Goal: Task Accomplishment & Management: Manage account settings

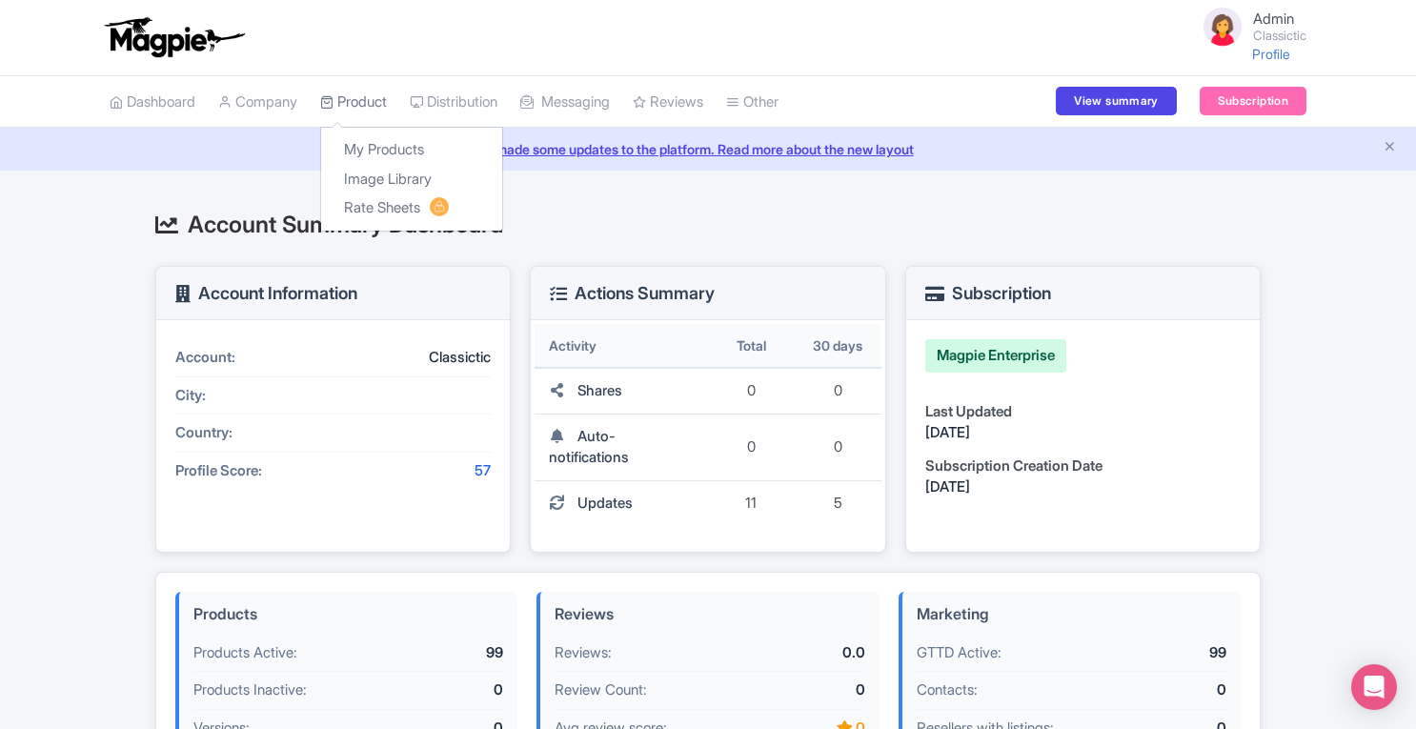
click at [375, 98] on link "Product" at bounding box center [353, 102] width 67 height 52
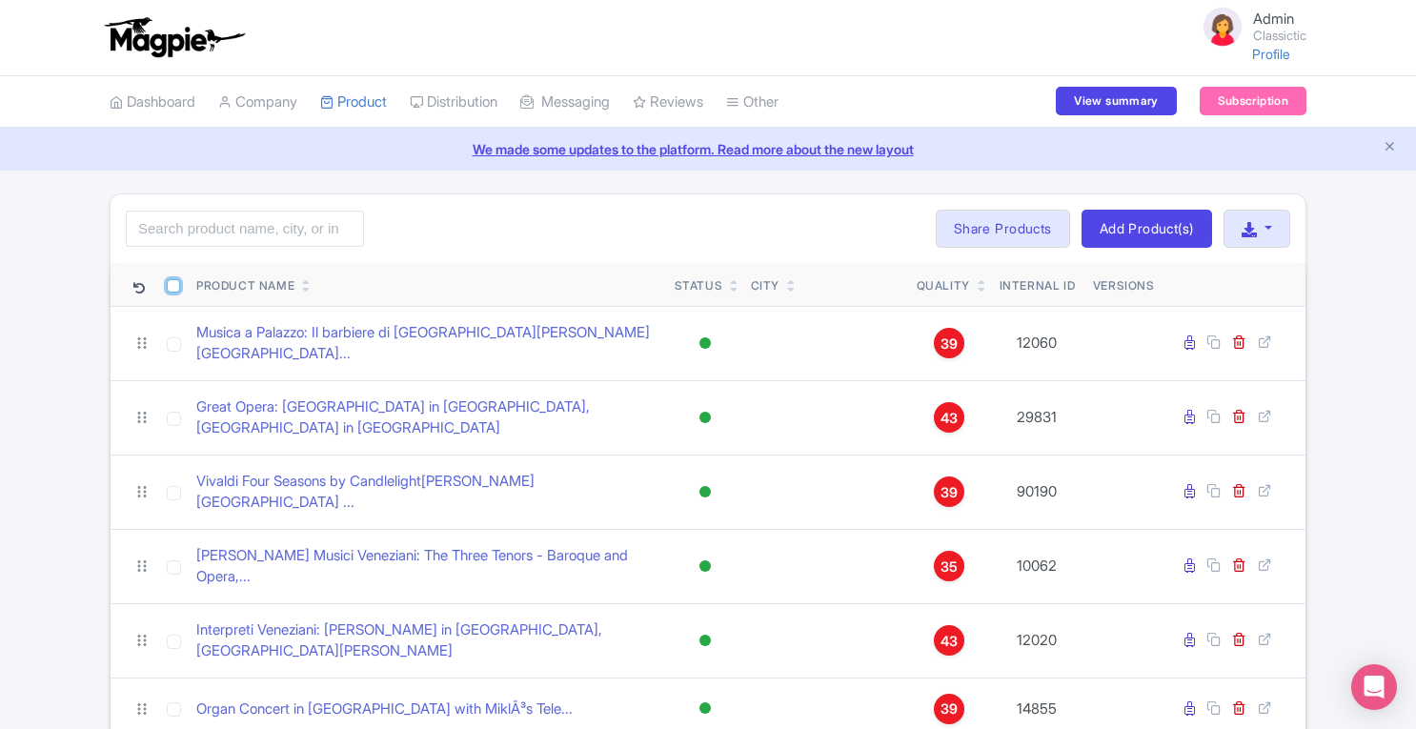
click at [173, 285] on input "checkbox" at bounding box center [173, 285] width 13 height 13
checkbox input "true"
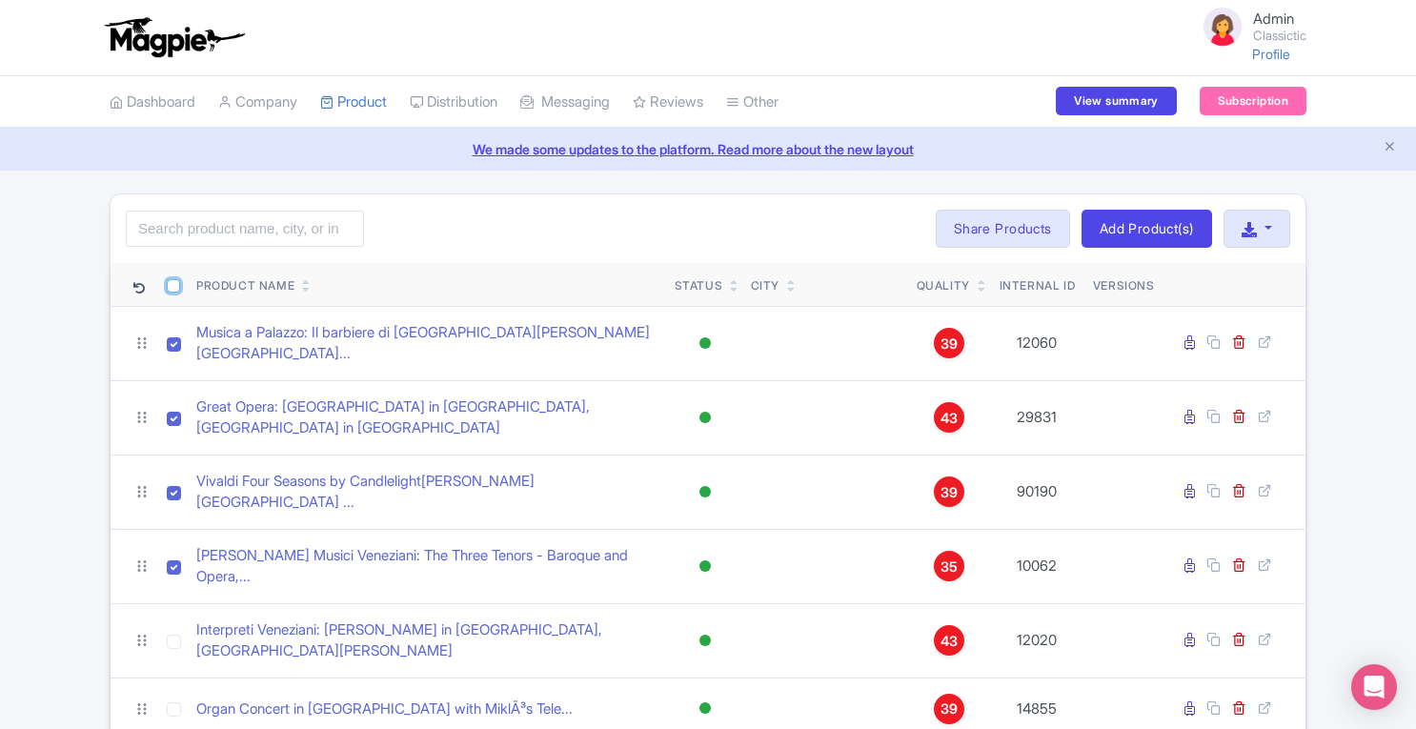
checkbox input "true"
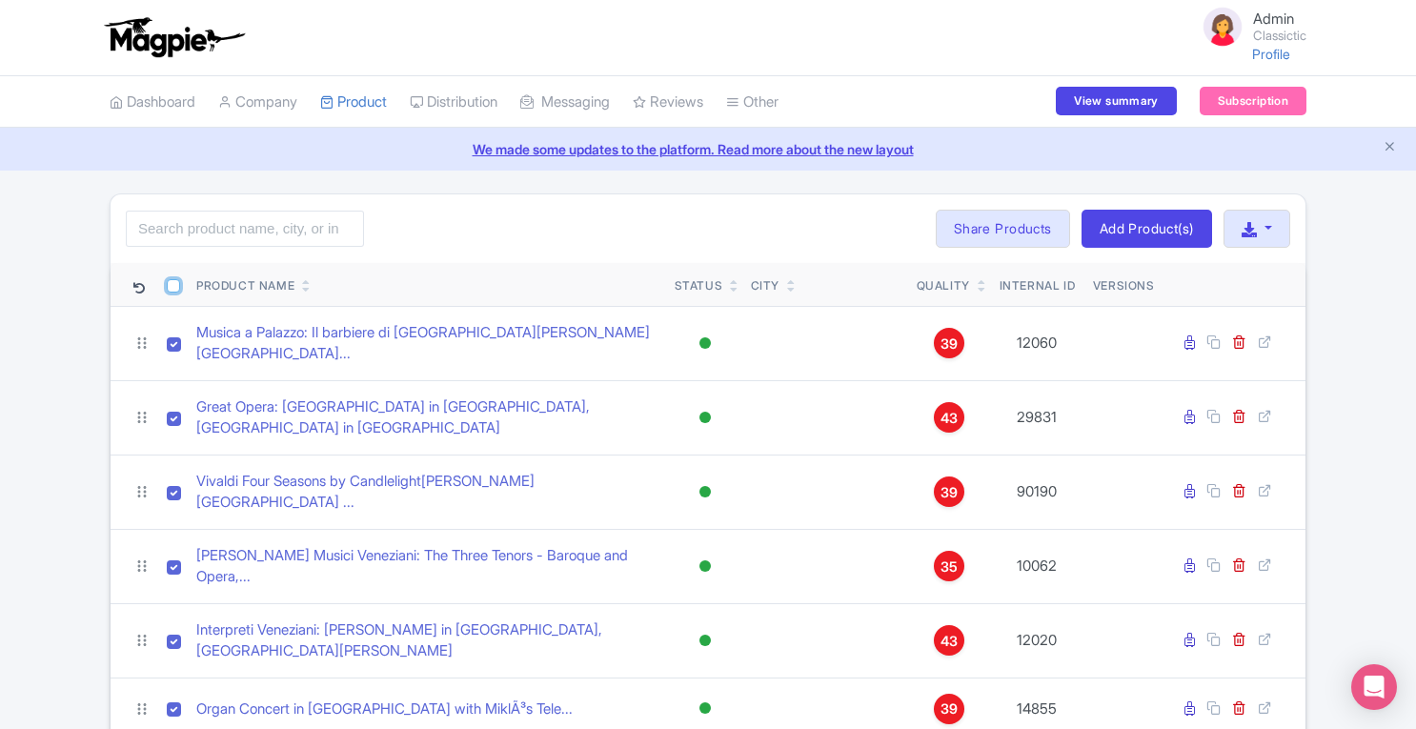
checkbox input "true"
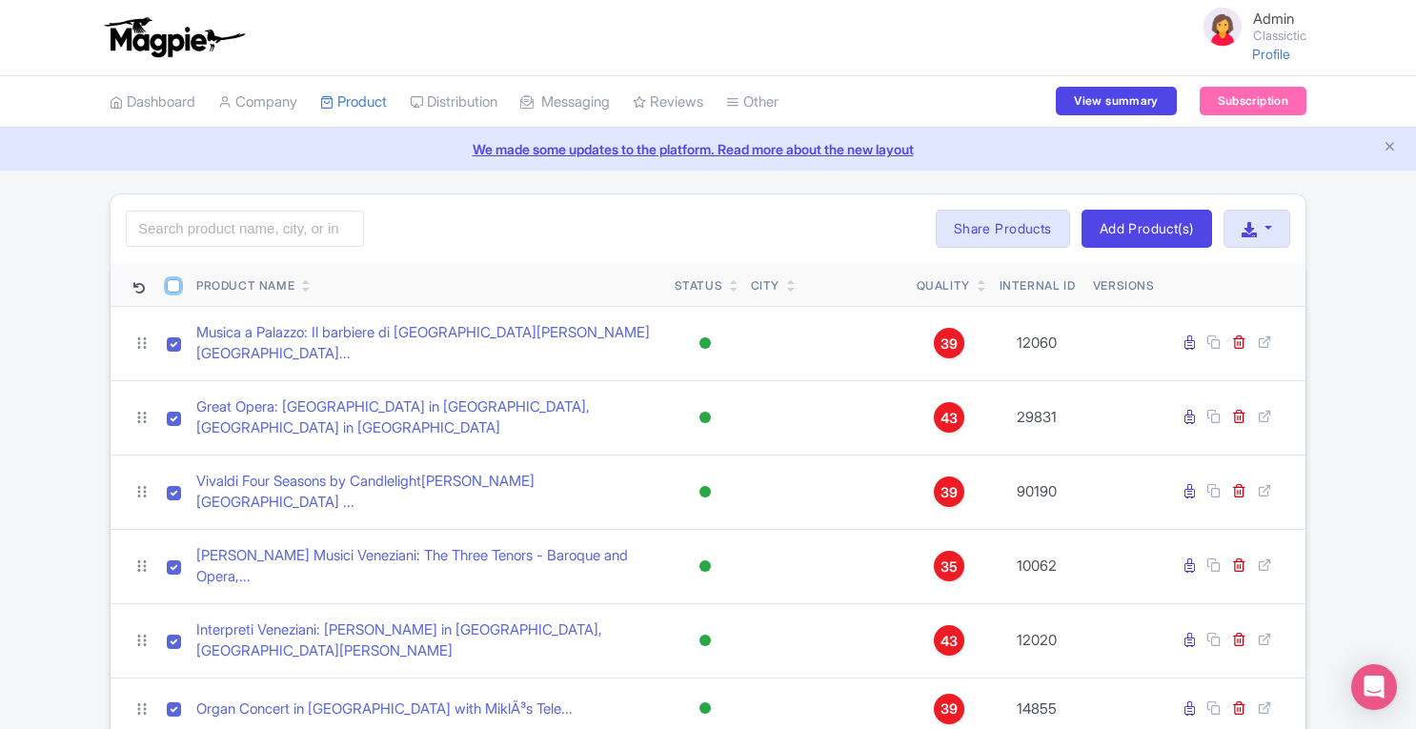
checkbox input "true"
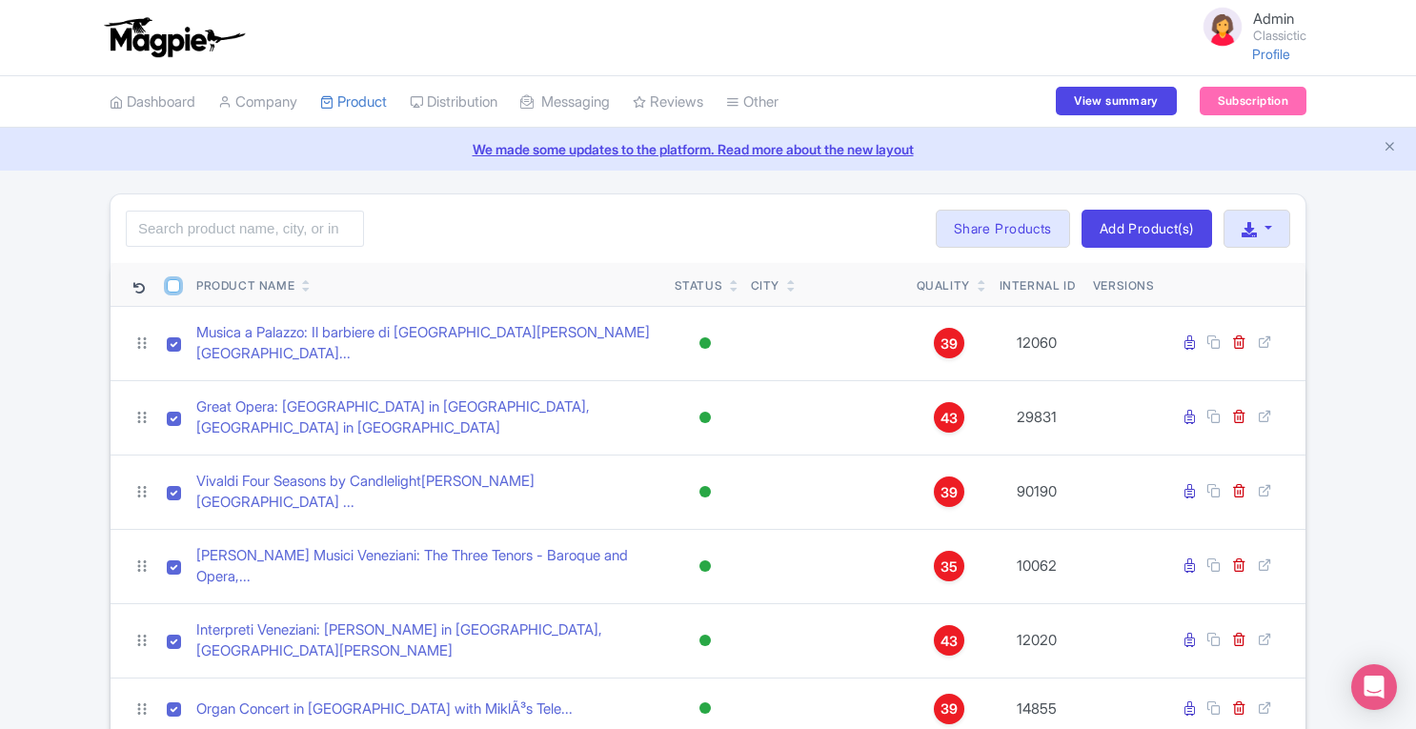
checkbox input "true"
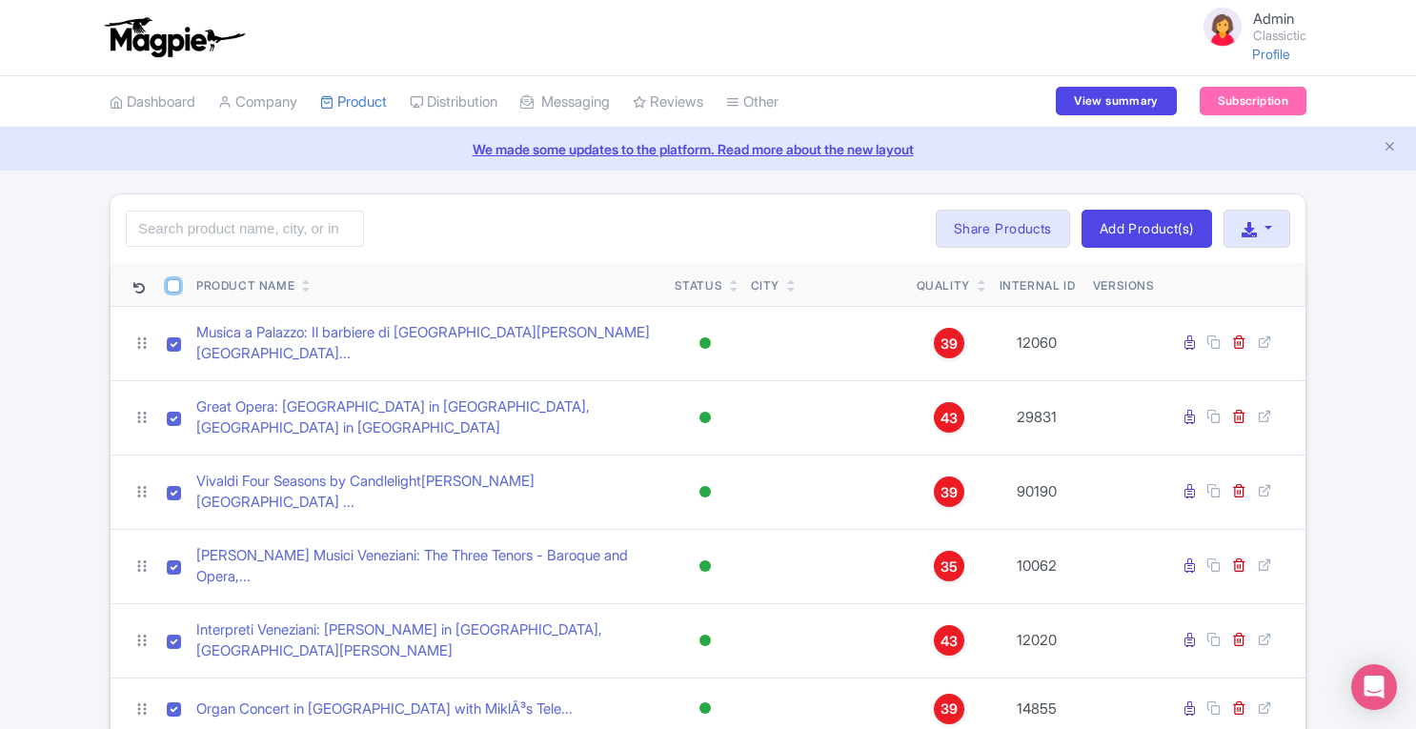
checkbox input "true"
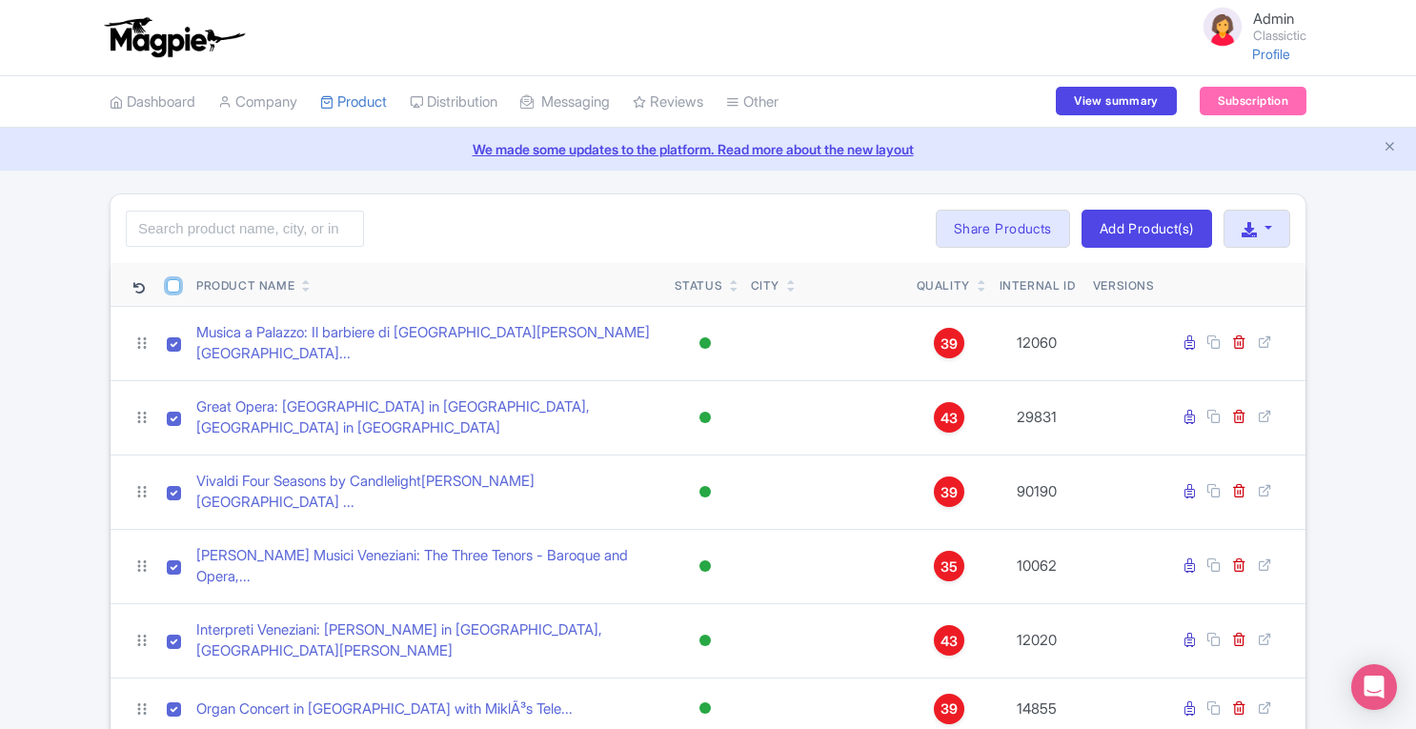
checkbox input "true"
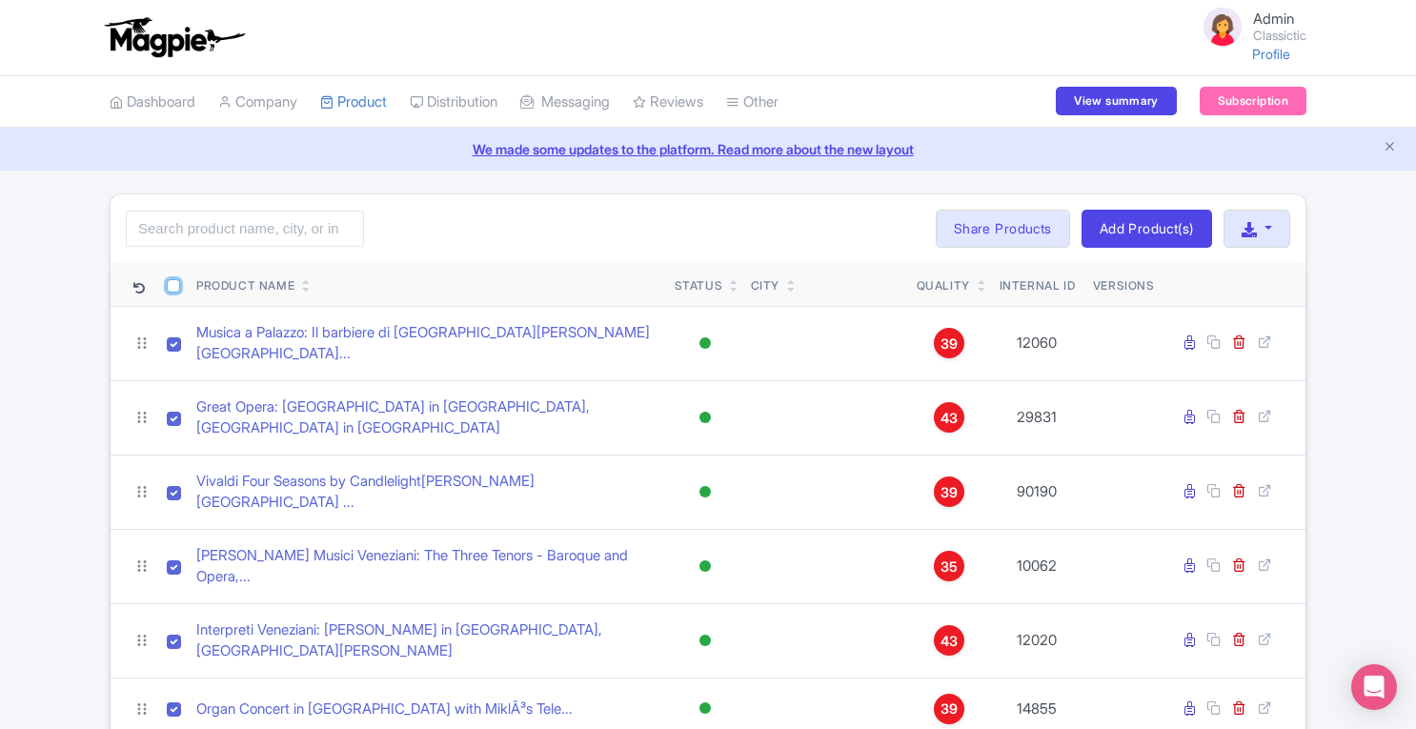
checkbox input "true"
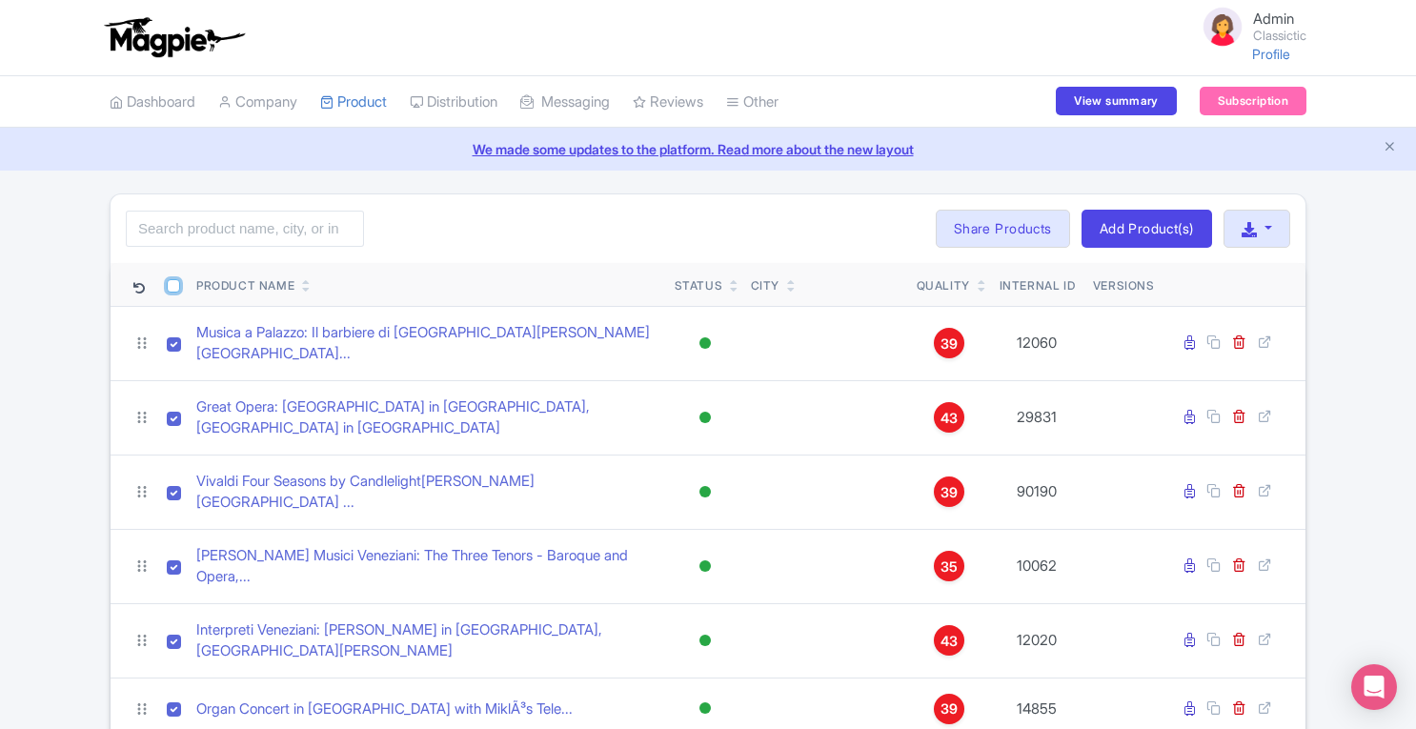
checkbox input "true"
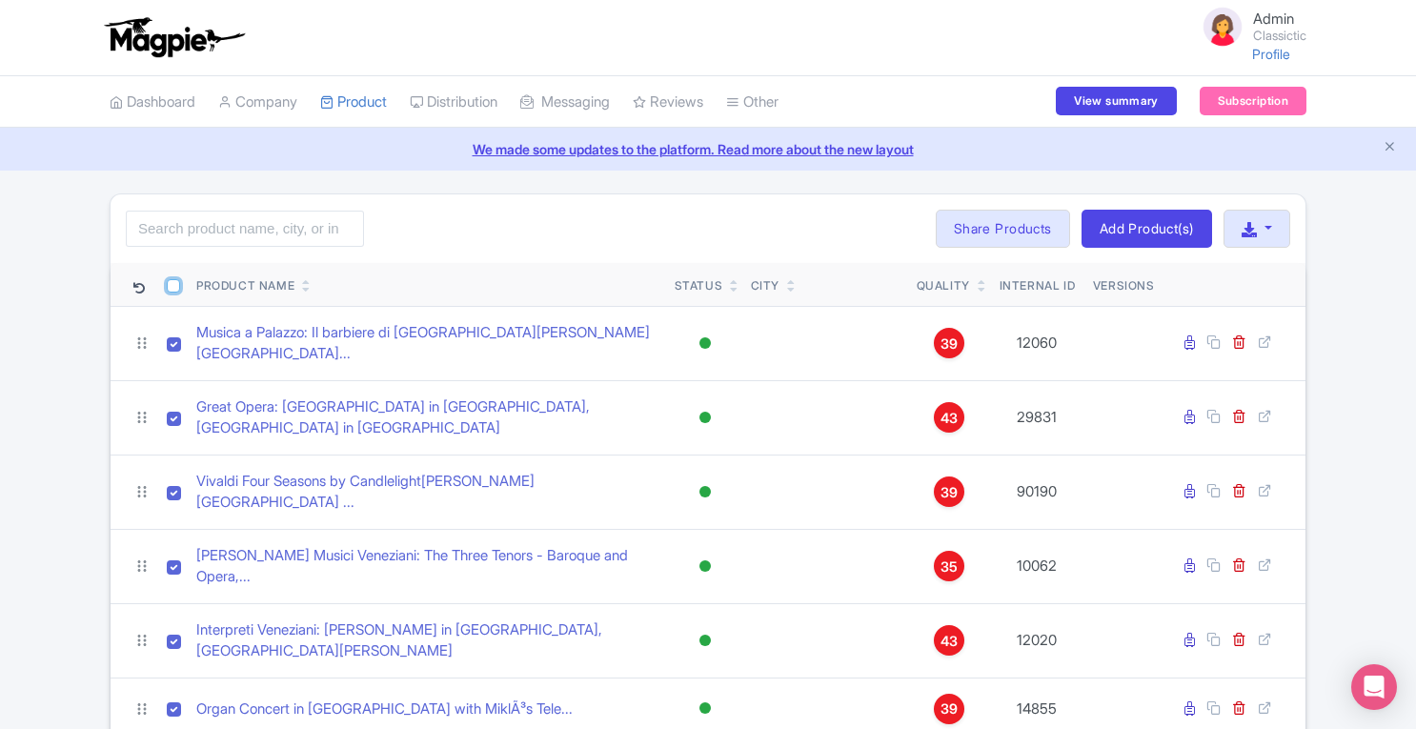
checkbox input "true"
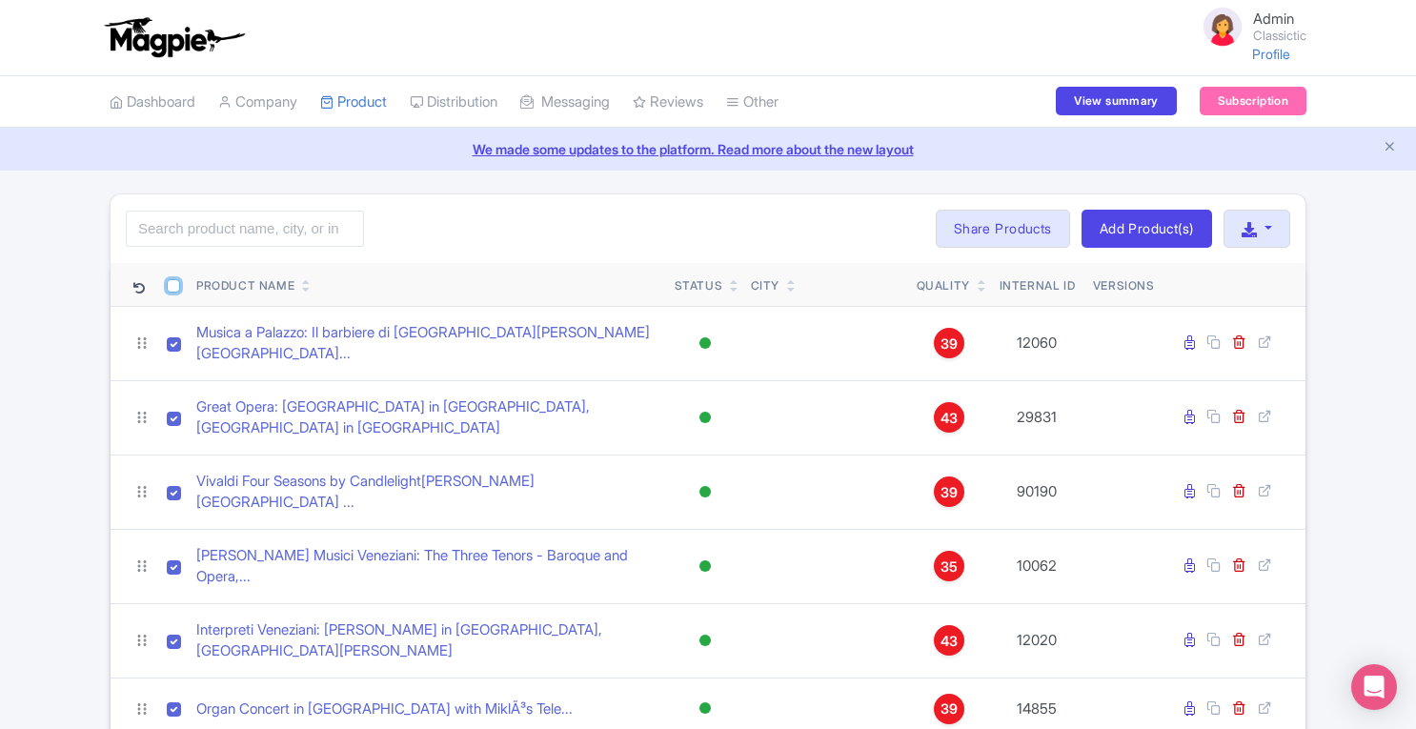
checkbox input "true"
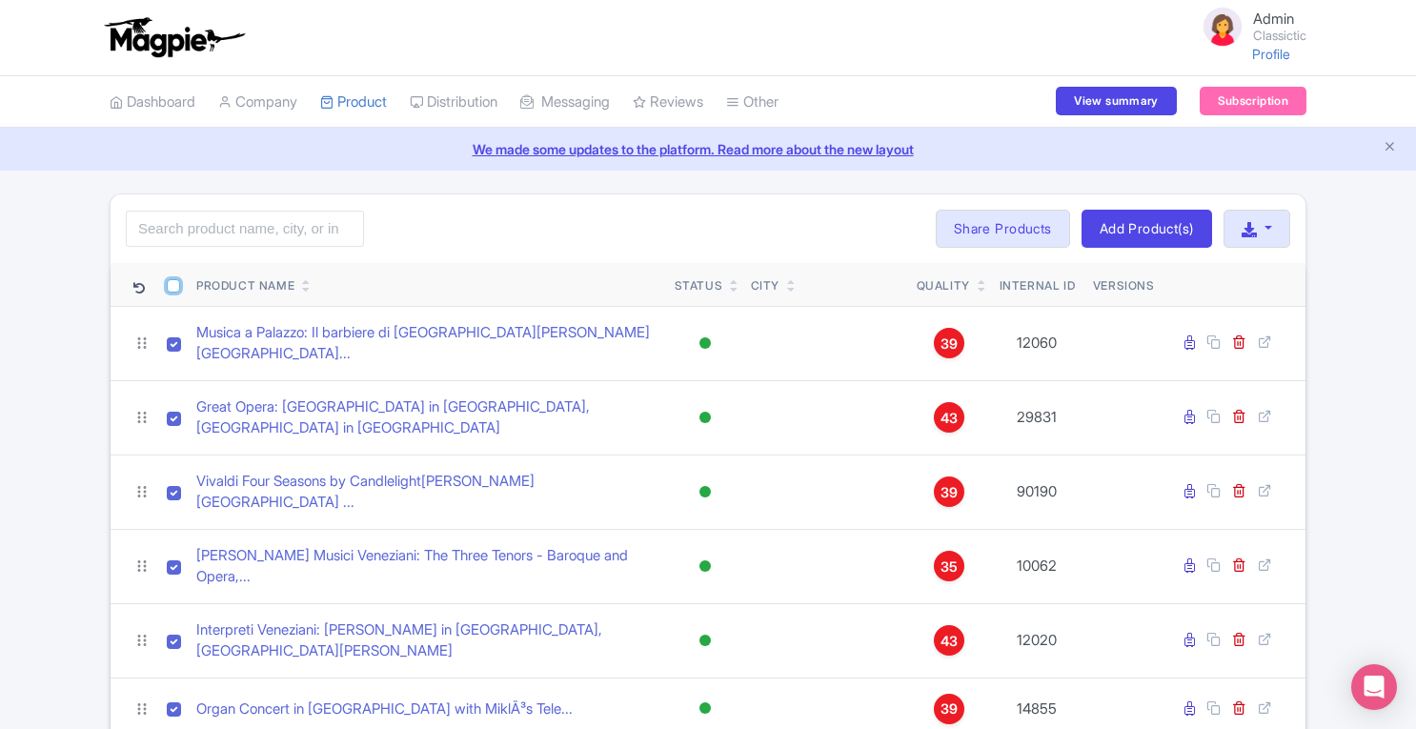
checkbox input "true"
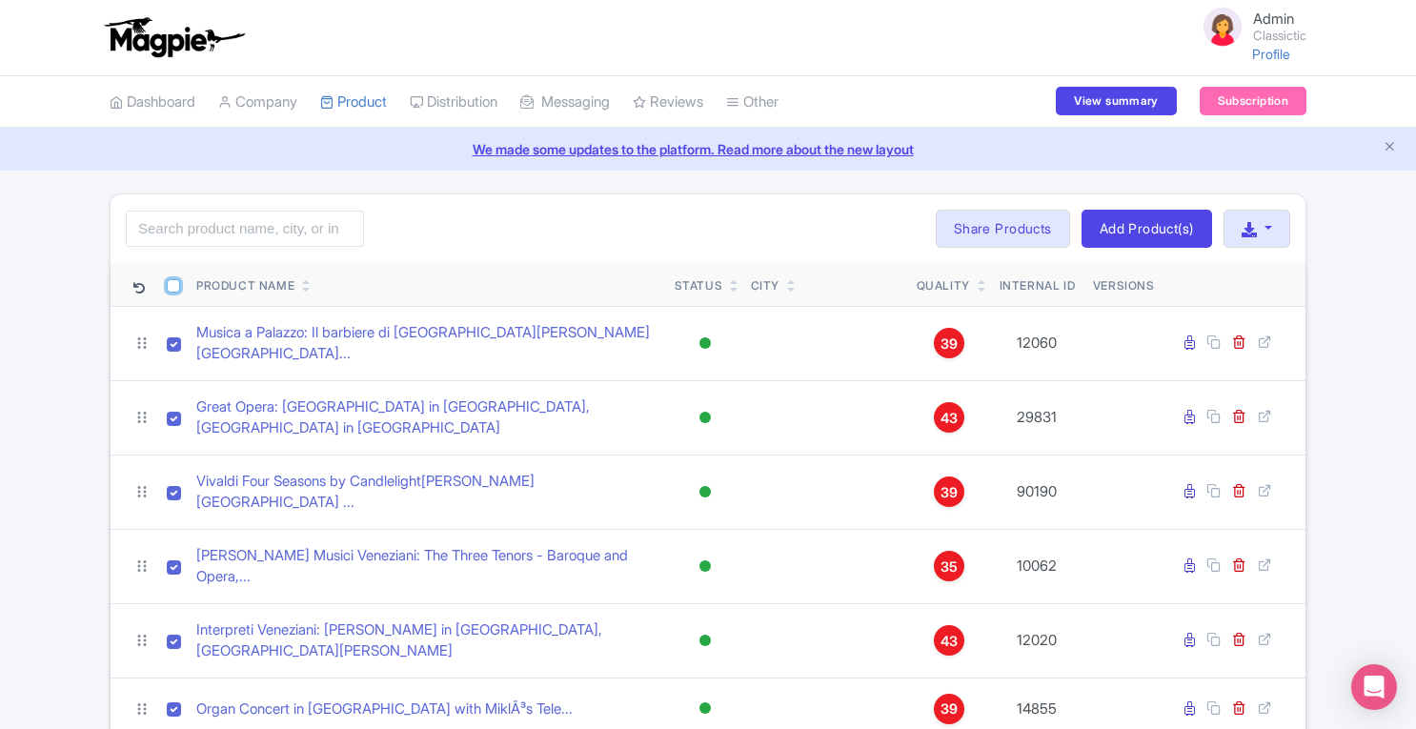
checkbox input "true"
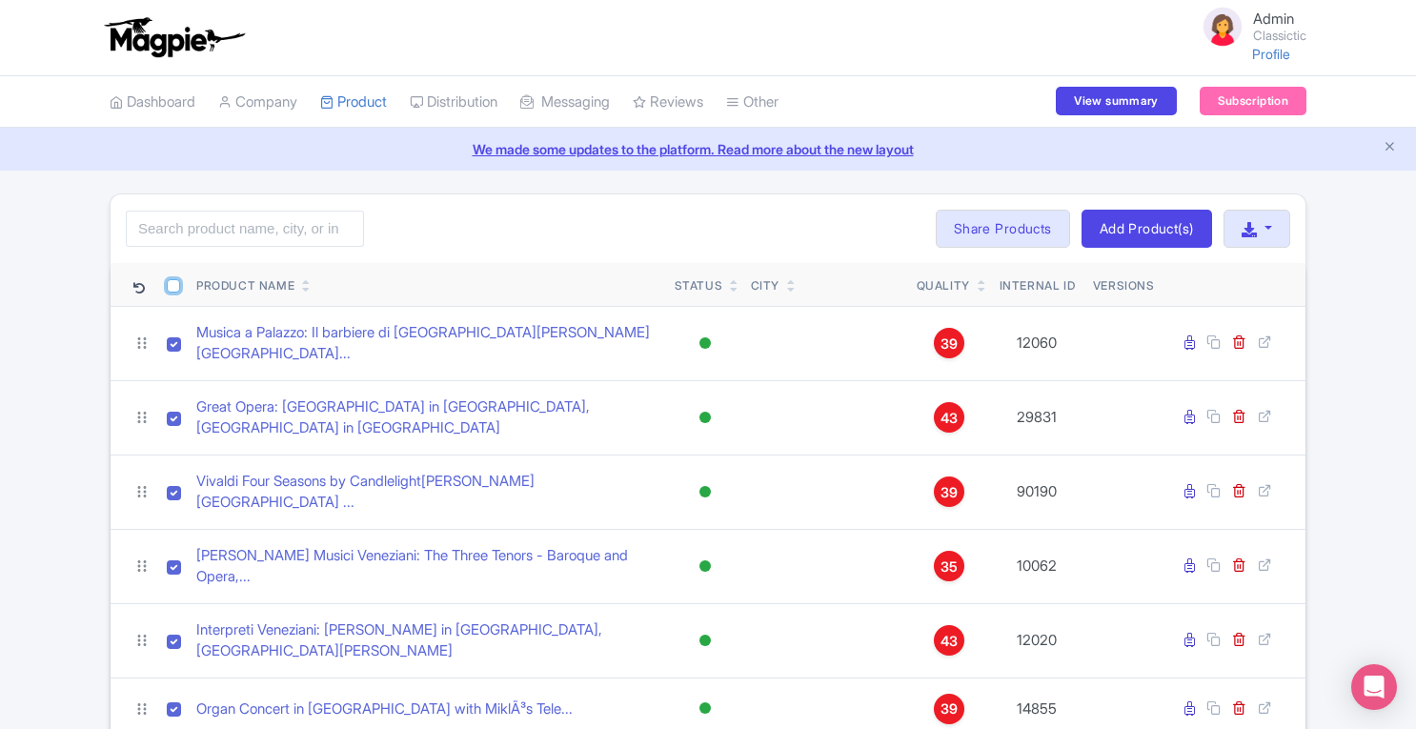
checkbox input "true"
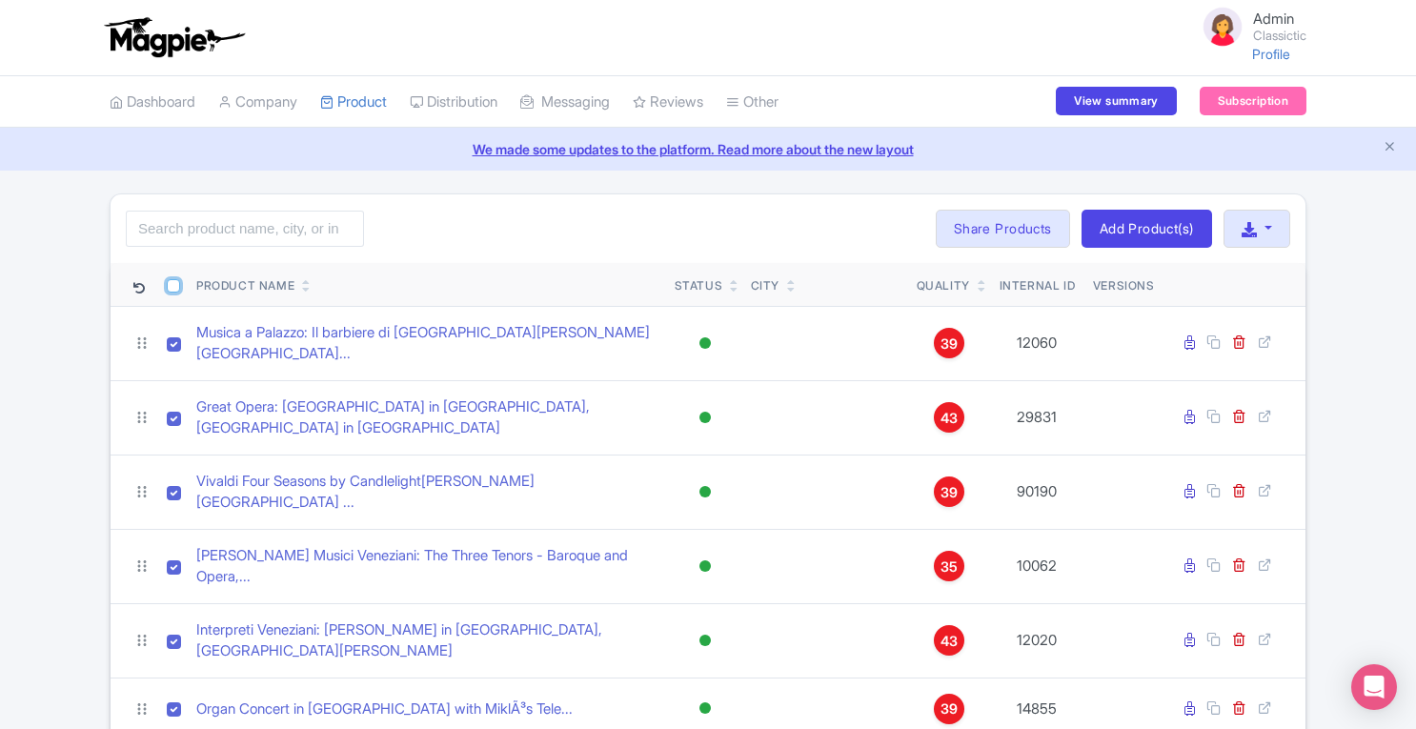
checkbox input "true"
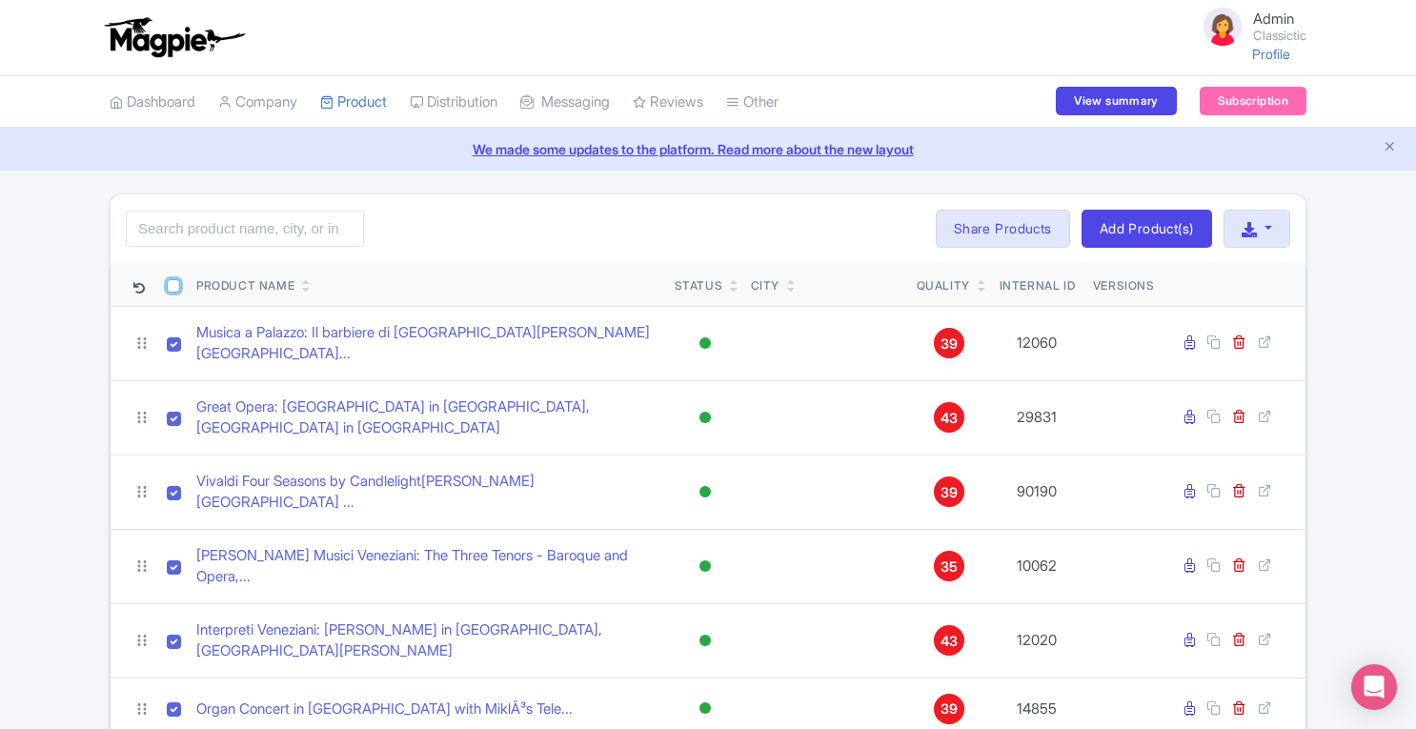
checkbox input "true"
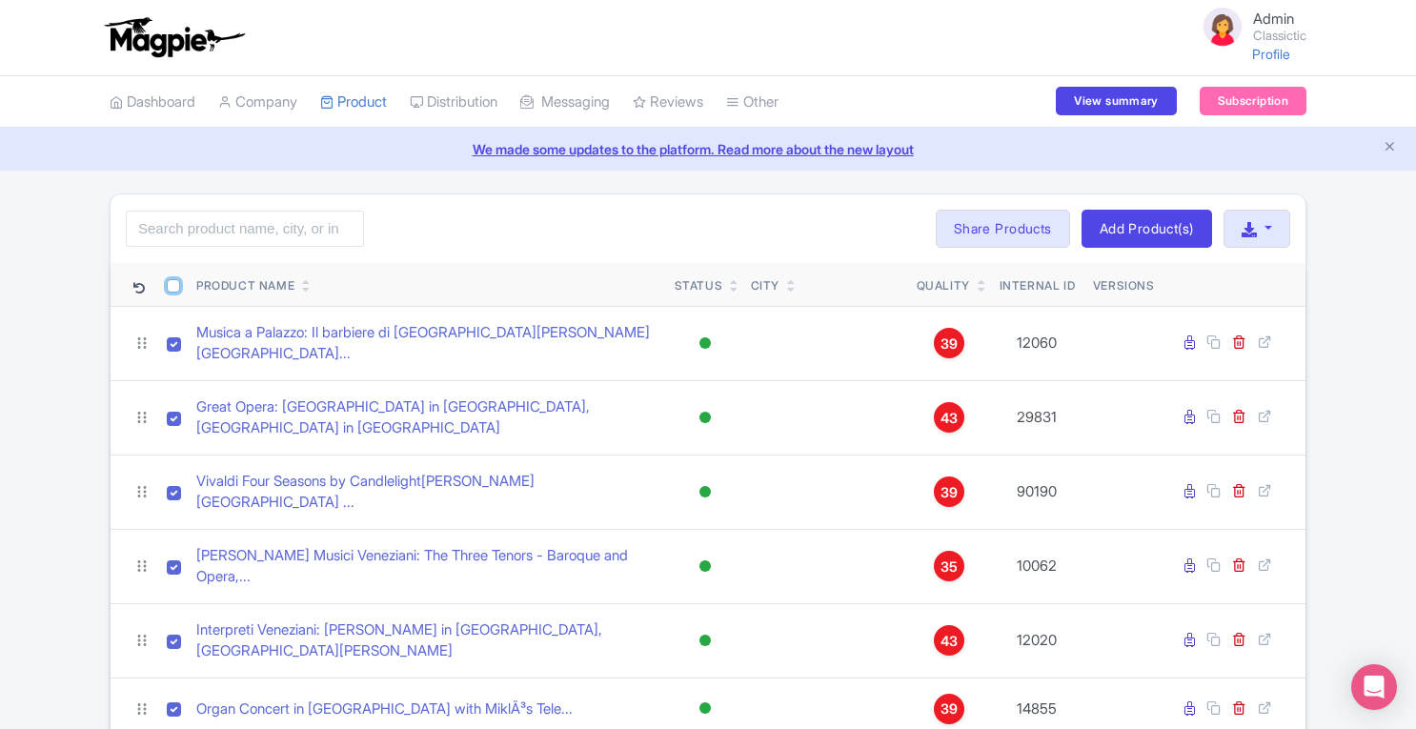
checkbox input "true"
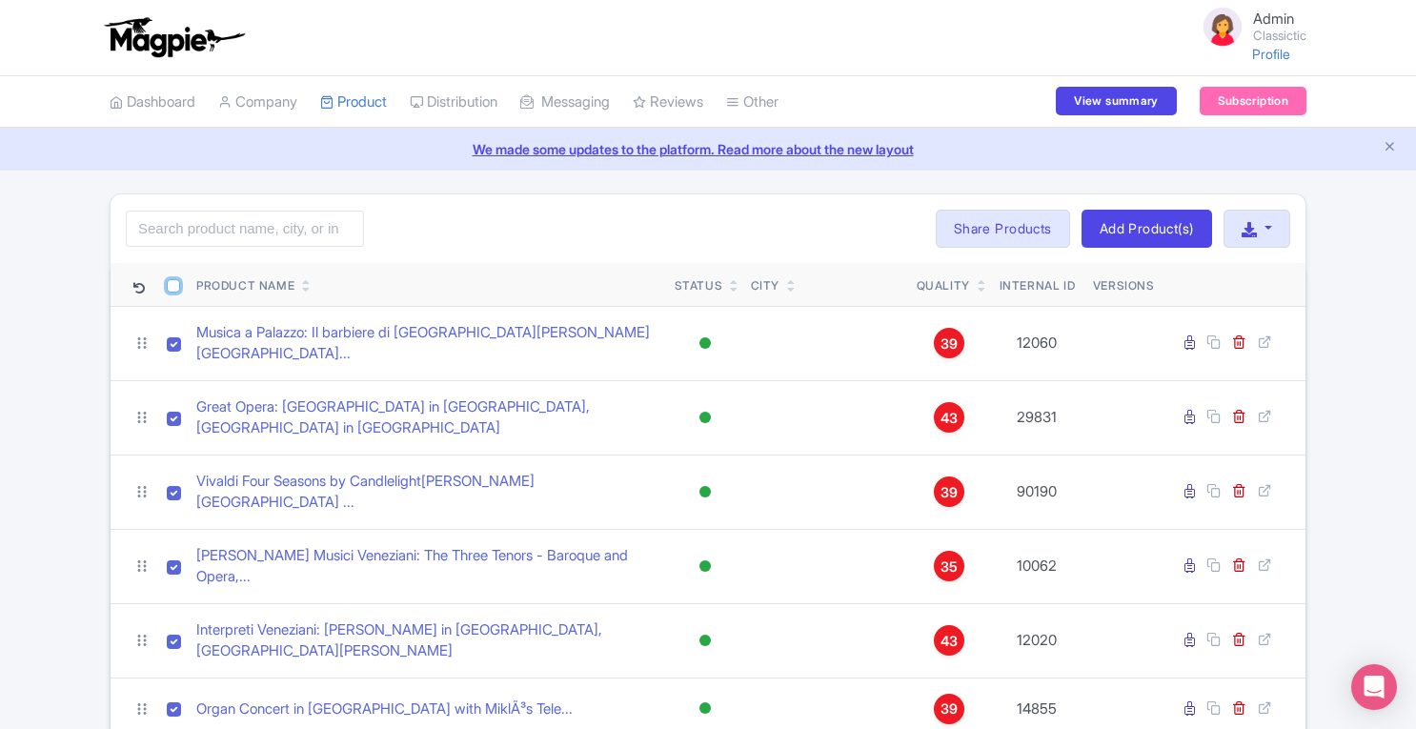
checkbox input "true"
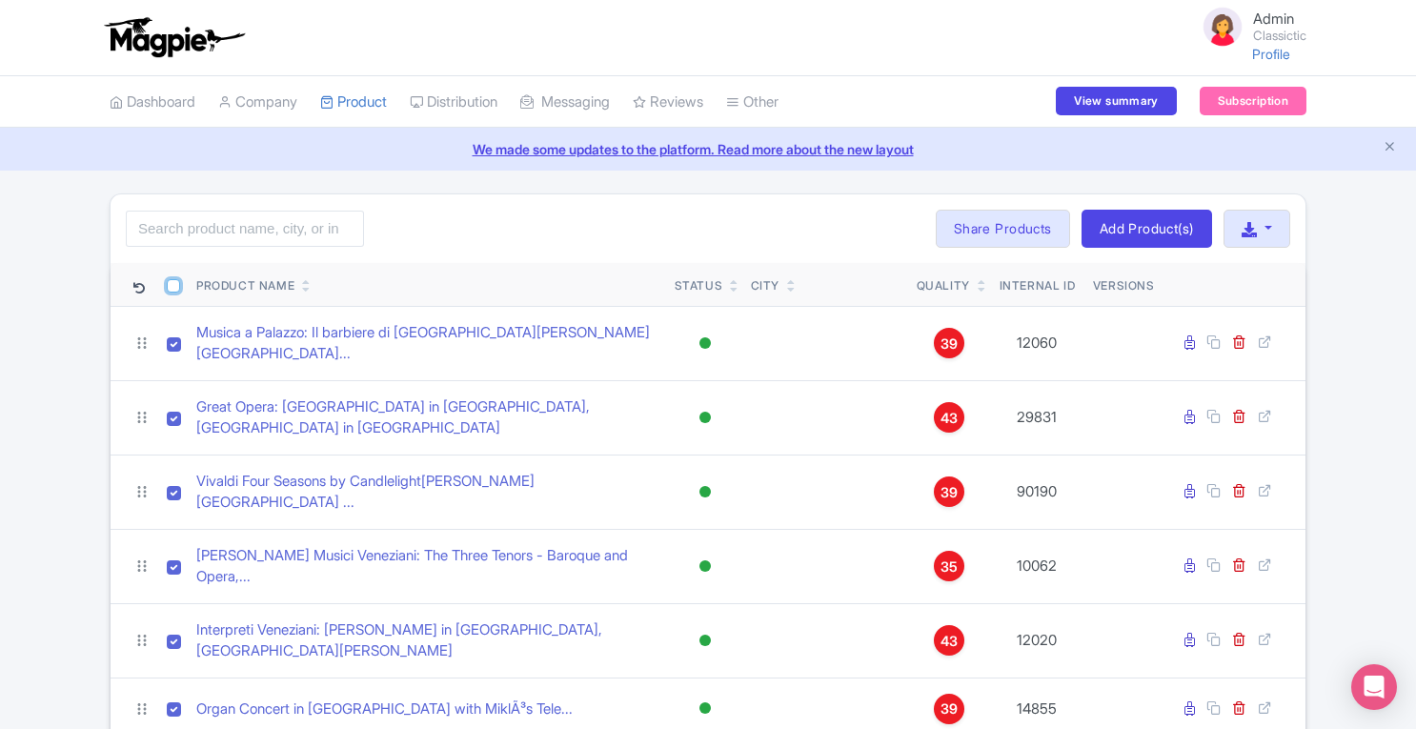
checkbox input "true"
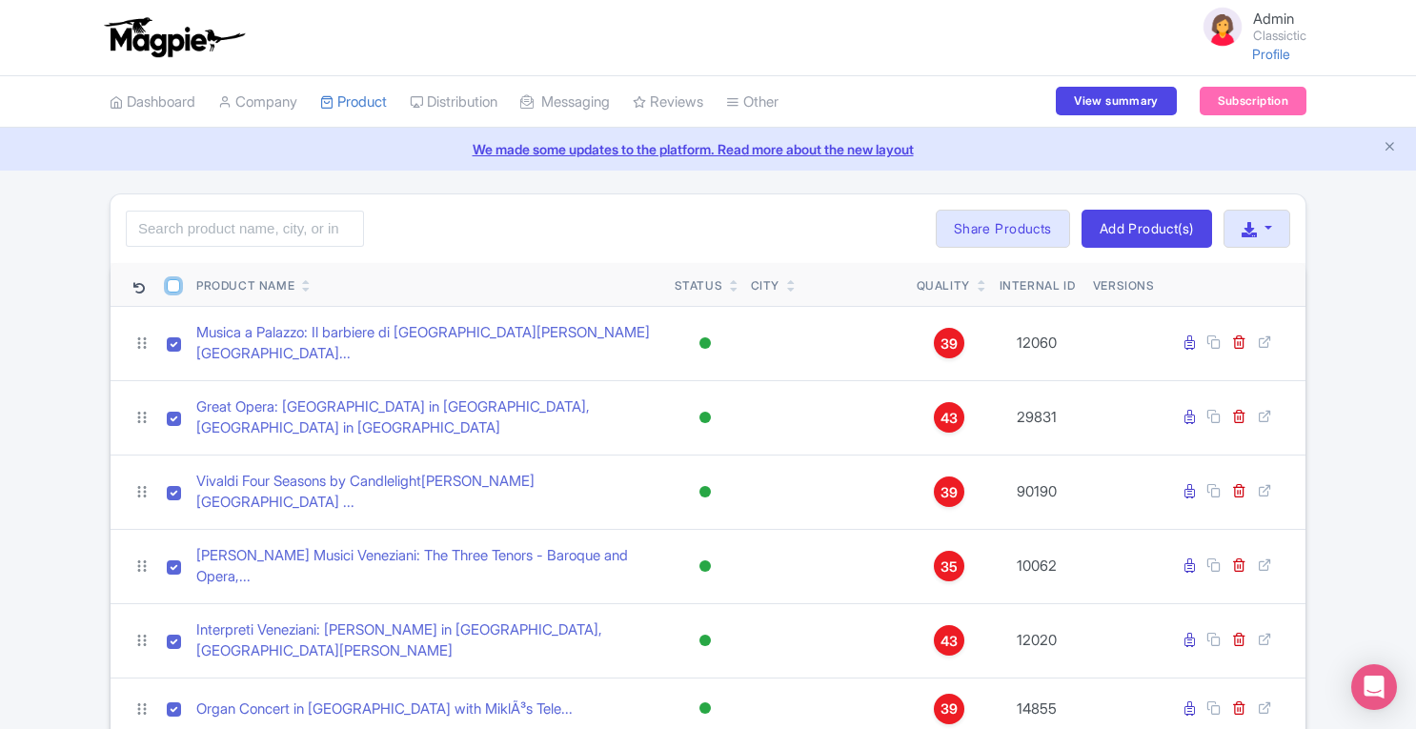
checkbox input "true"
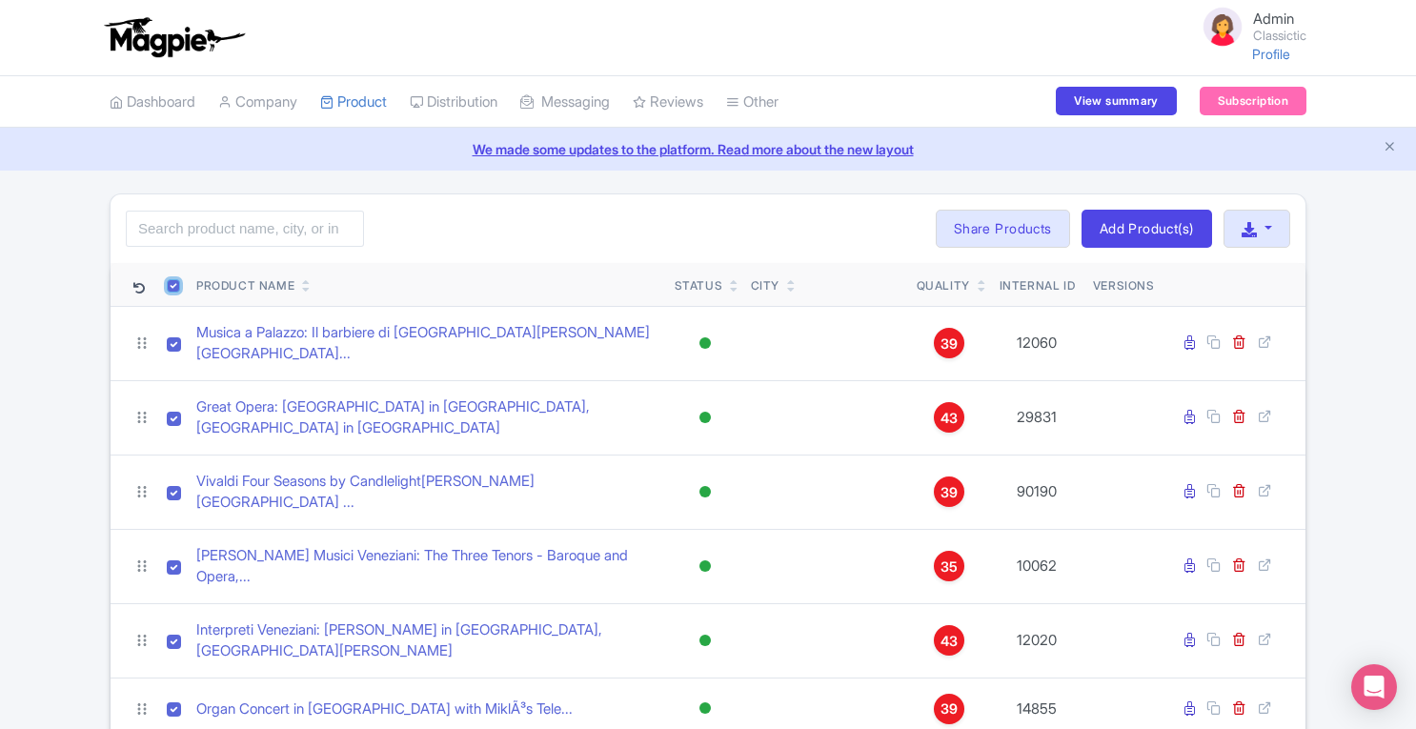
checkbox input "true"
click at [904, 232] on button "Bulk Actions" at bounding box center [862, 229] width 126 height 38
click at [874, 267] on link "Delete" at bounding box center [890, 273] width 181 height 30
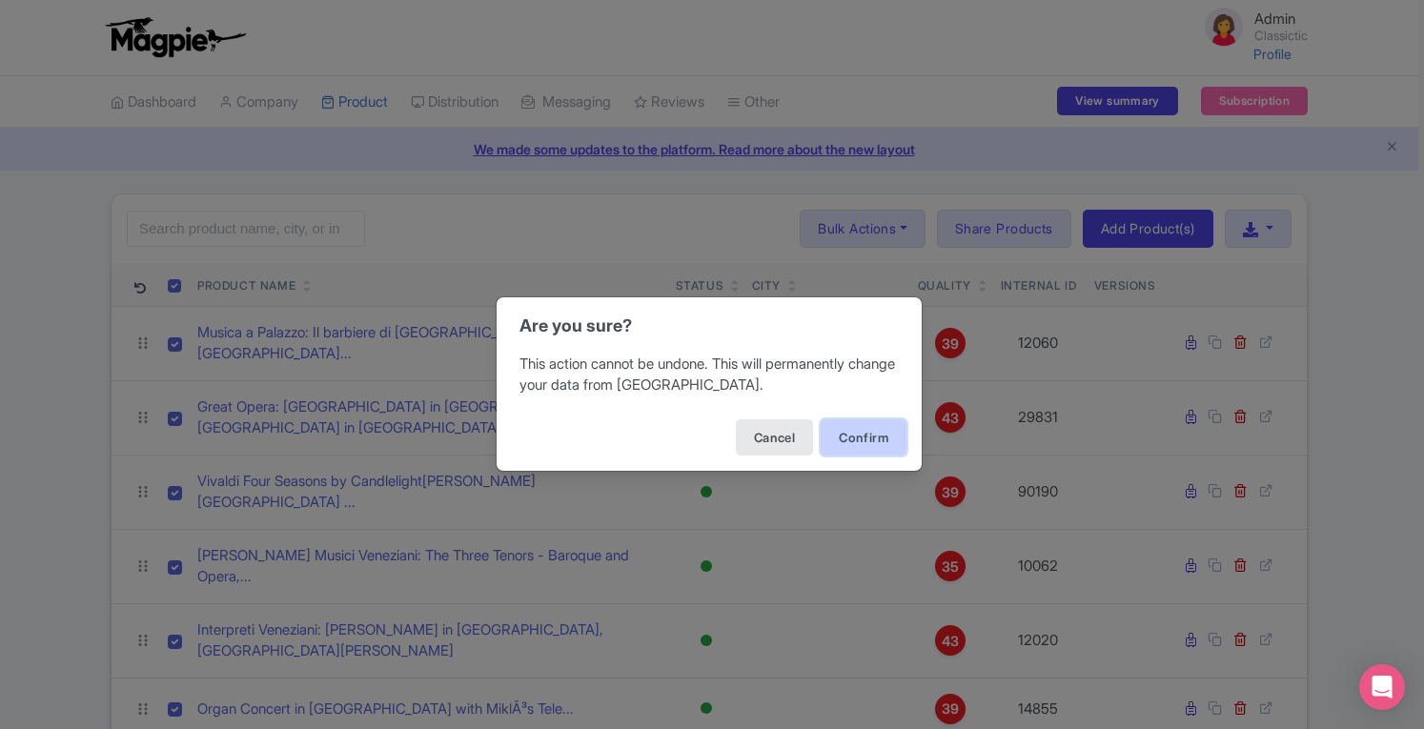
click at [846, 436] on button "Confirm" at bounding box center [864, 437] width 86 height 36
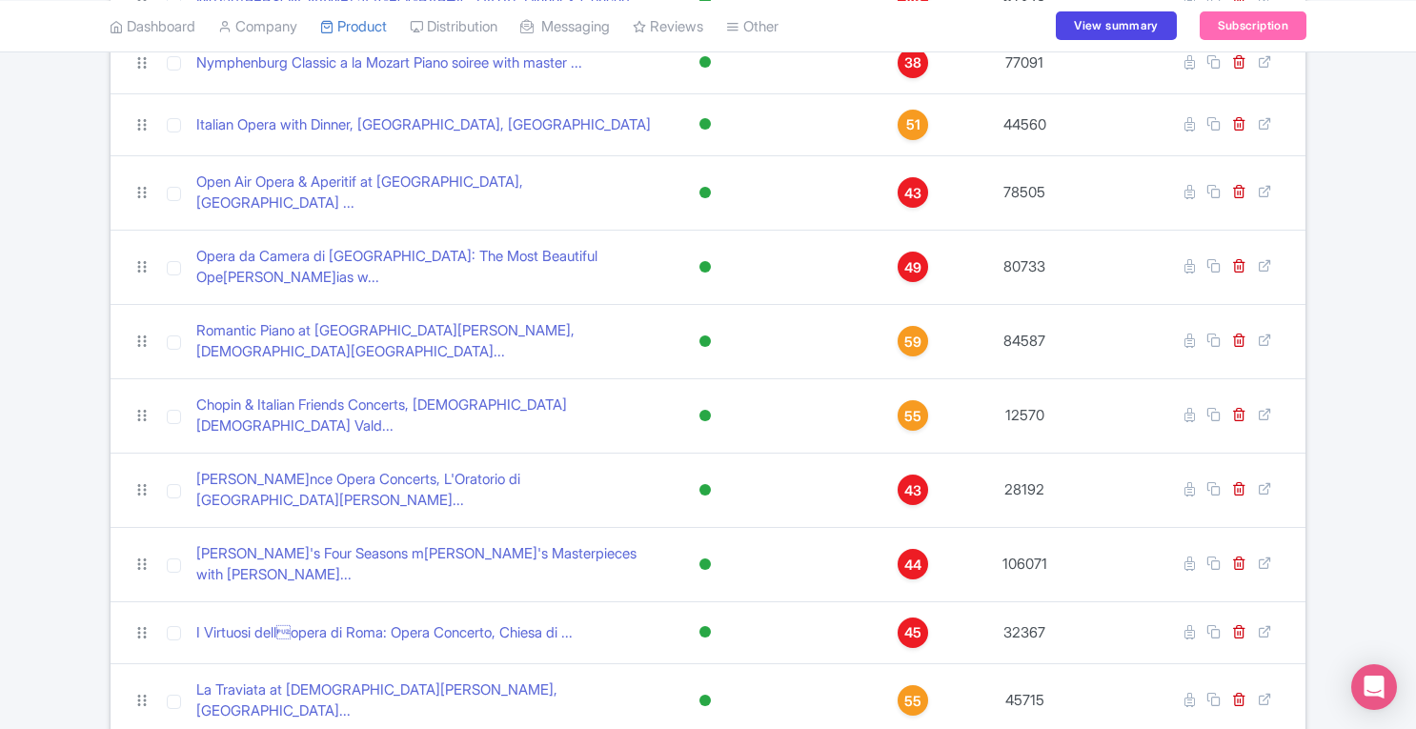
scroll to position [4870, 0]
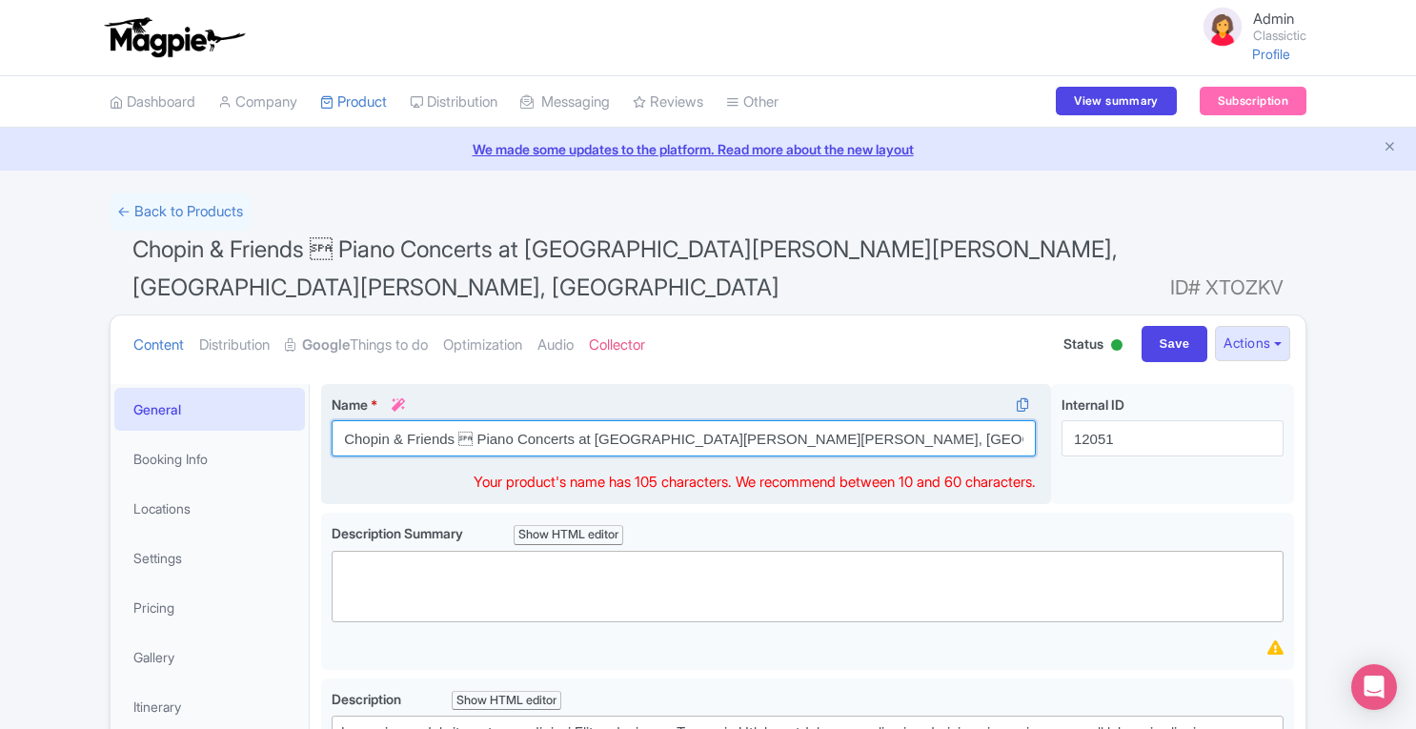
click at [469, 430] on input "Chopin & Friends  Piano Concerts at [GEOGRAPHIC_DATA][PERSON_NAME][PERSON_NAME…" at bounding box center [684, 438] width 704 height 36
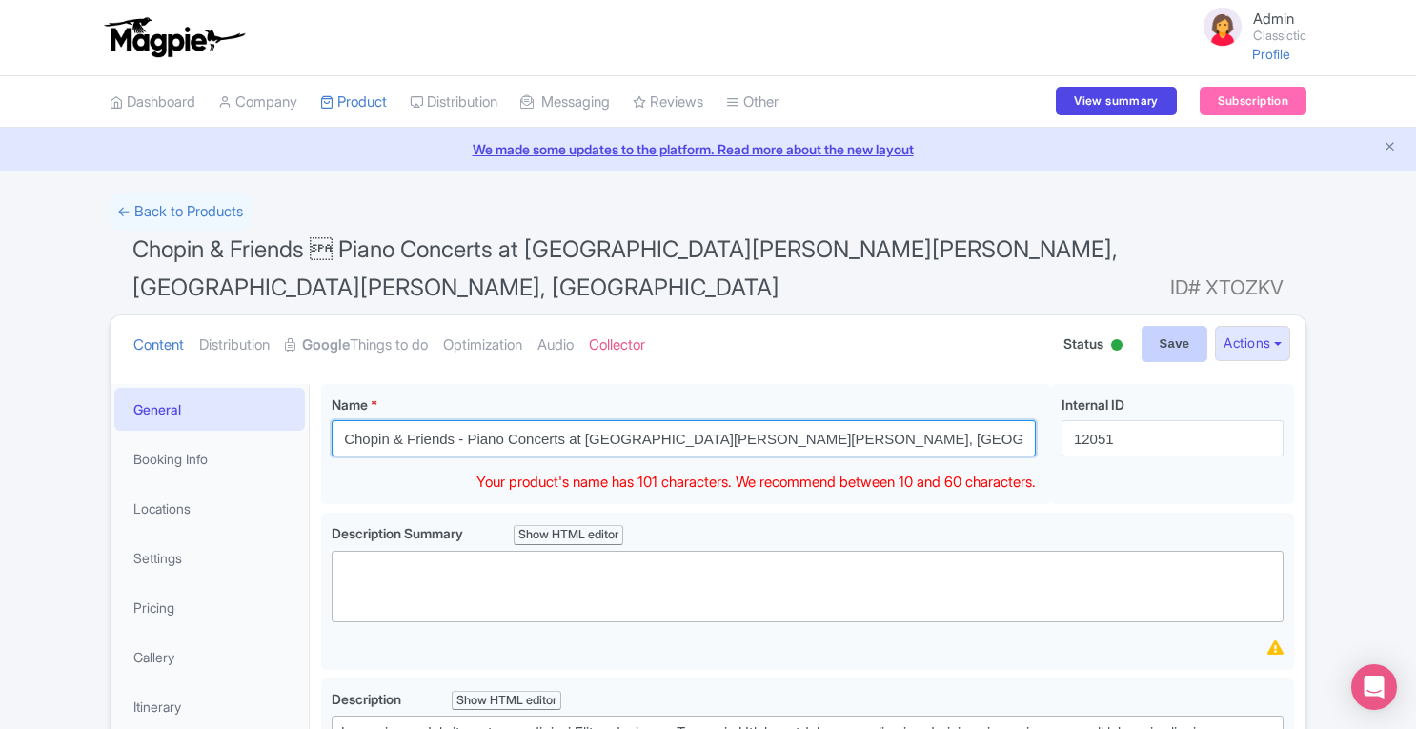
type input "Chopin & Friends - Piano Concerts at [GEOGRAPHIC_DATA][PERSON_NAME][GEOGRAPHIC_…"
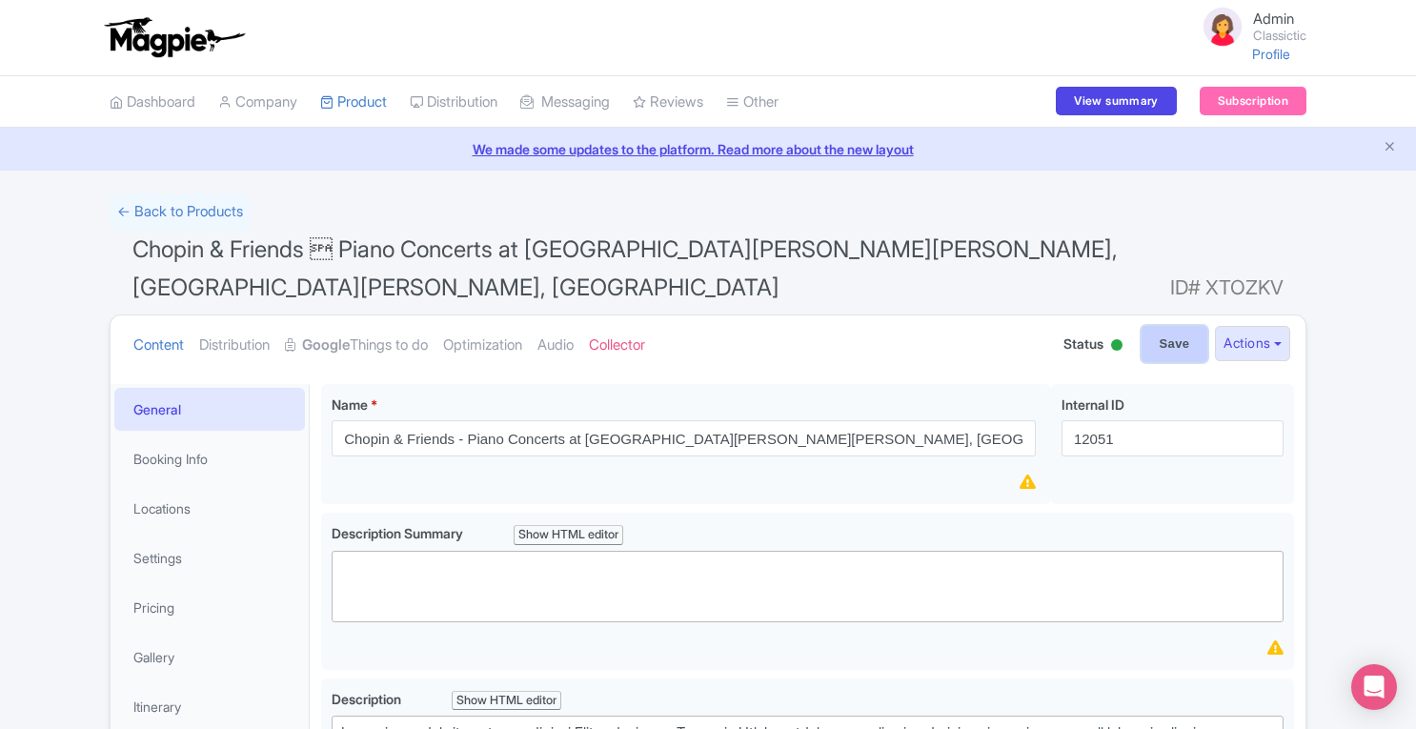
click at [1168, 346] on input "Save" at bounding box center [1175, 344] width 67 height 36
type input "Saving..."
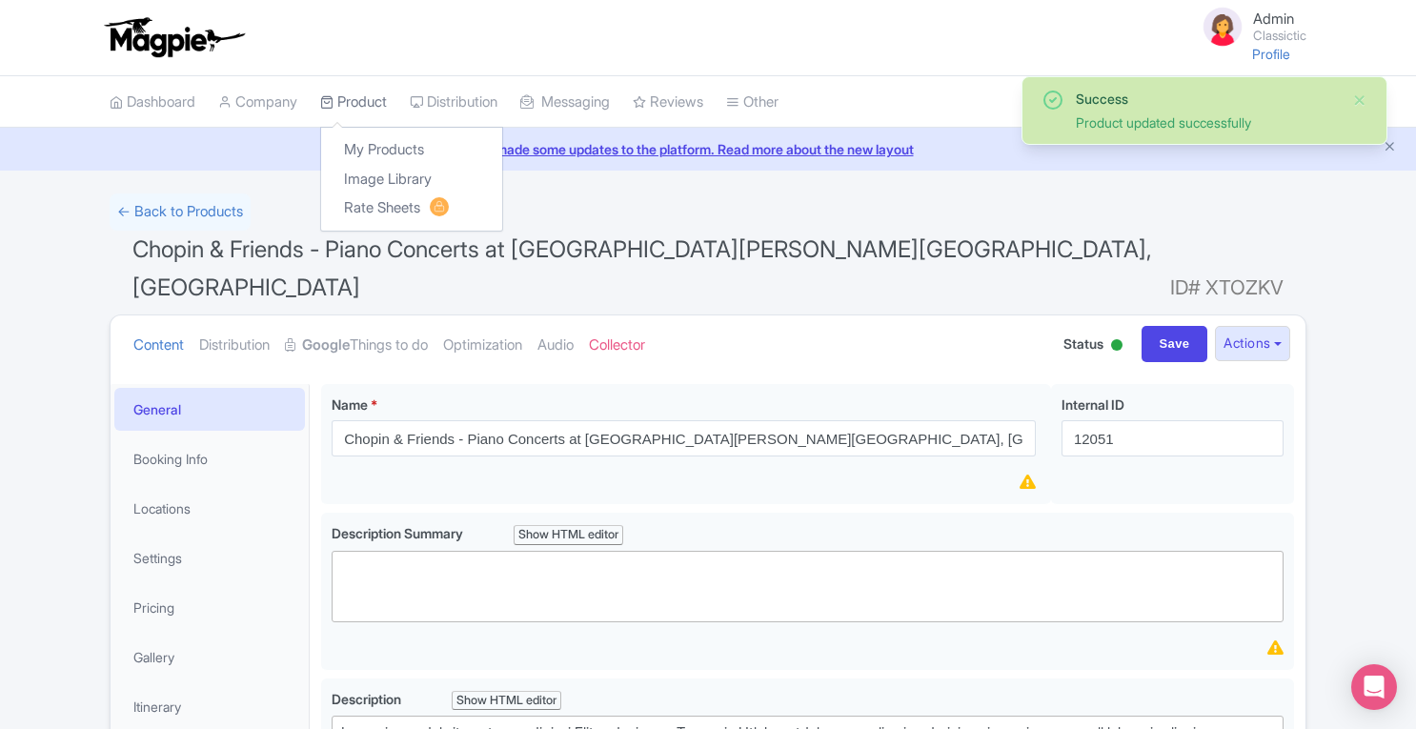
click at [387, 100] on link "Product" at bounding box center [353, 102] width 67 height 52
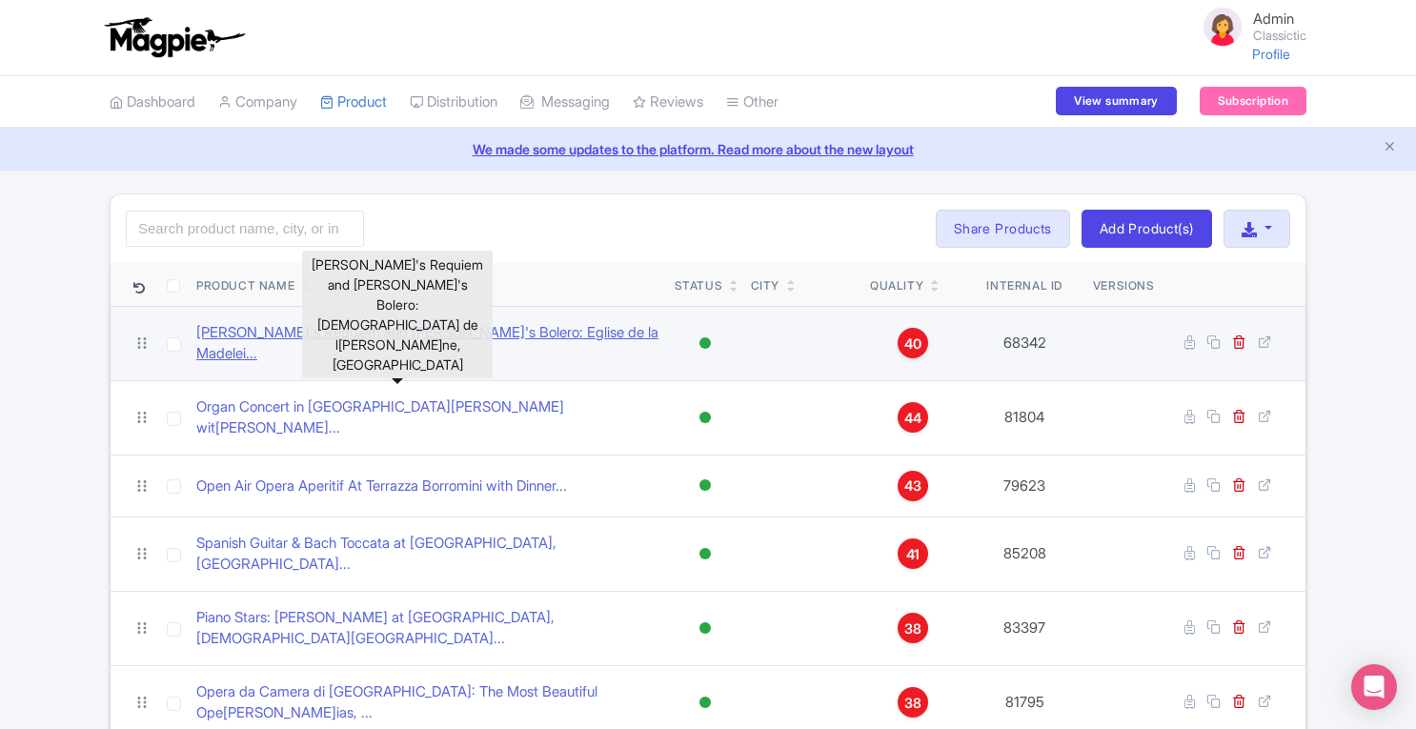
click at [350, 334] on link "Mozart's Requiem and Ravel's Bolero: Eglise de la Madelei..." at bounding box center [427, 343] width 463 height 43
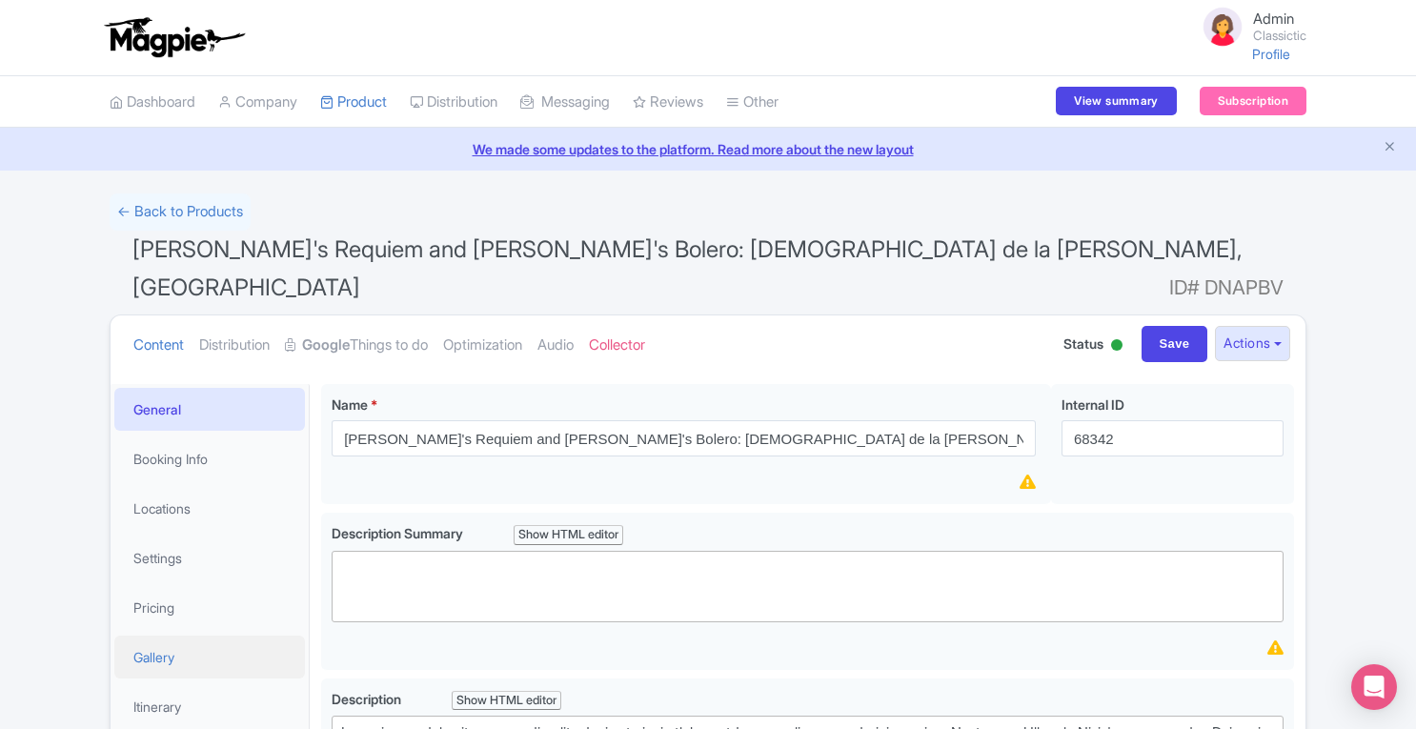
click at [170, 636] on link "Gallery" at bounding box center [209, 657] width 191 height 43
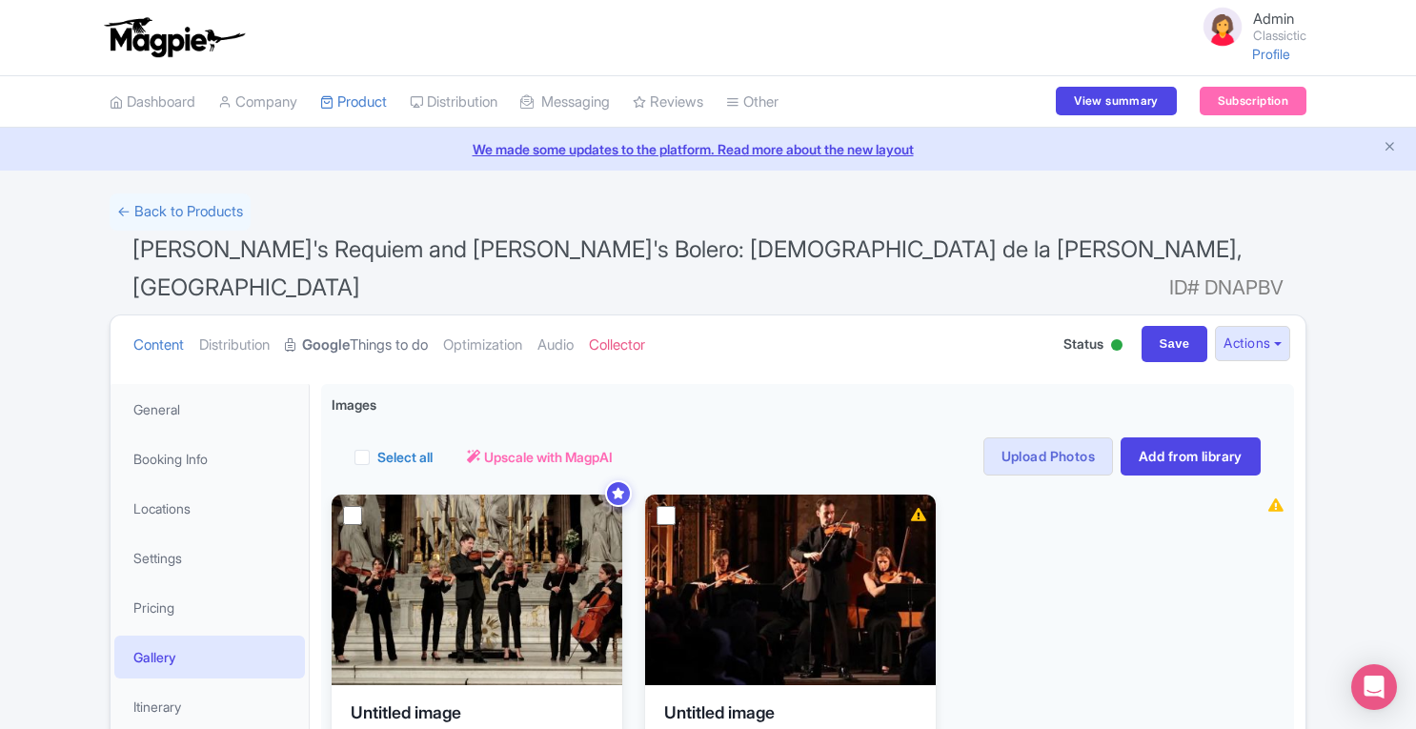
click at [361, 315] on link "Google Things to do" at bounding box center [356, 345] width 143 height 60
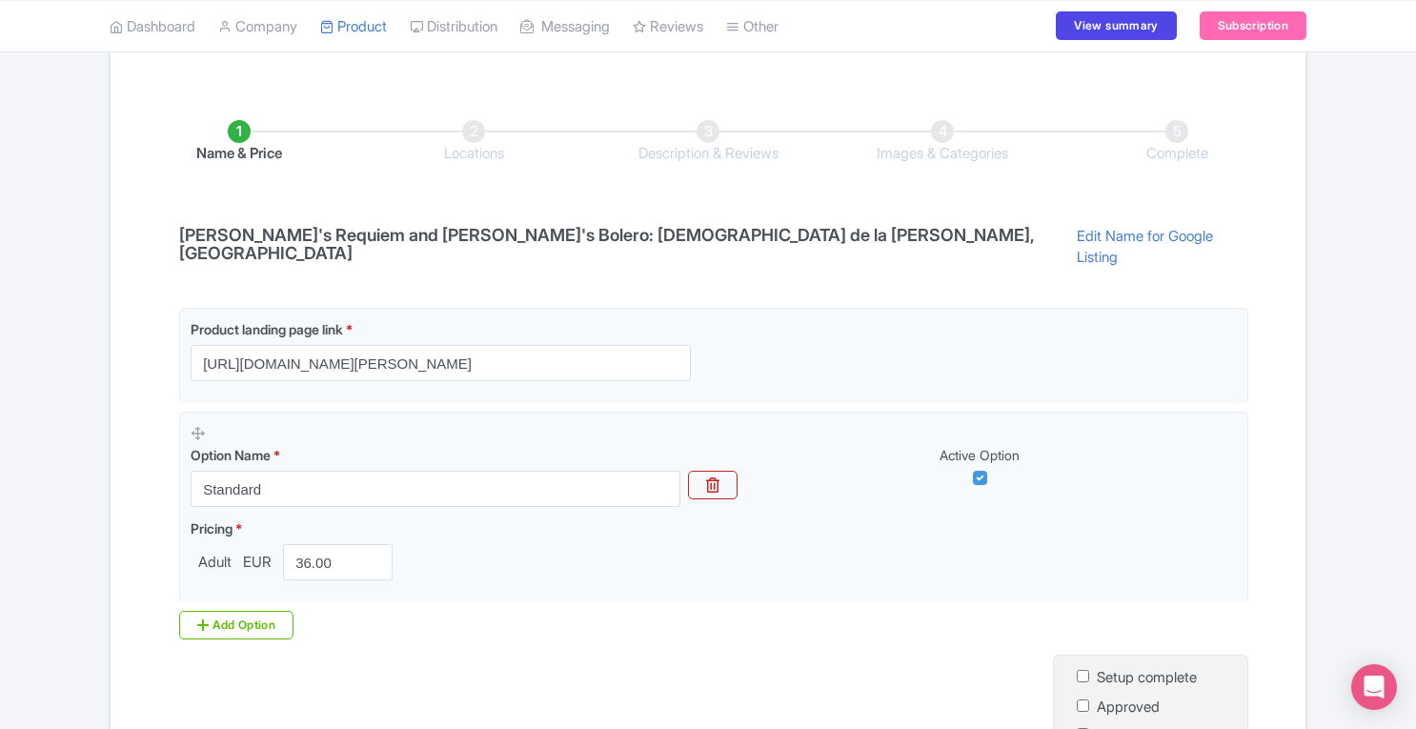
scroll to position [486, 0]
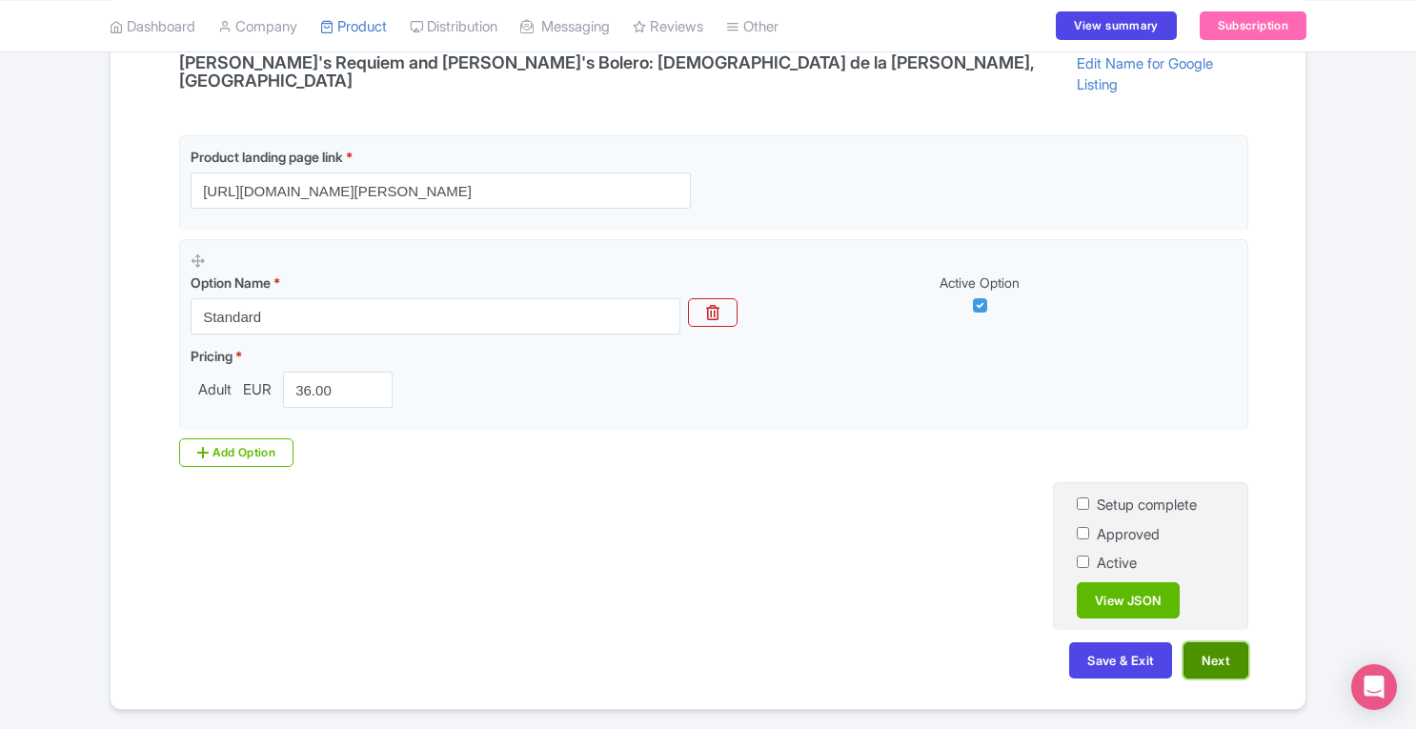
click at [1206, 642] on button "Next" at bounding box center [1216, 660] width 65 height 36
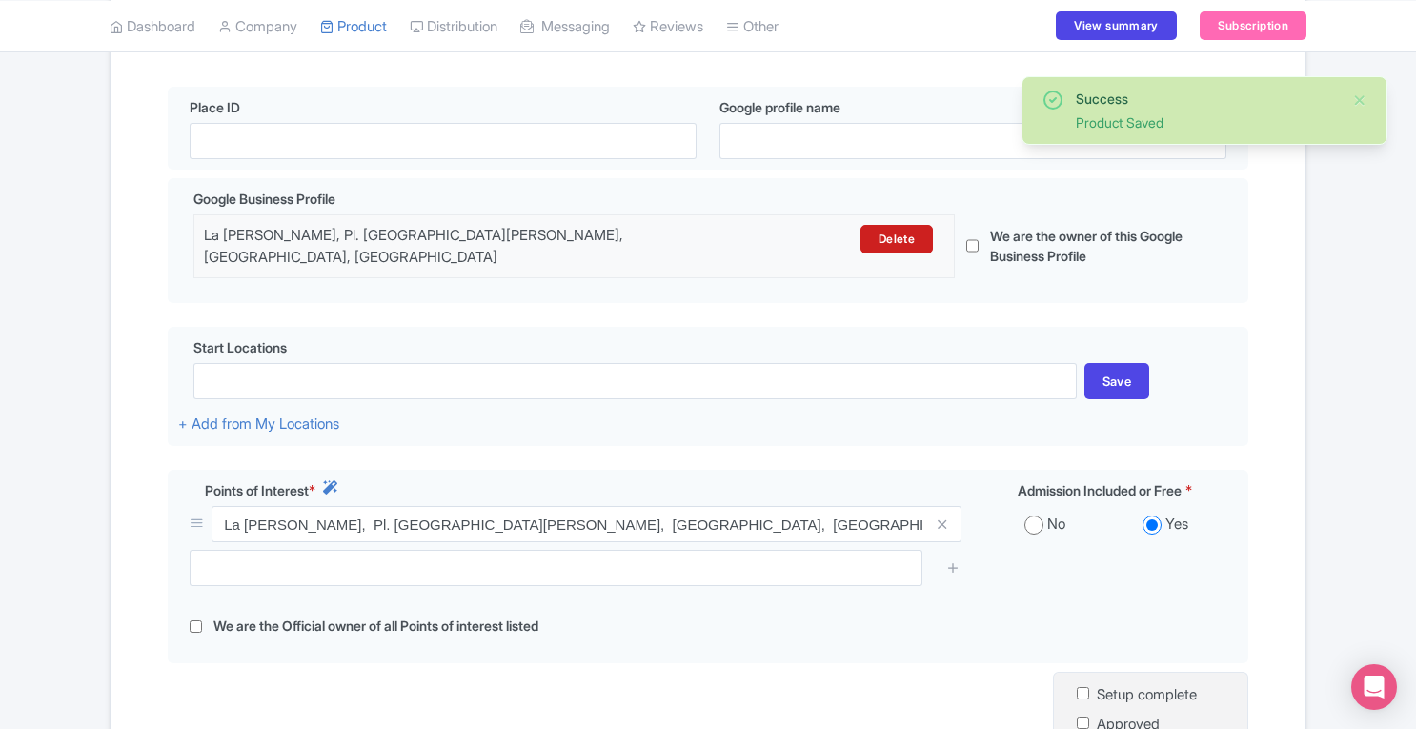
scroll to position [677, 0]
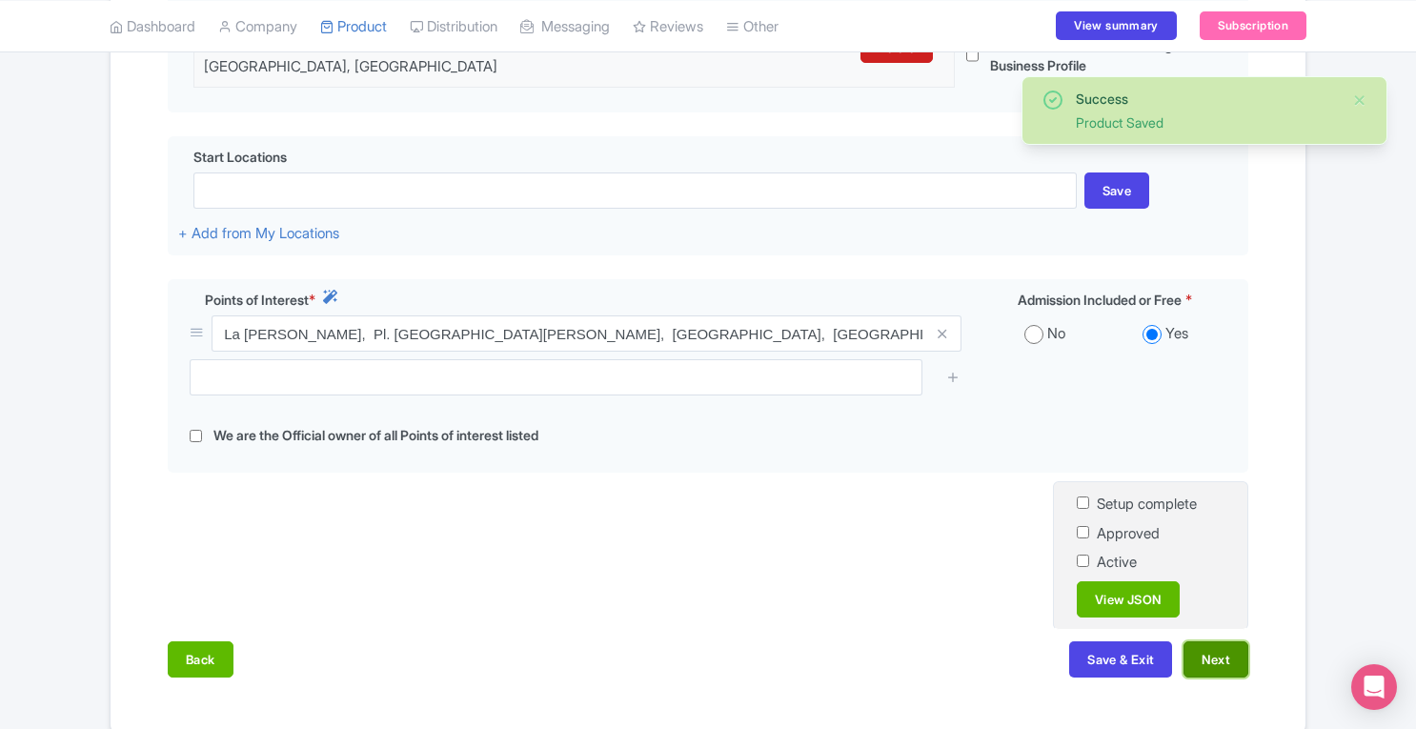
click at [1224, 641] on button "Next" at bounding box center [1216, 659] width 65 height 36
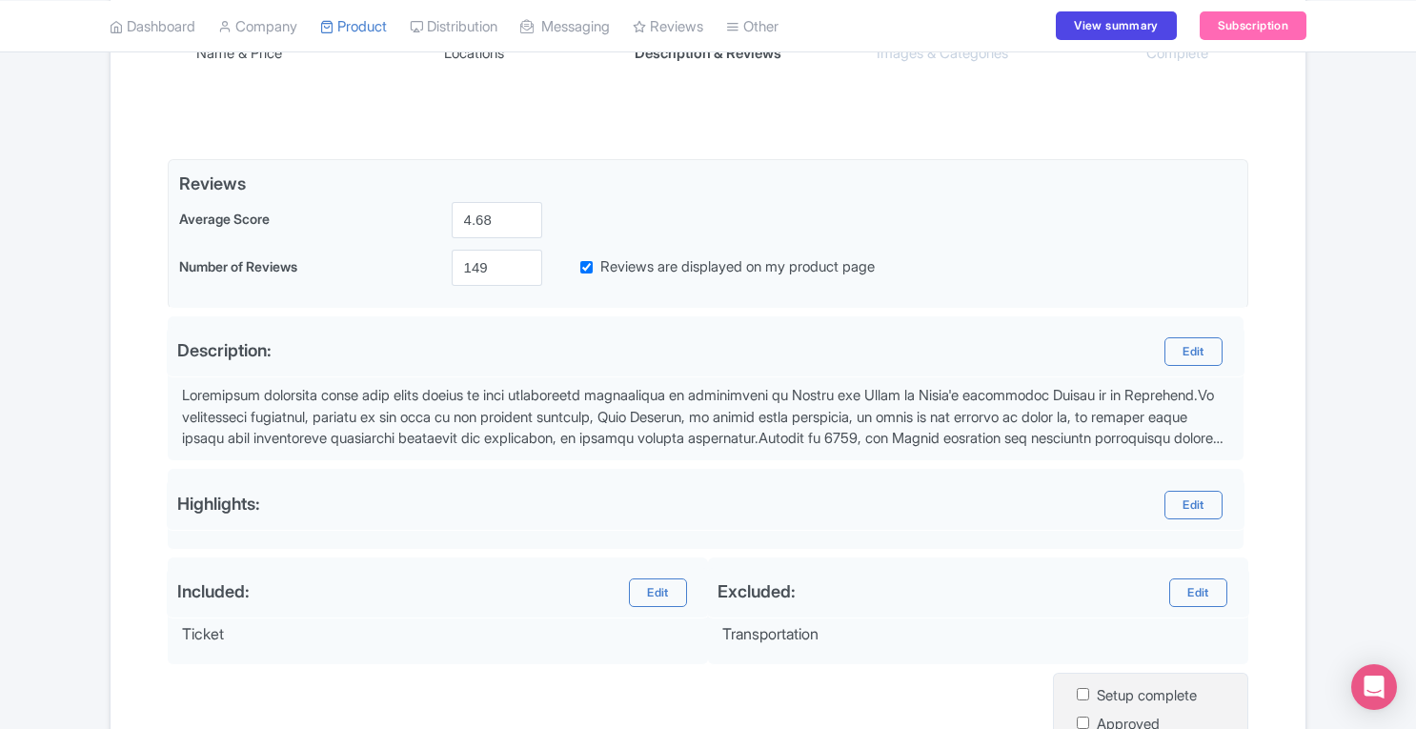
scroll to position [619, 0]
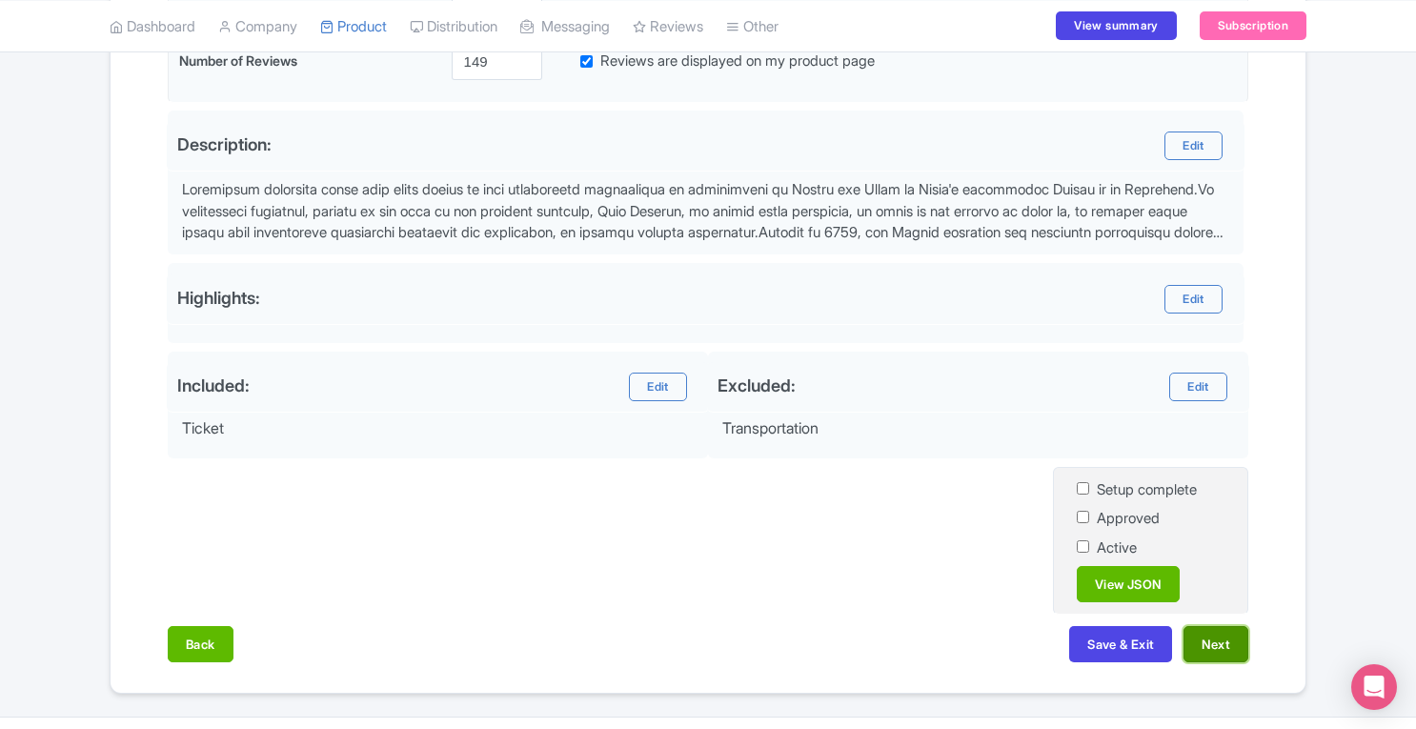
click at [1230, 626] on button "Next" at bounding box center [1216, 644] width 65 height 36
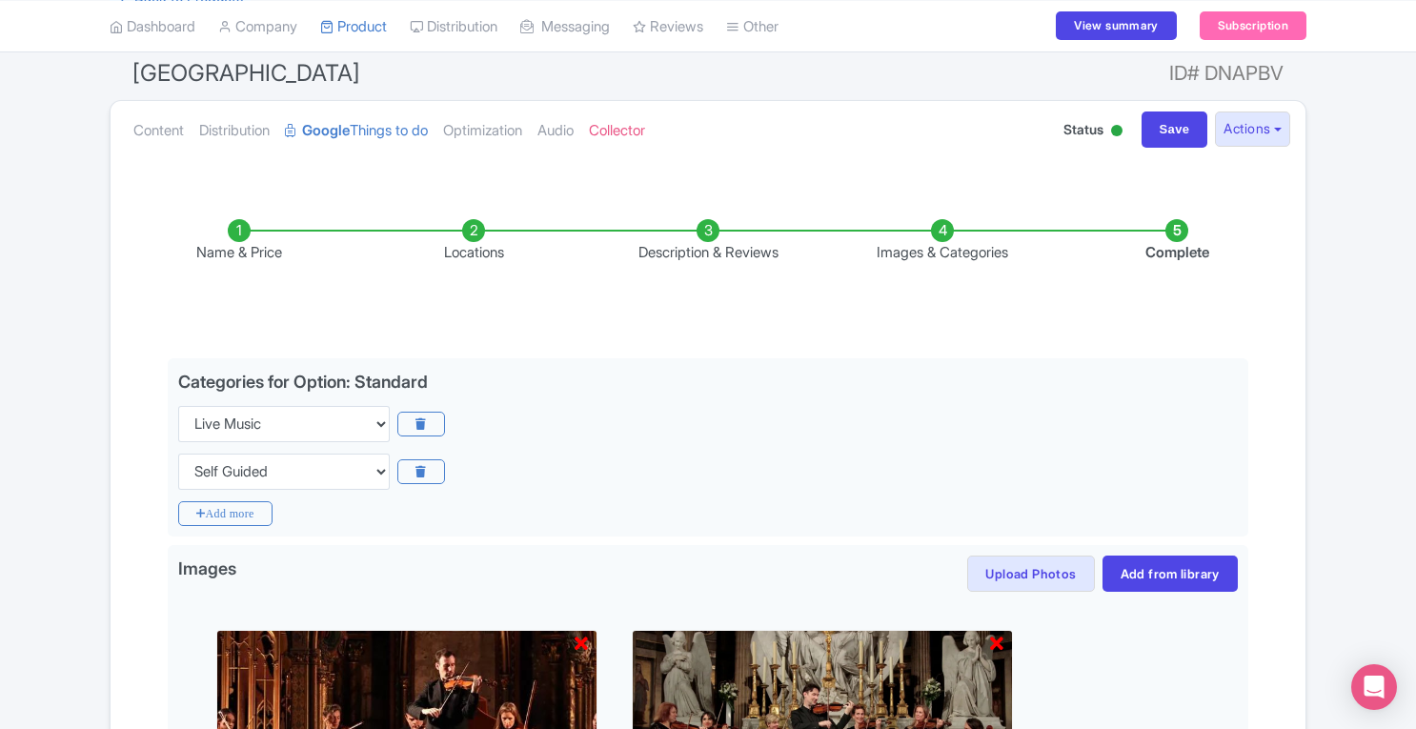
scroll to position [0, 0]
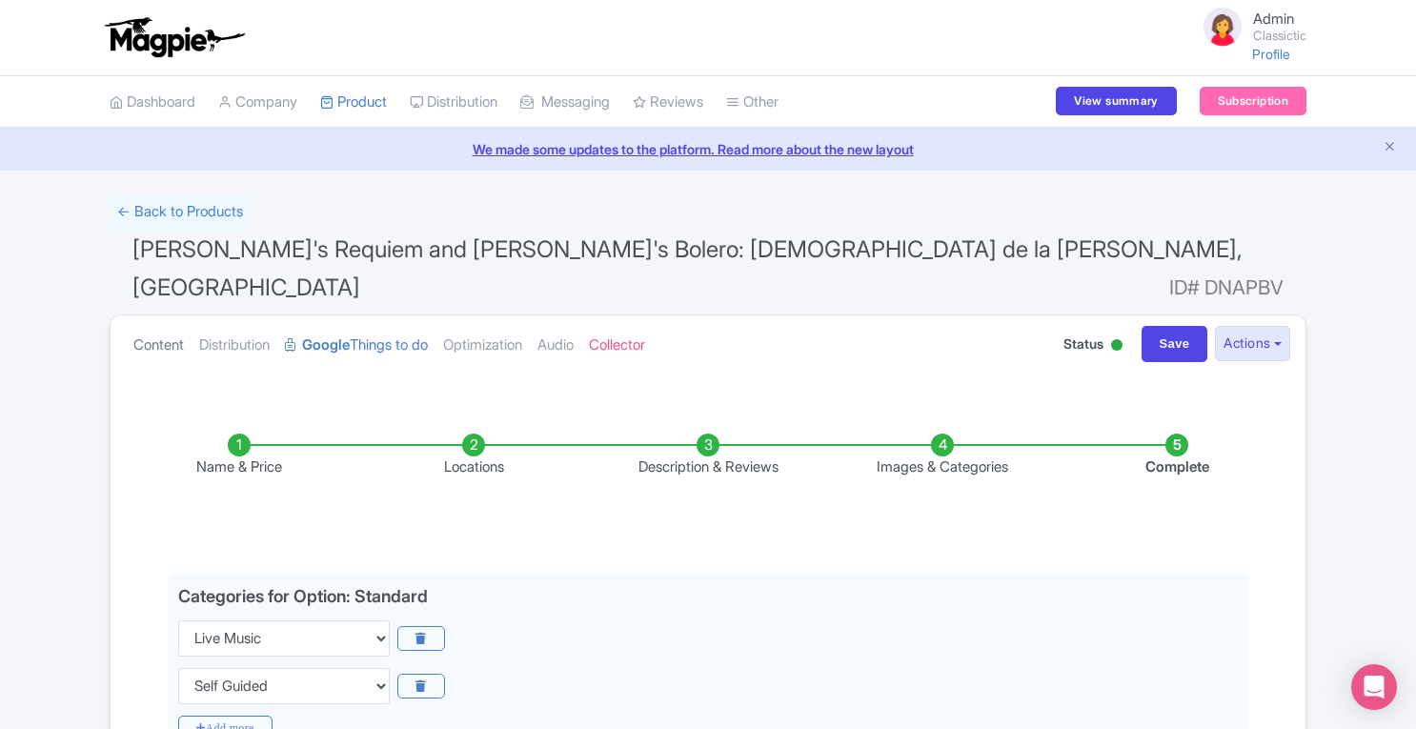
click at [144, 315] on link "Content" at bounding box center [158, 345] width 51 height 60
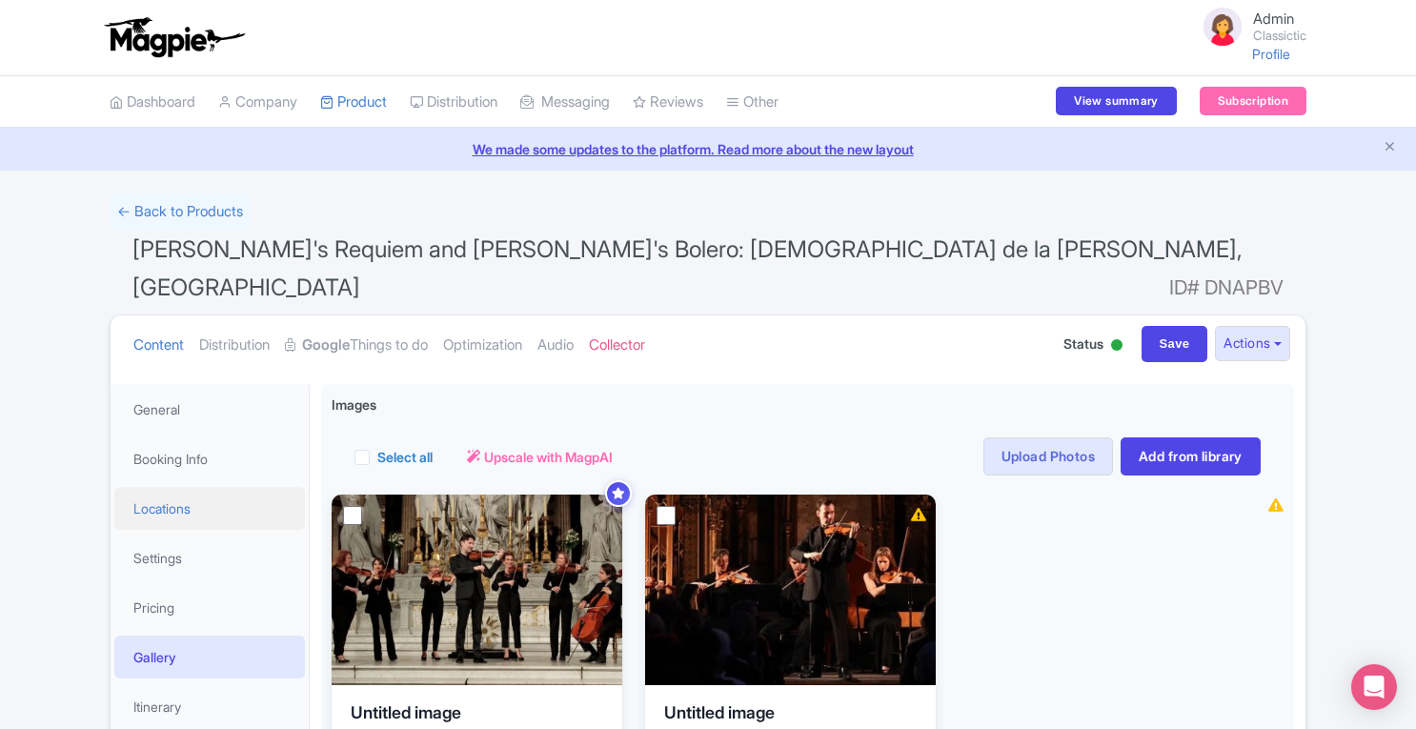
click at [190, 487] on link "Locations" at bounding box center [209, 508] width 191 height 43
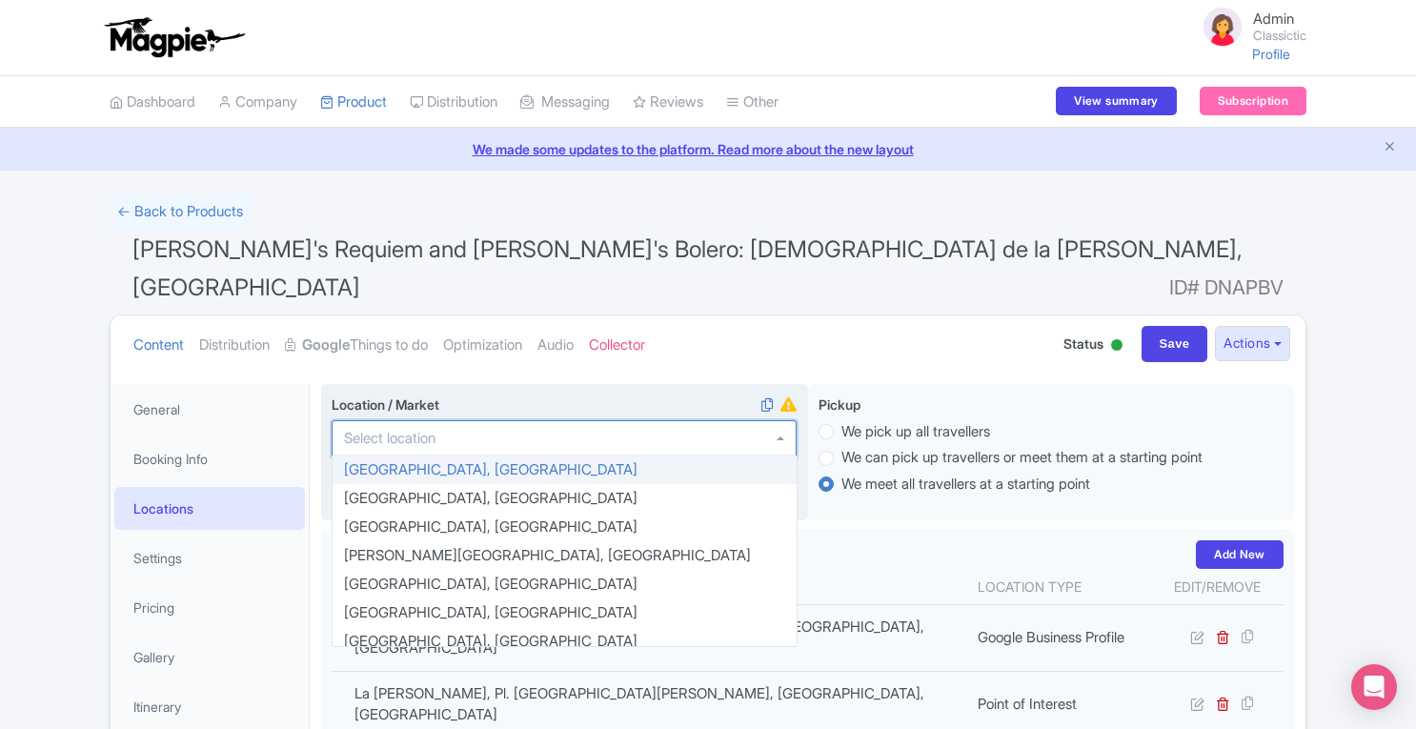
click at [517, 420] on div at bounding box center [564, 438] width 465 height 36
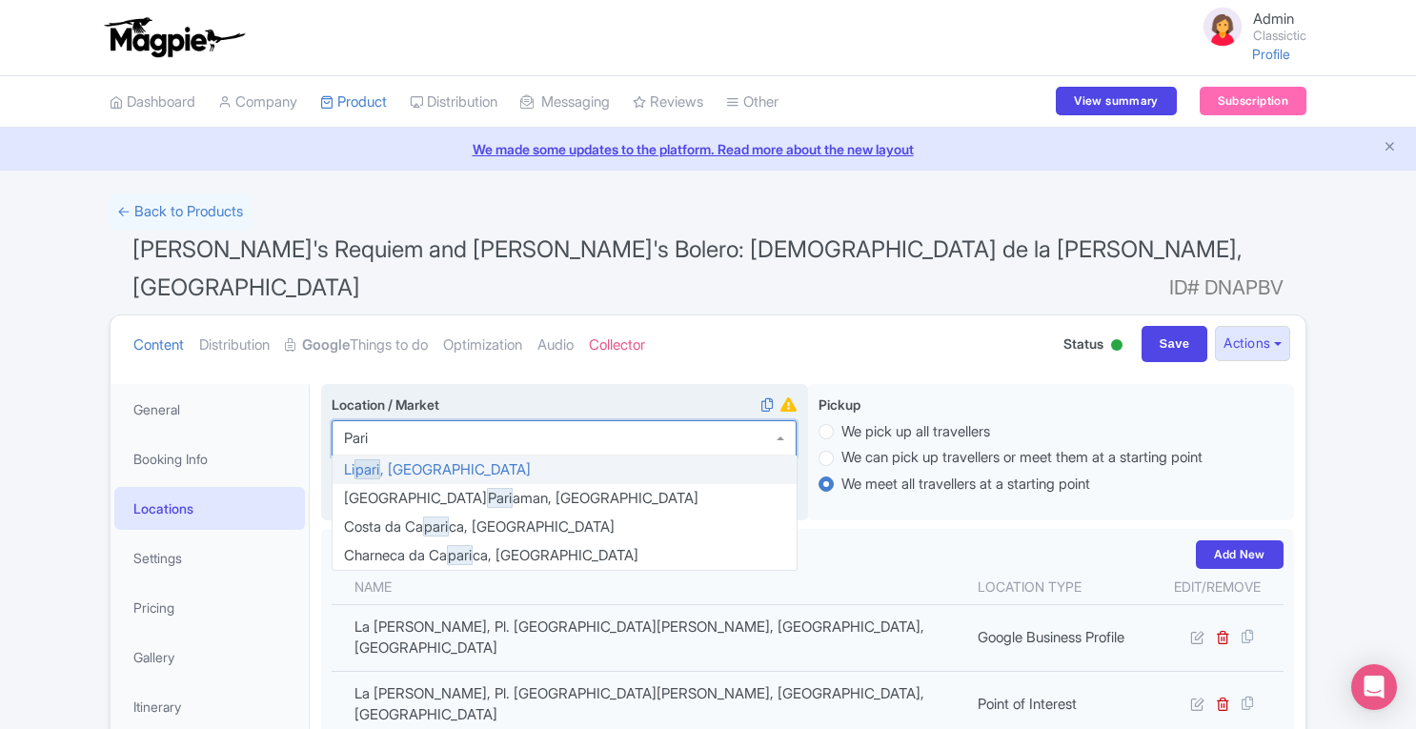
type input "Paris"
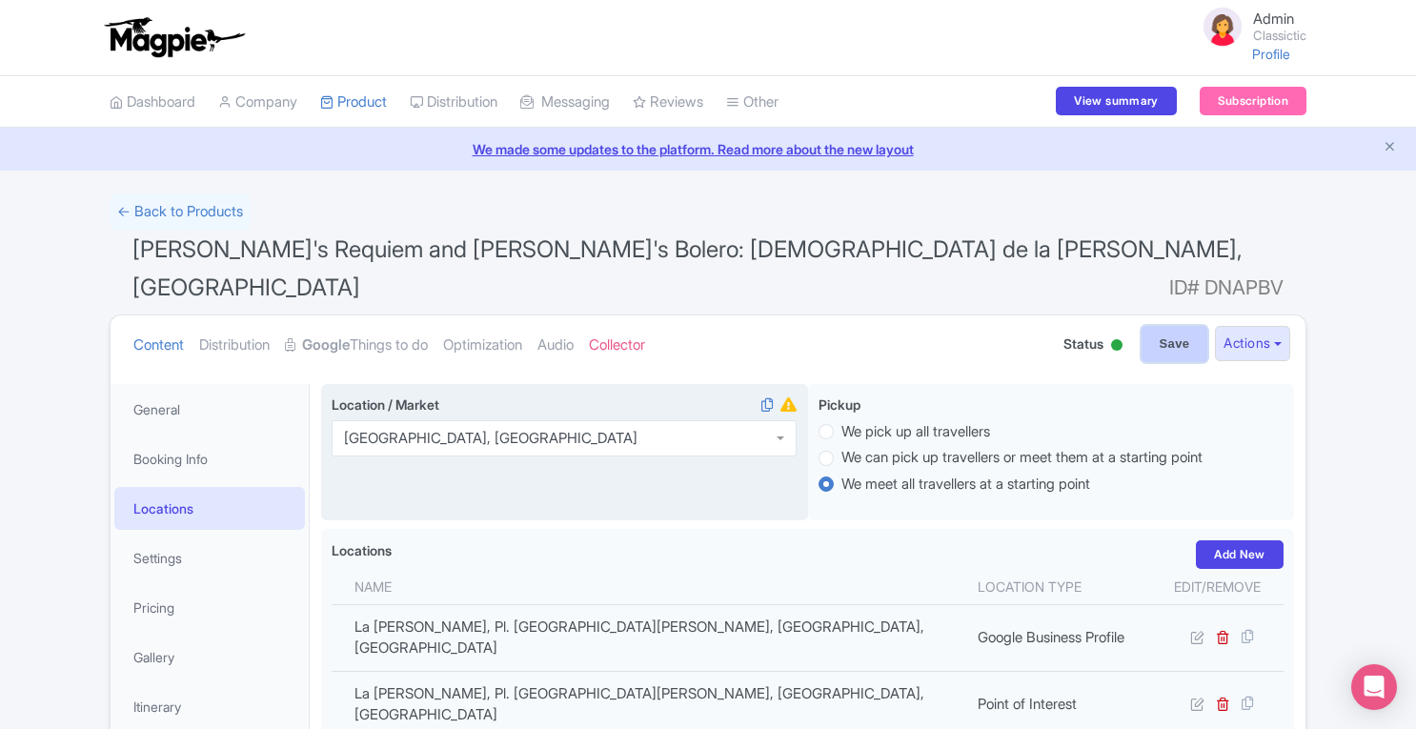
click at [1154, 326] on input "Save" at bounding box center [1175, 344] width 67 height 36
type input "Saving..."
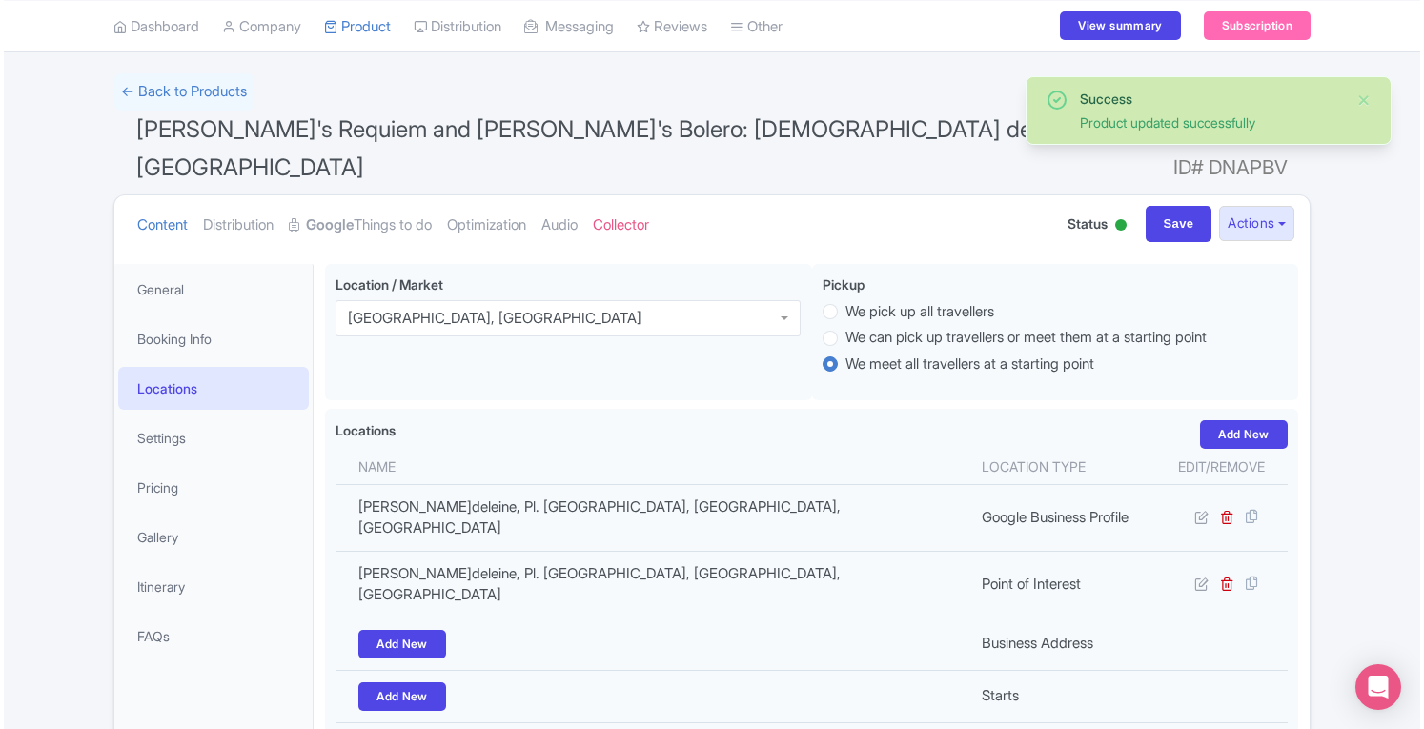
scroll to position [112, 0]
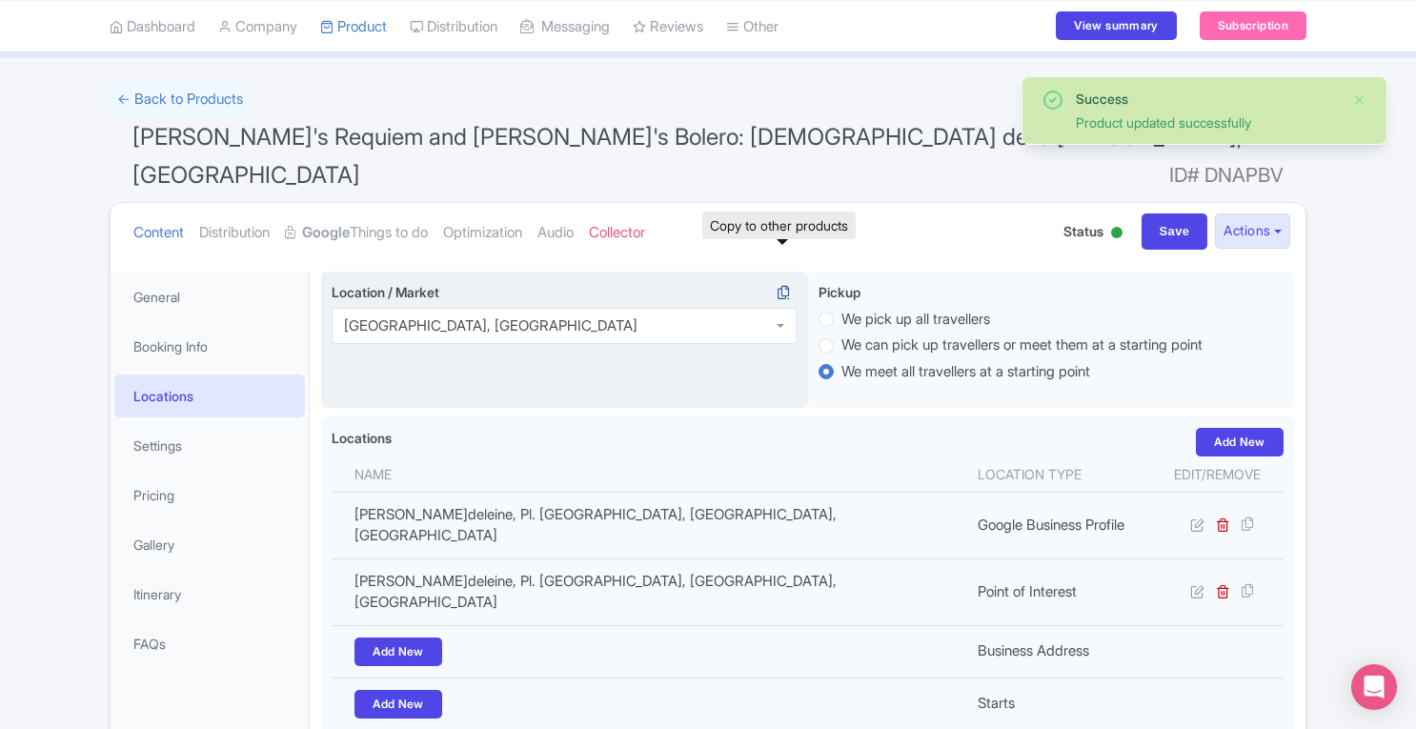
click at [785, 284] on icon at bounding box center [783, 292] width 27 height 17
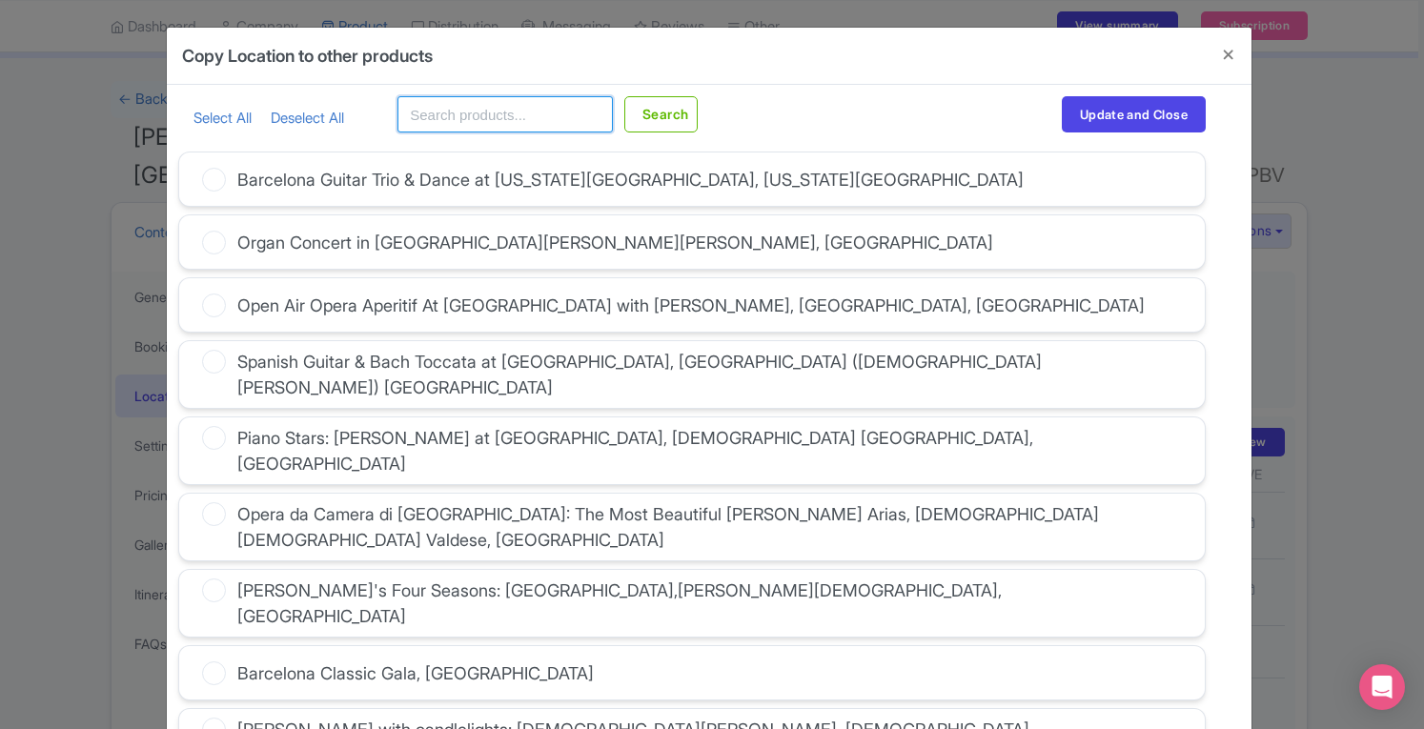
click at [495, 117] on input "text" at bounding box center [504, 114] width 215 height 36
type input "[GEOGRAPHIC_DATA]"
click at [658, 119] on button "Search" at bounding box center [660, 114] width 73 height 36
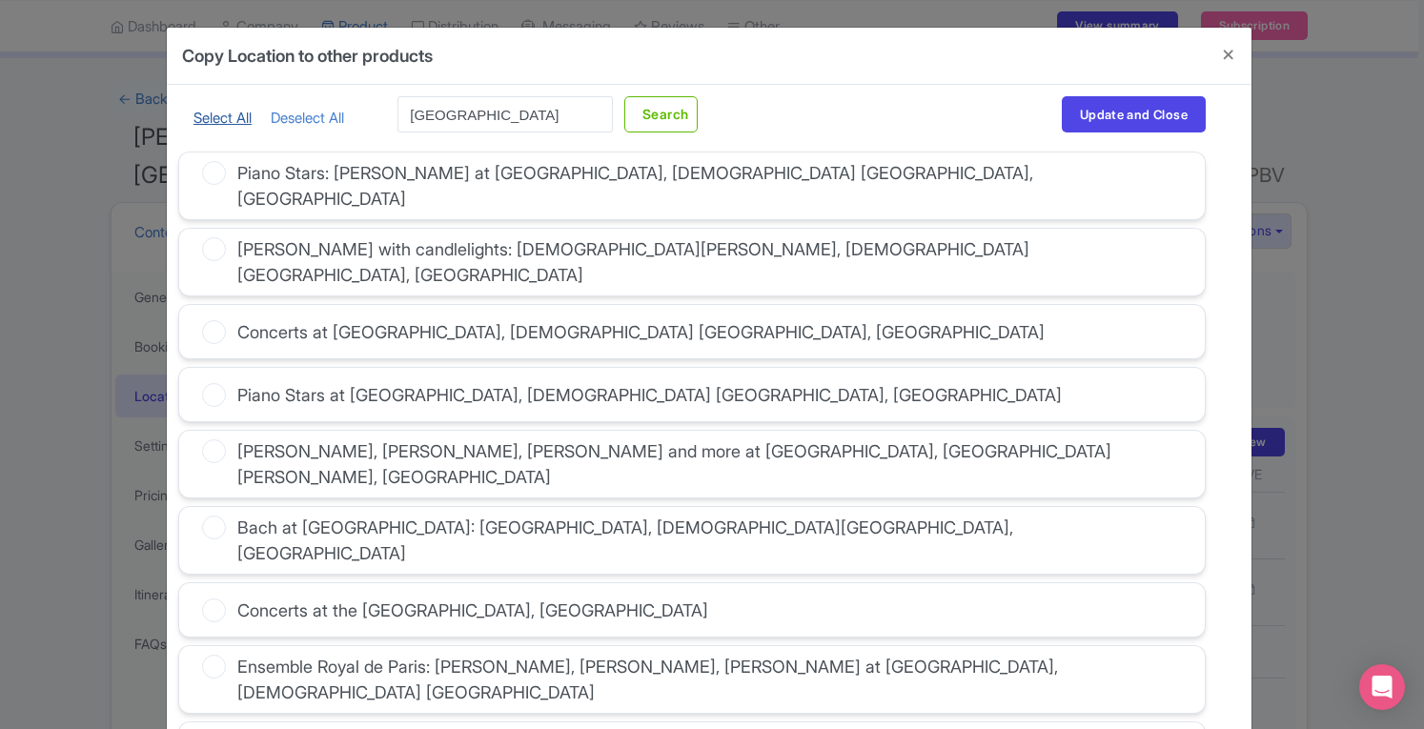
click at [202, 113] on link "Select All" at bounding box center [222, 118] width 58 height 18
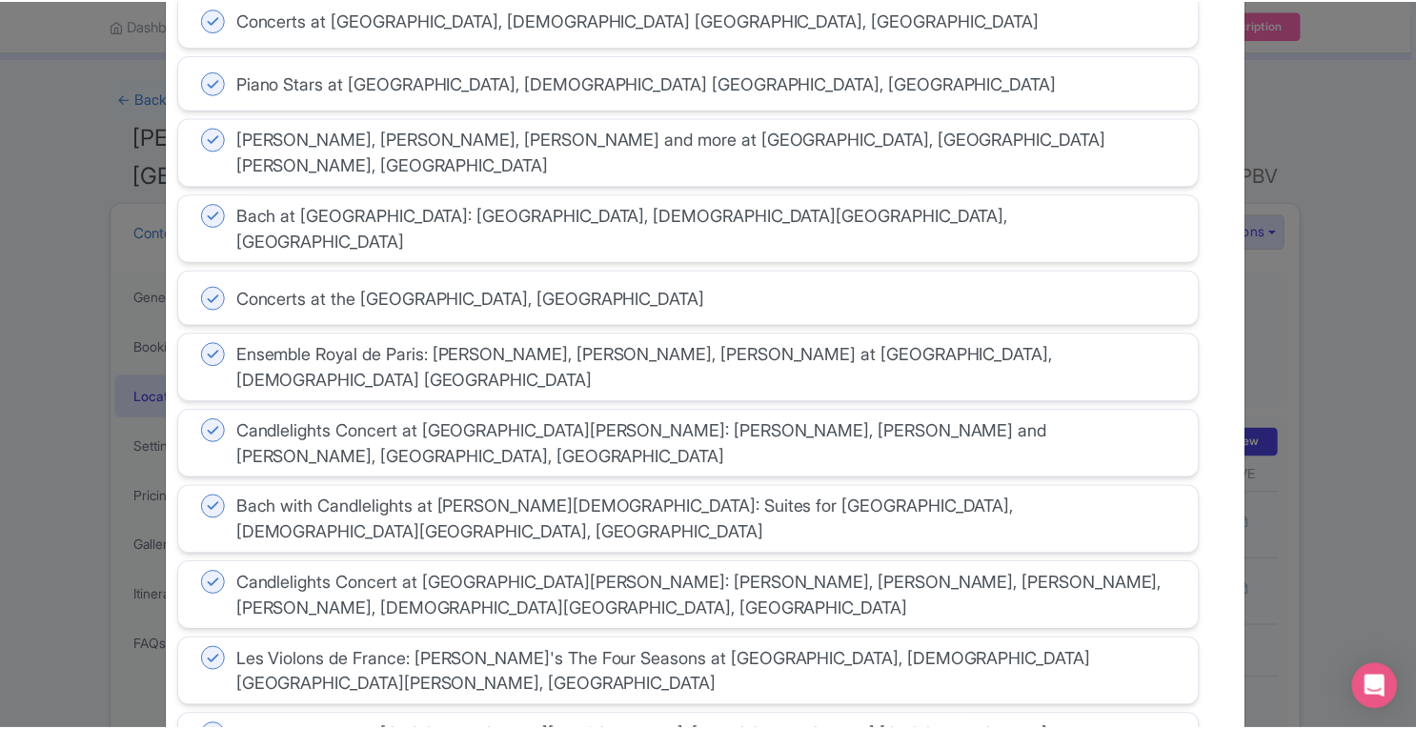
scroll to position [0, 0]
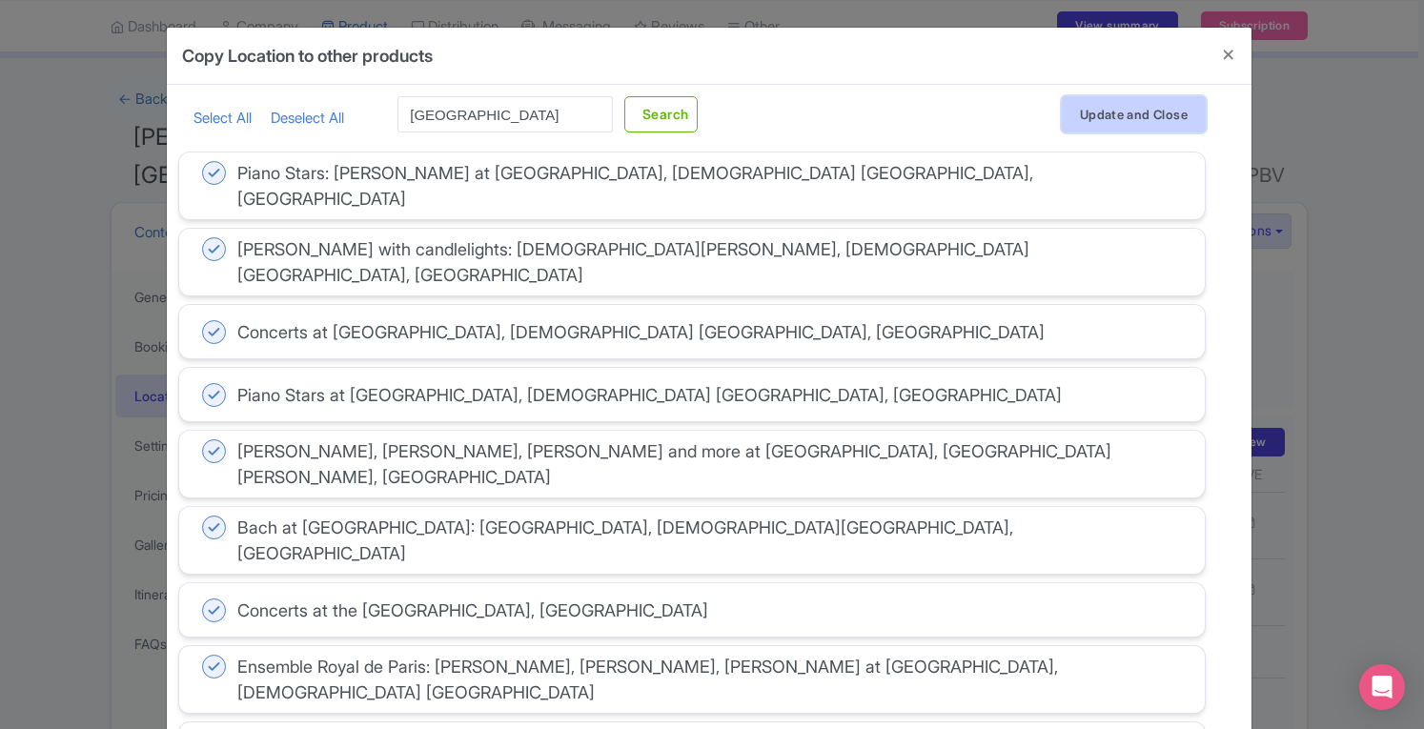
click at [1147, 111] on button "Update and Close" at bounding box center [1134, 114] width 144 height 36
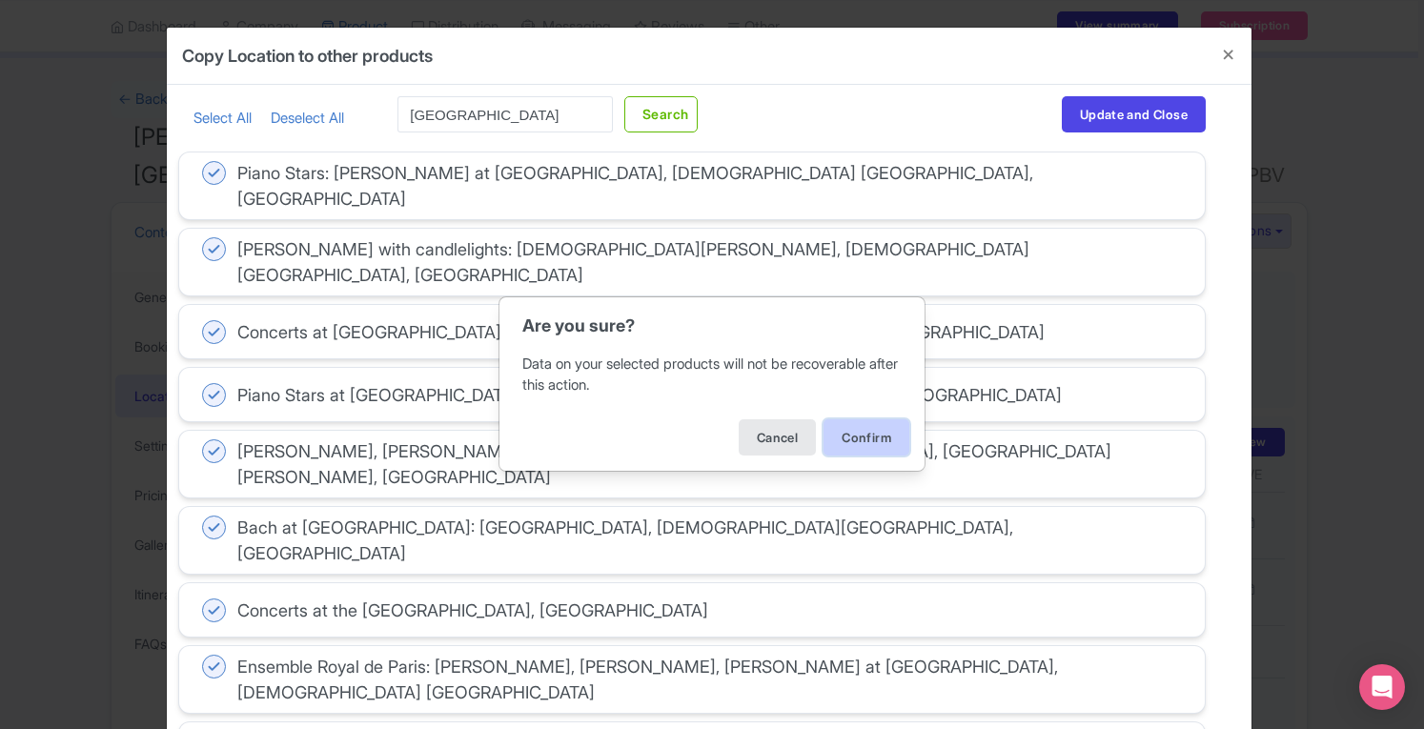
click at [886, 426] on button "Confirm" at bounding box center [866, 437] width 86 height 36
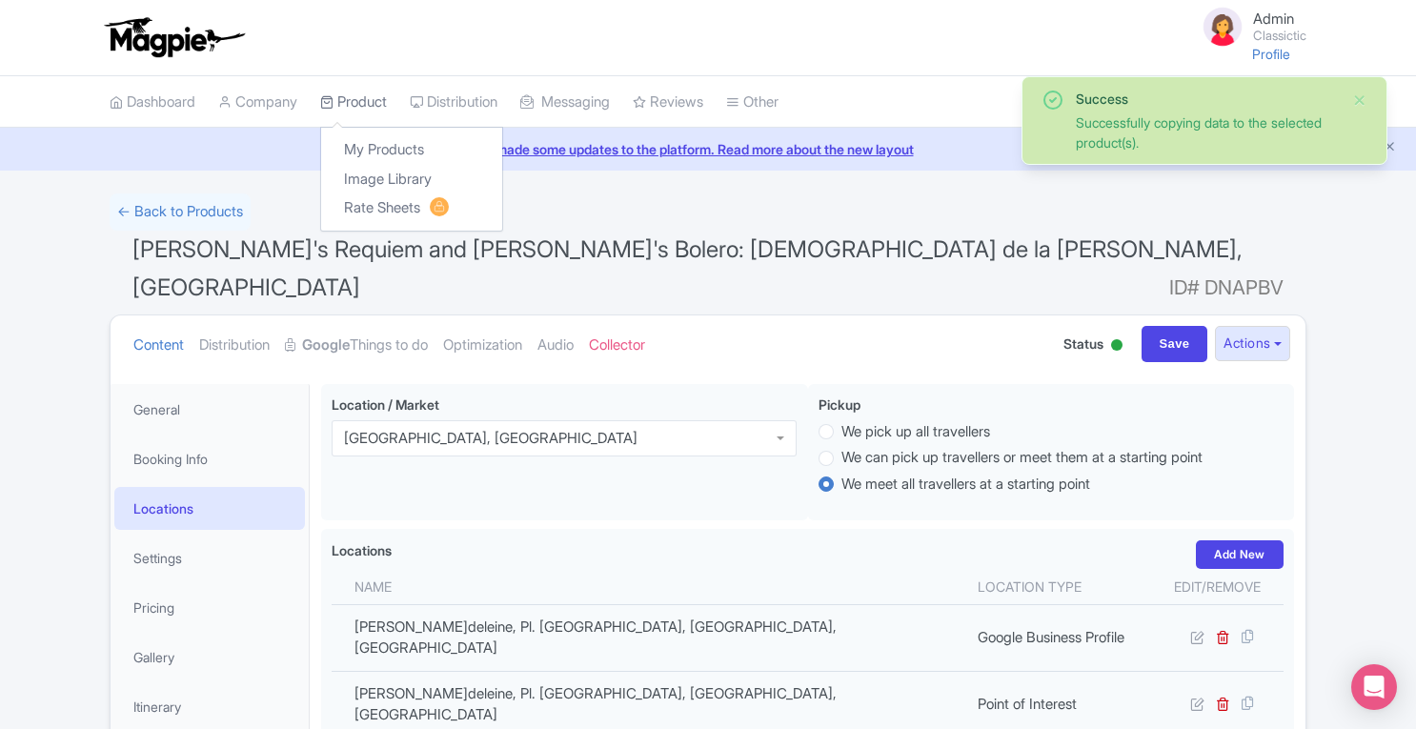
click at [372, 93] on link "Product" at bounding box center [353, 102] width 67 height 52
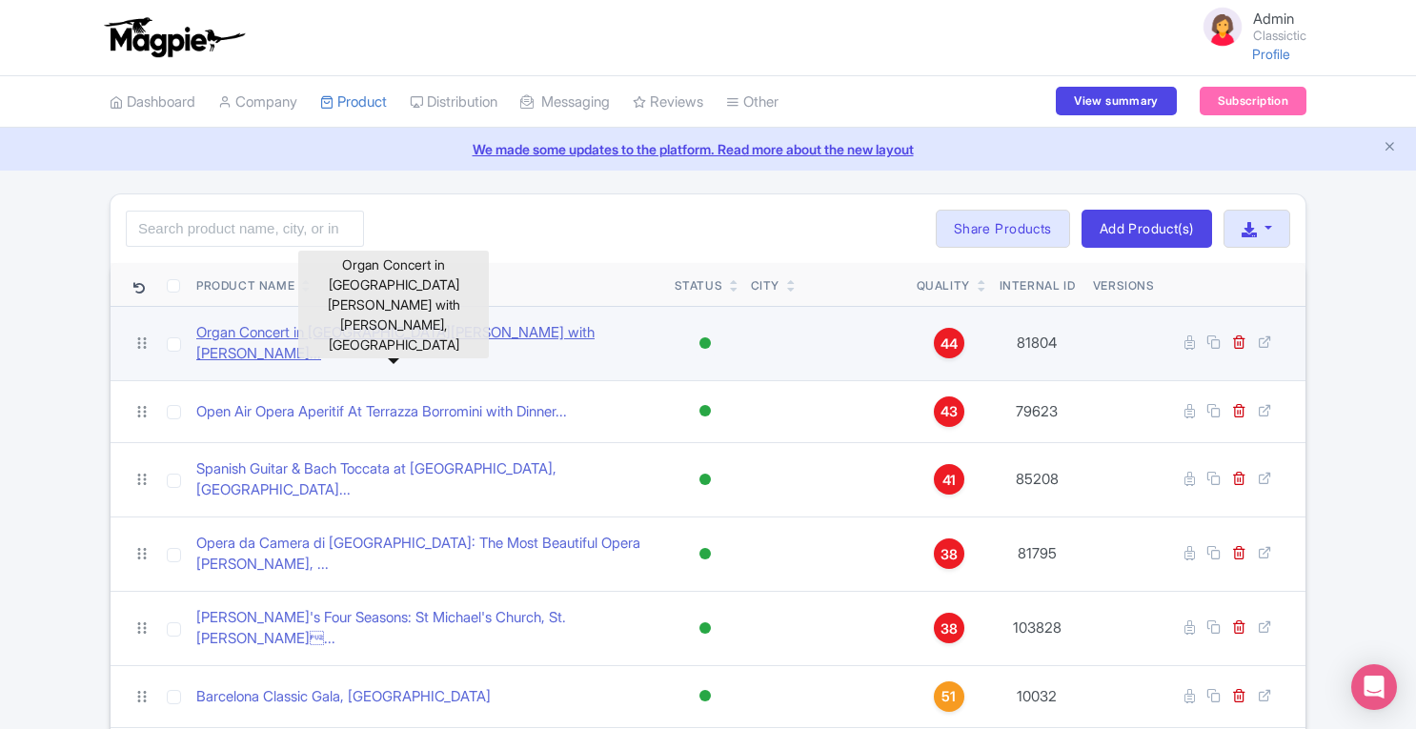
click at [396, 332] on link "Organ Concert in [GEOGRAPHIC_DATA][PERSON_NAME] with [PERSON_NAME]..." at bounding box center [427, 343] width 463 height 43
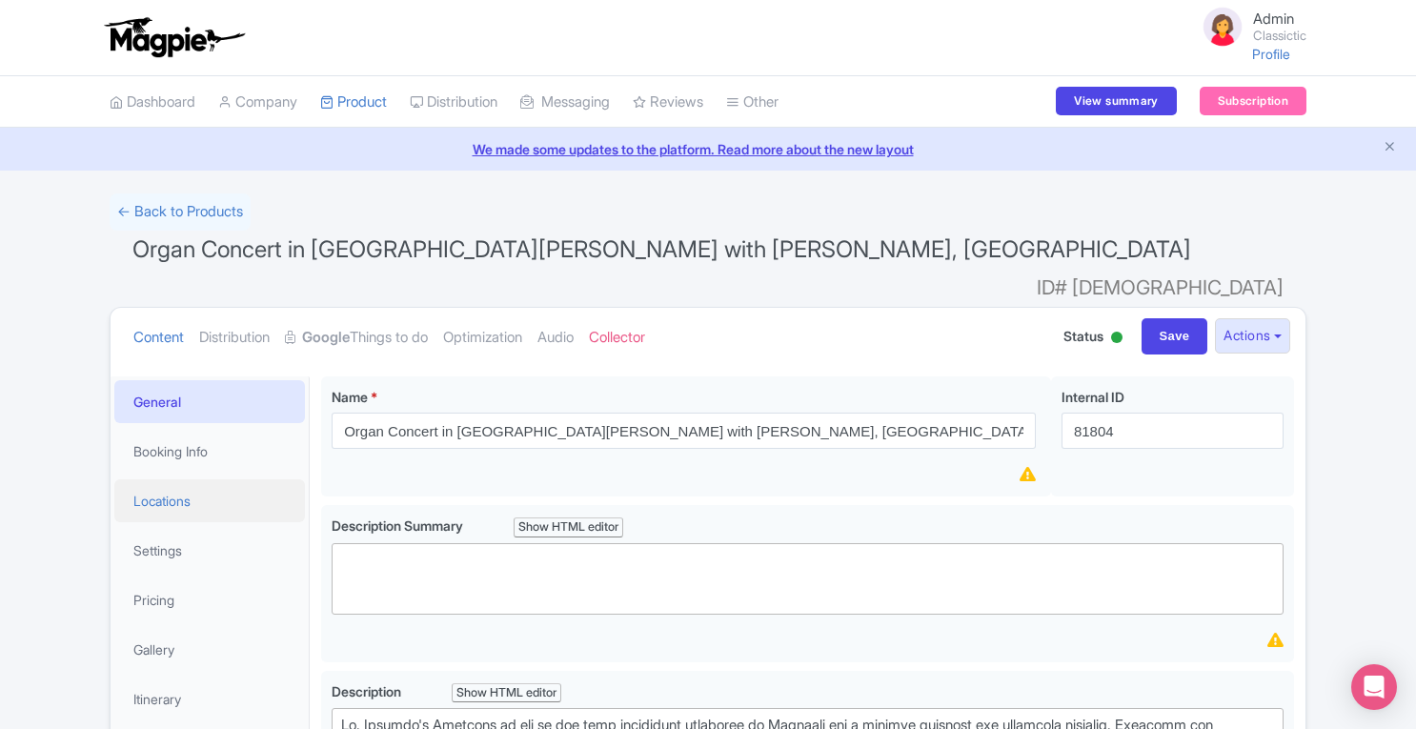
click at [207, 479] on link "Locations" at bounding box center [209, 500] width 191 height 43
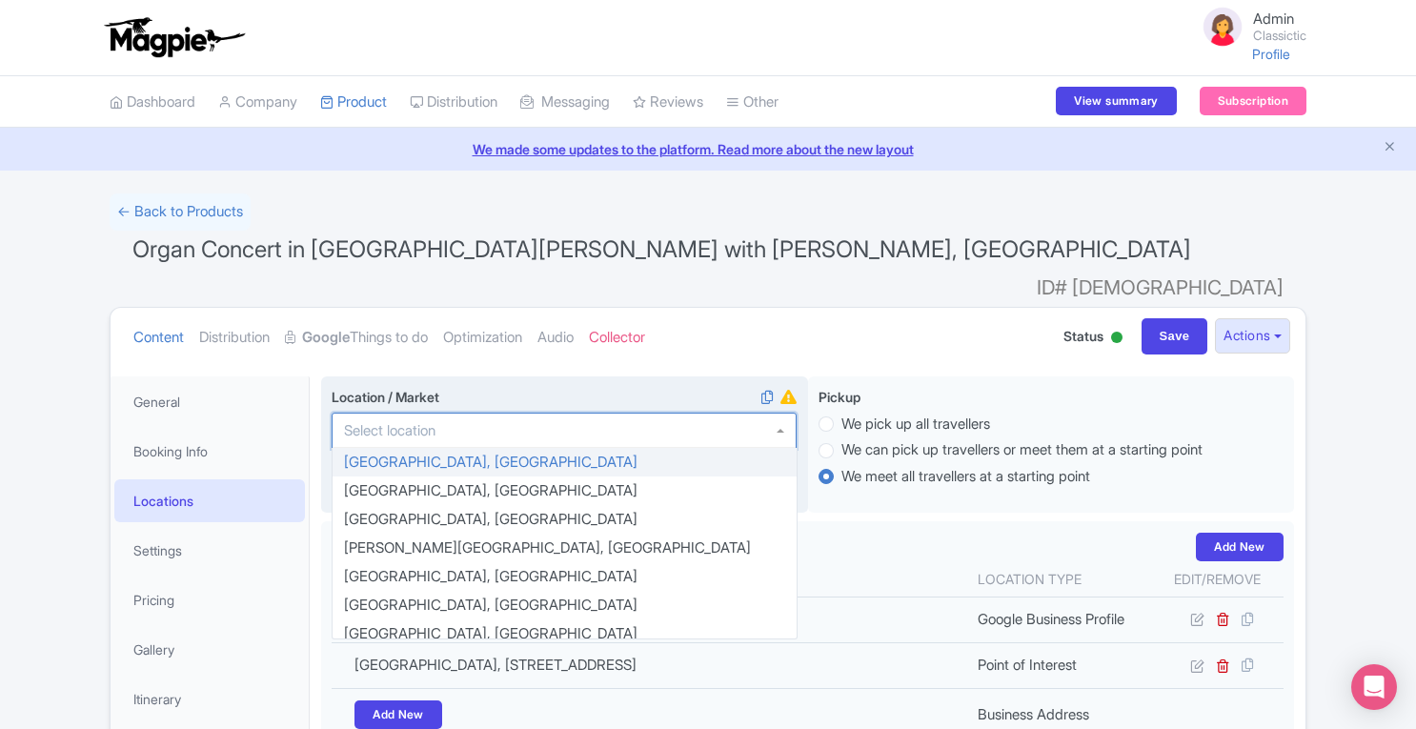
click at [522, 413] on div at bounding box center [564, 431] width 465 height 36
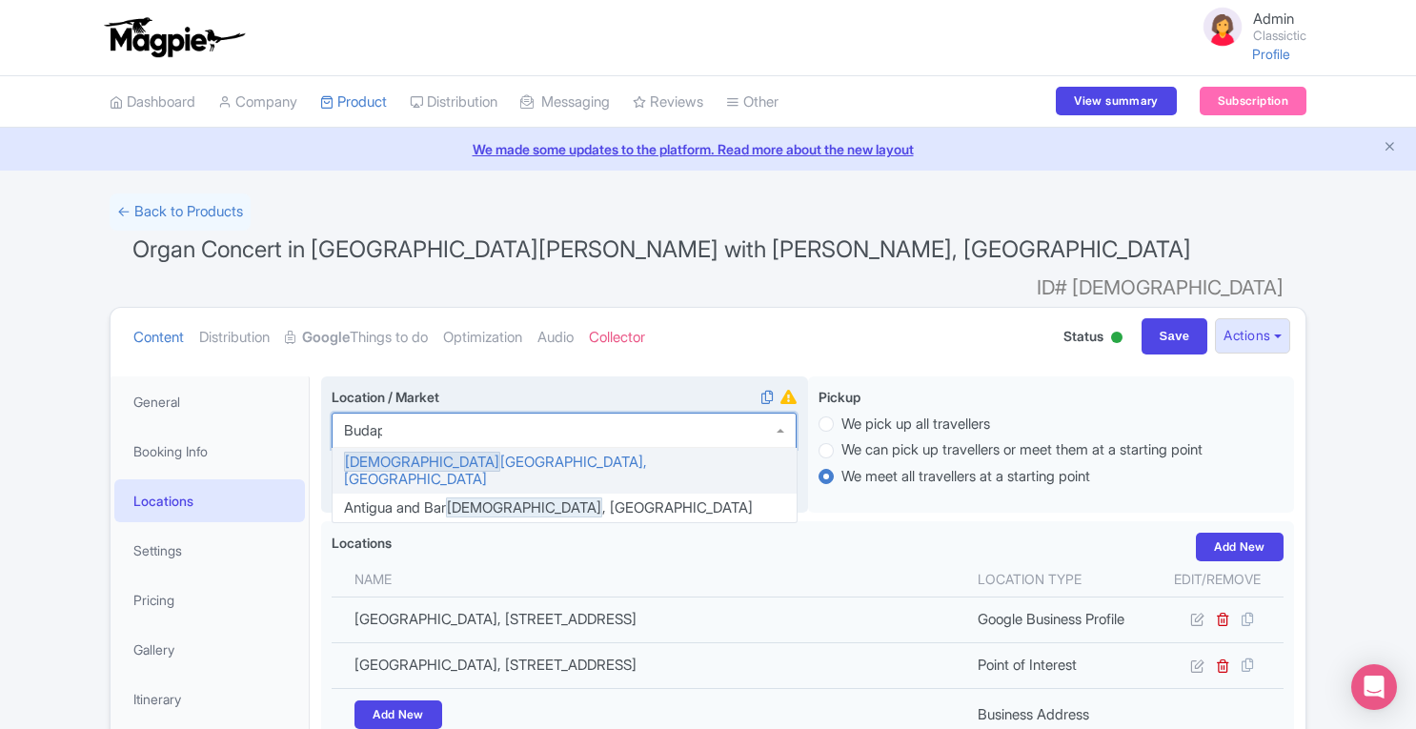
type input "Budape"
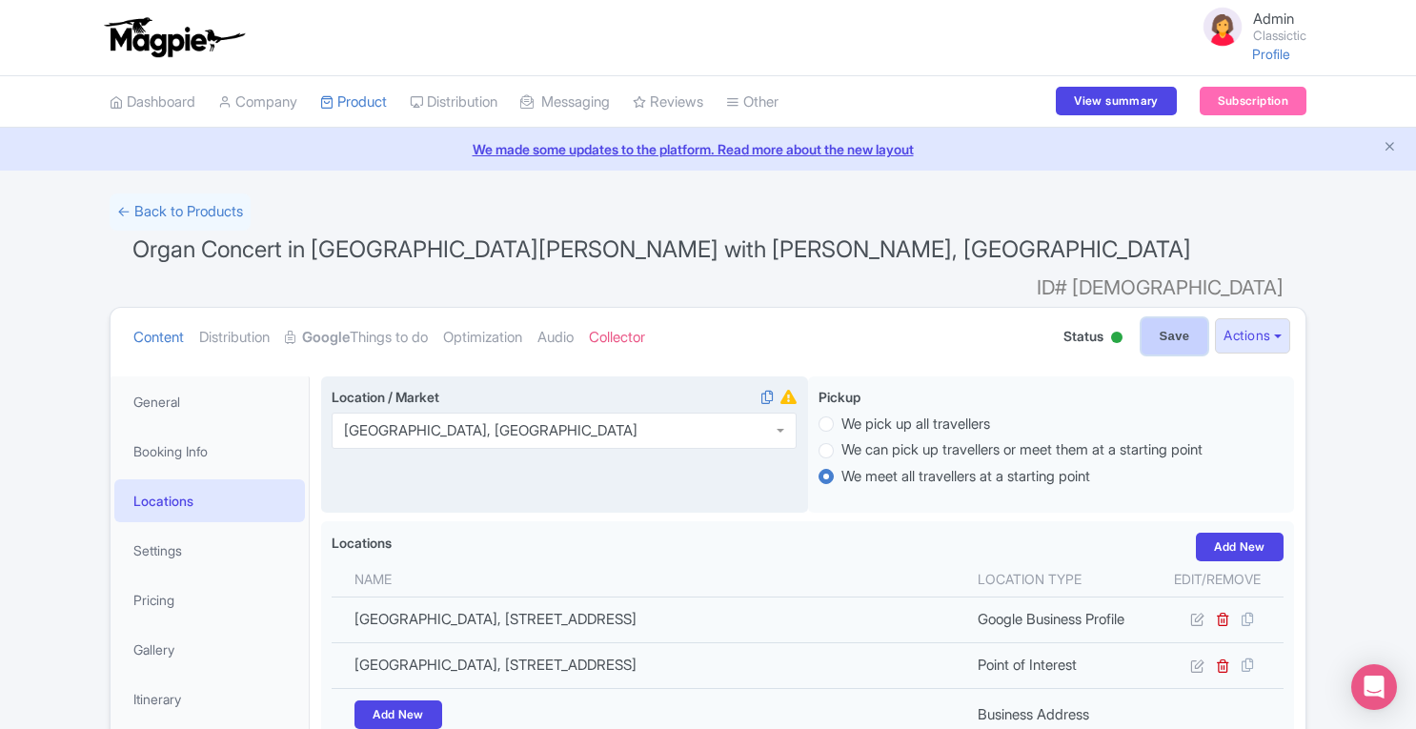
click at [1182, 318] on input "Save" at bounding box center [1175, 336] width 67 height 36
type input "Saving..."
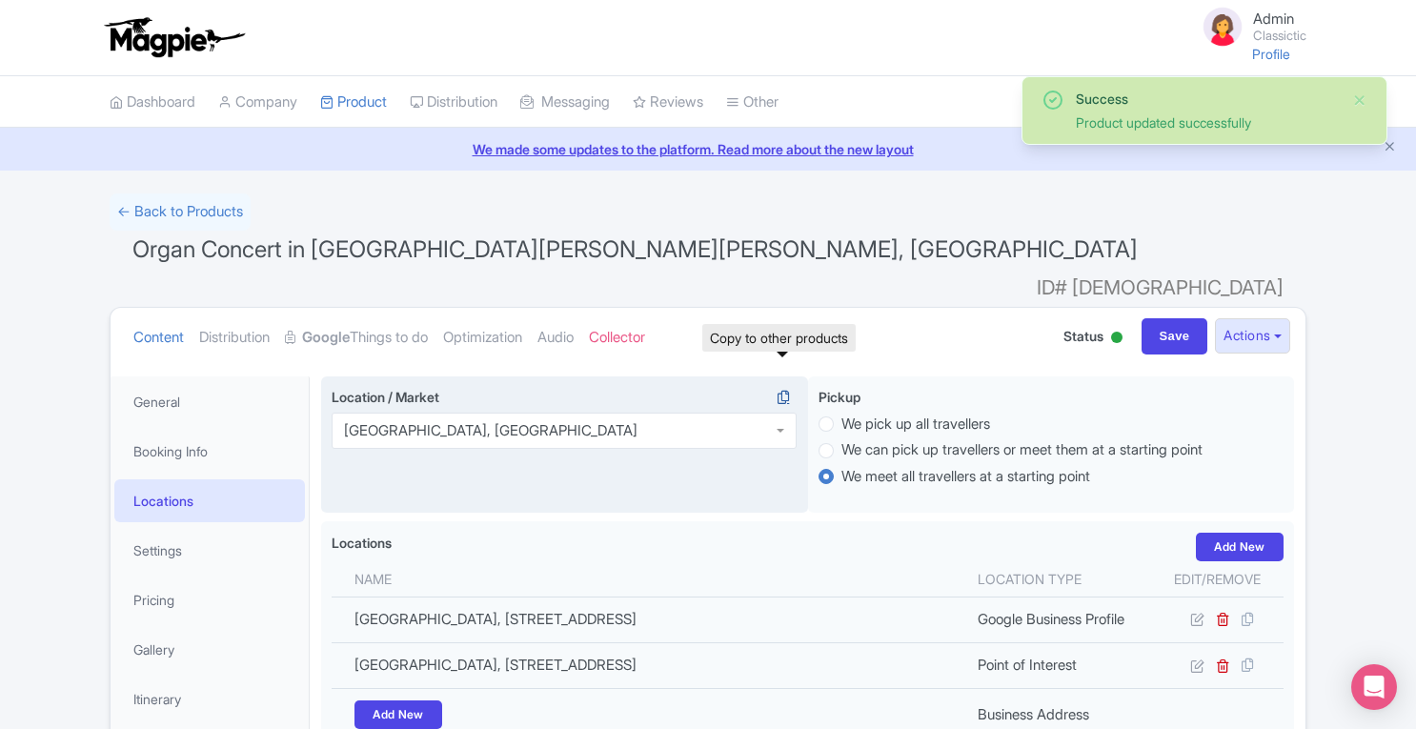
click at [783, 389] on icon at bounding box center [783, 397] width 27 height 17
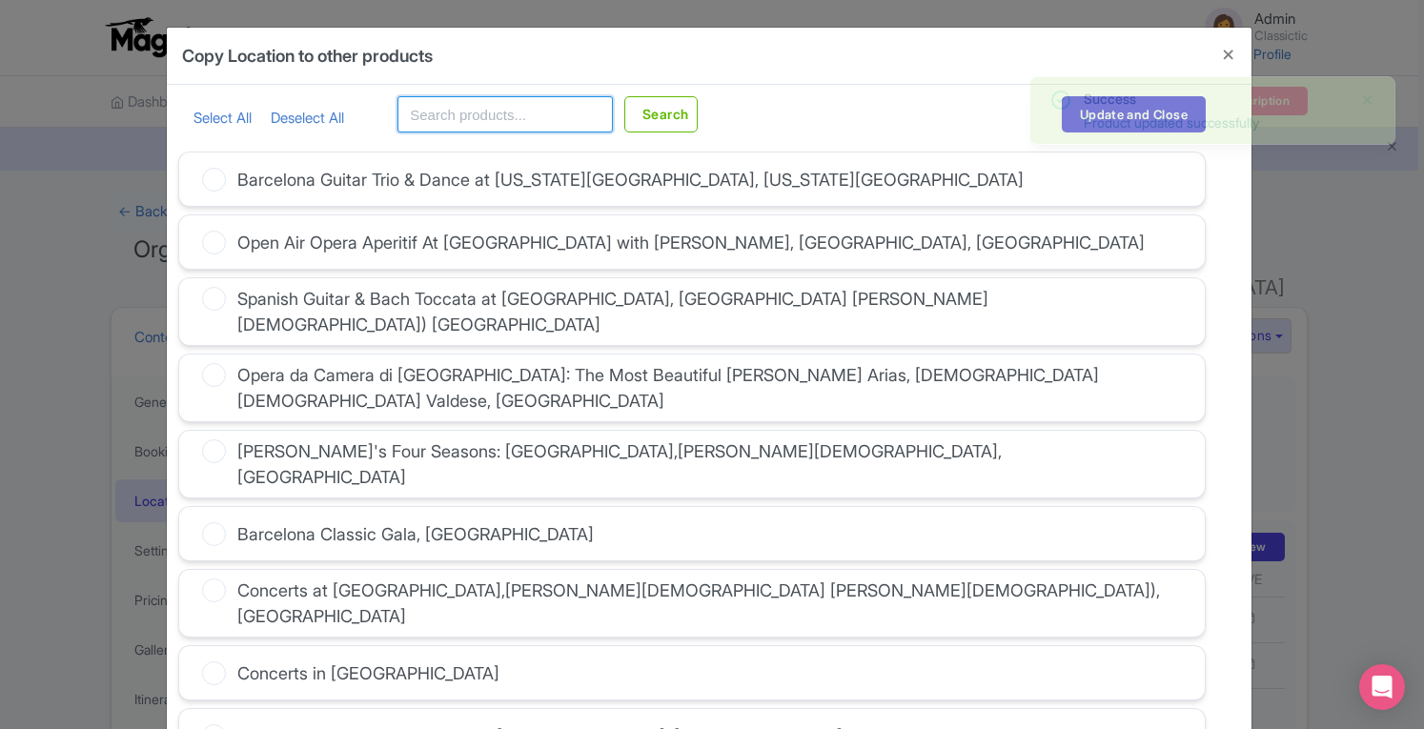
click at [484, 119] on input "text" at bounding box center [504, 114] width 215 height 36
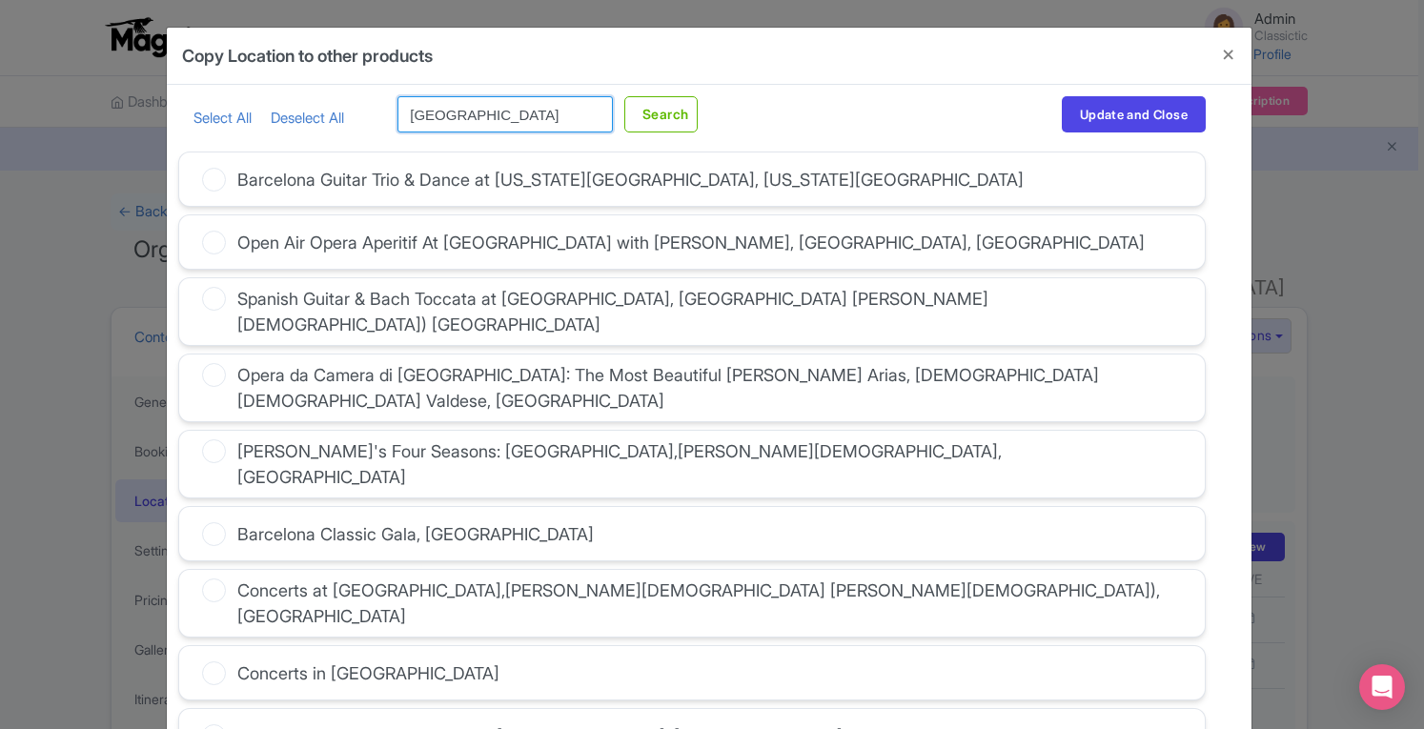
type input "budapest"
click at [624, 96] on button "Search" at bounding box center [660, 114] width 73 height 36
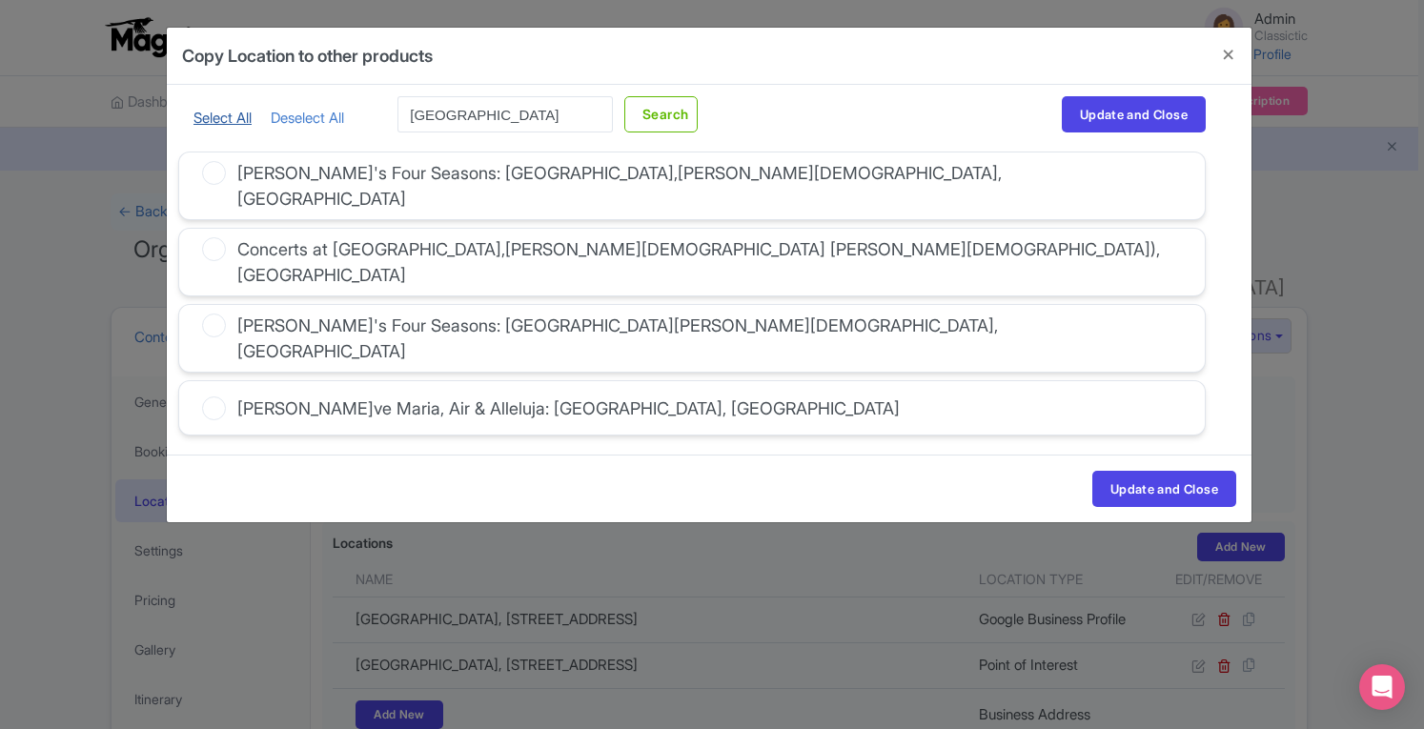
click at [231, 114] on link "Select All" at bounding box center [222, 118] width 58 height 18
click at [1111, 119] on button "Update and Close" at bounding box center [1134, 114] width 144 height 36
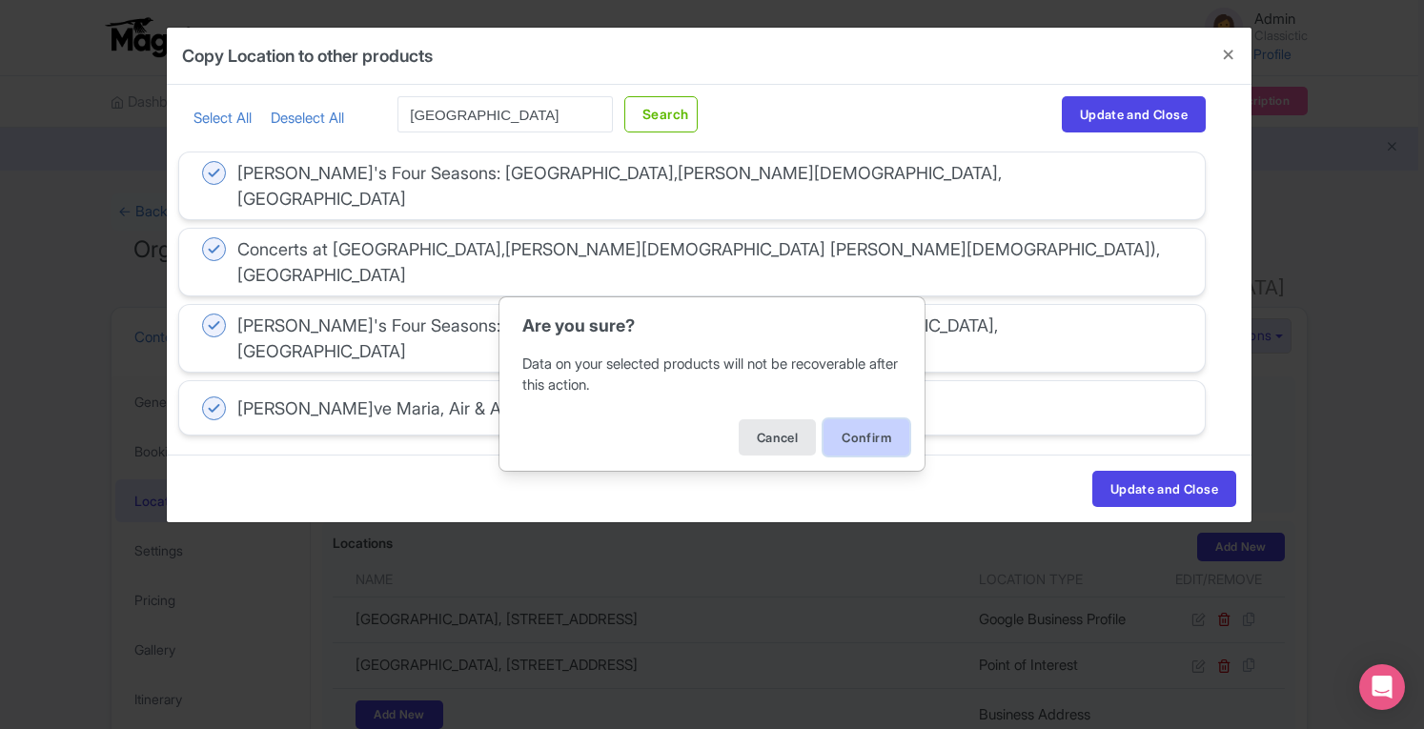
click at [884, 444] on button "Confirm" at bounding box center [866, 437] width 86 height 36
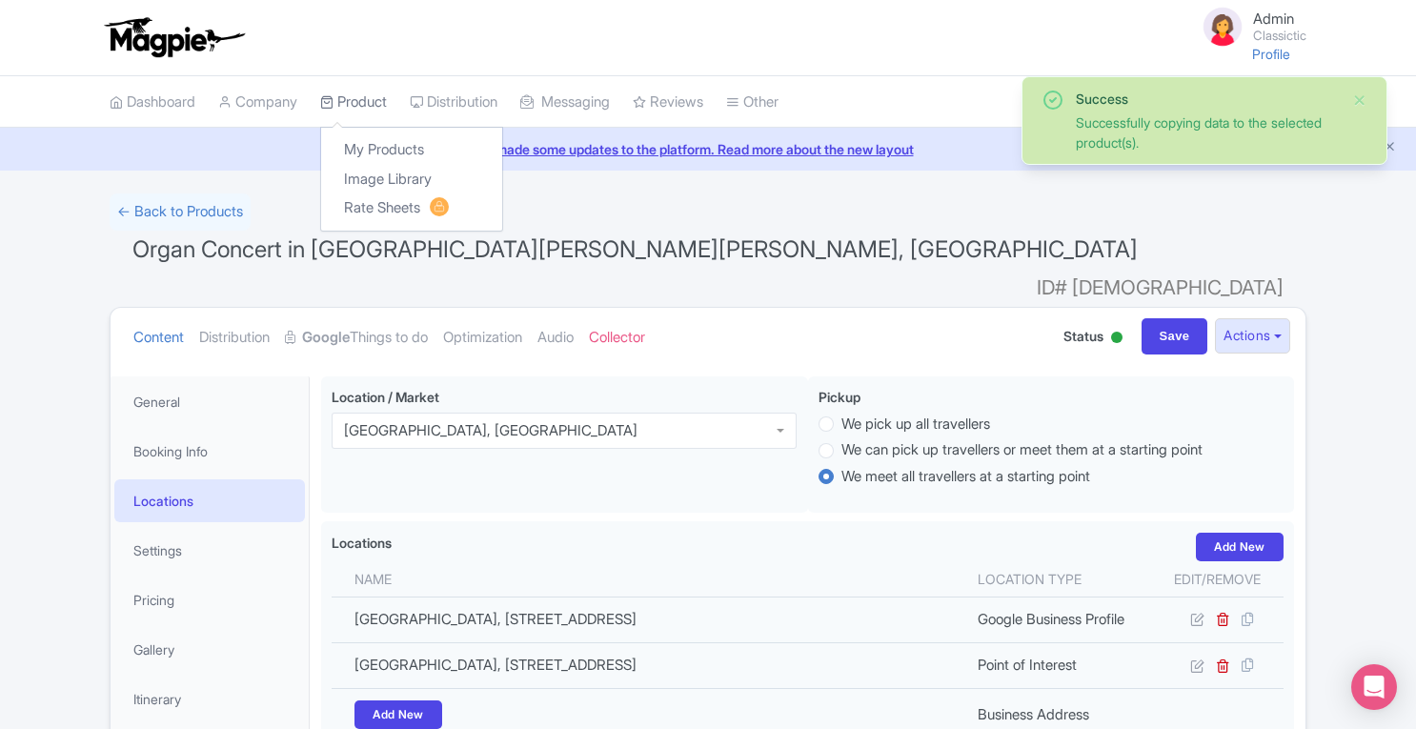
click at [361, 105] on link "Product" at bounding box center [353, 102] width 67 height 52
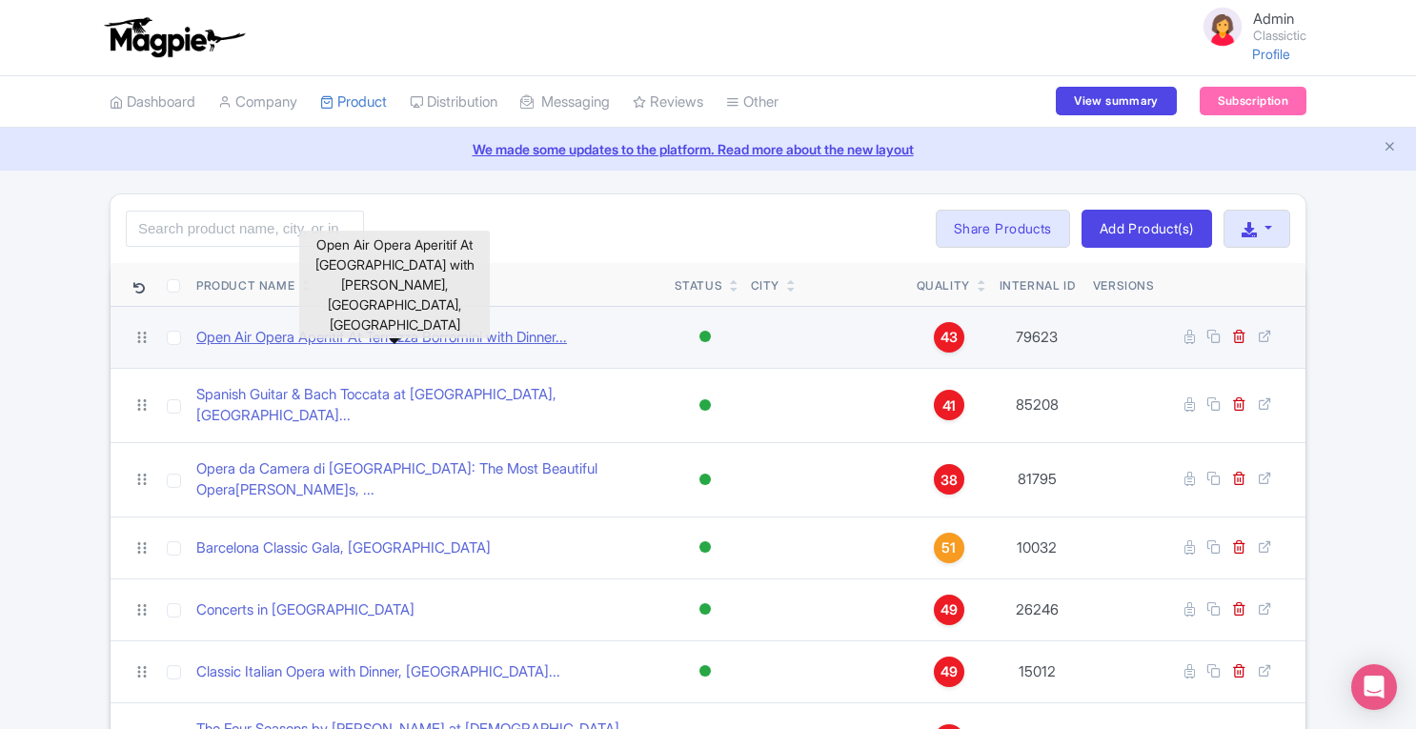
click at [544, 333] on link "Open Air Opera Aperitif At Terrazza Borromini with Dinner..." at bounding box center [381, 338] width 371 height 22
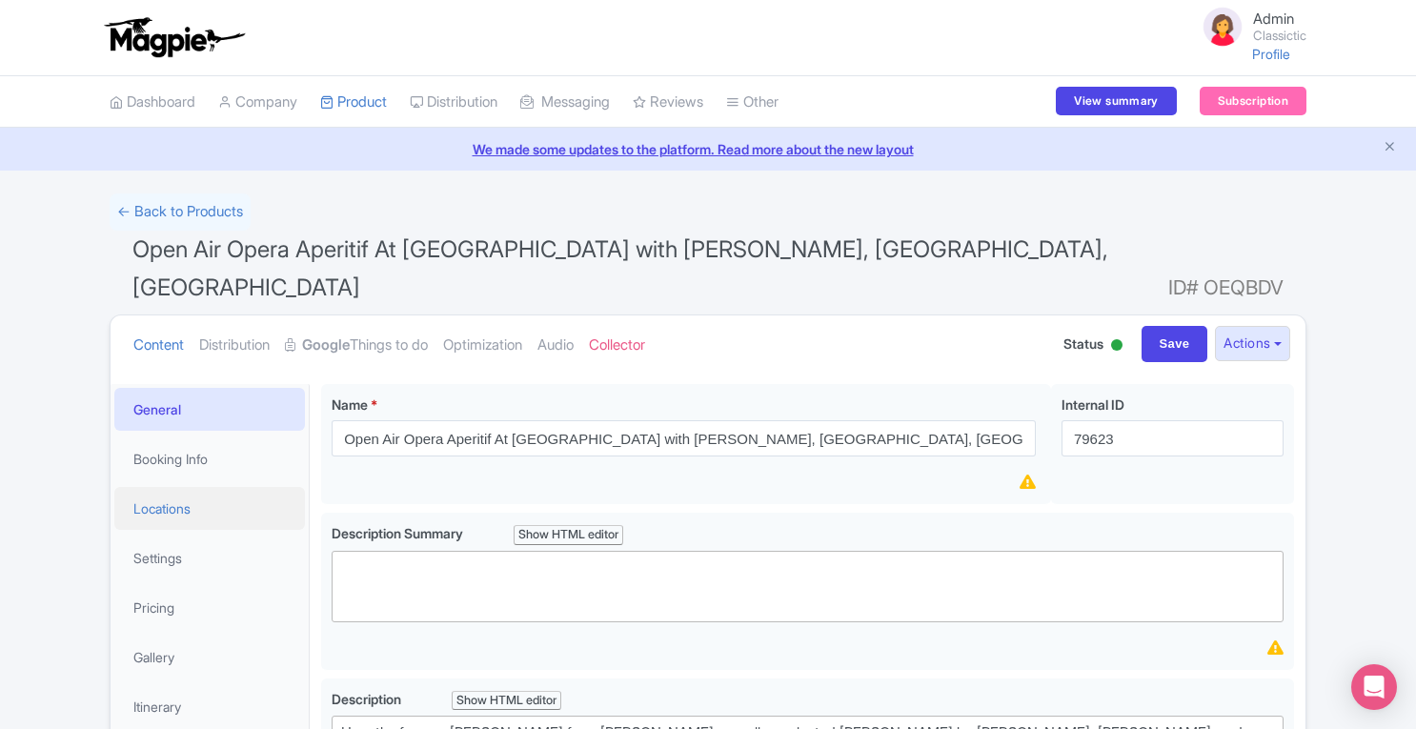
click at [201, 487] on link "Locations" at bounding box center [209, 508] width 191 height 43
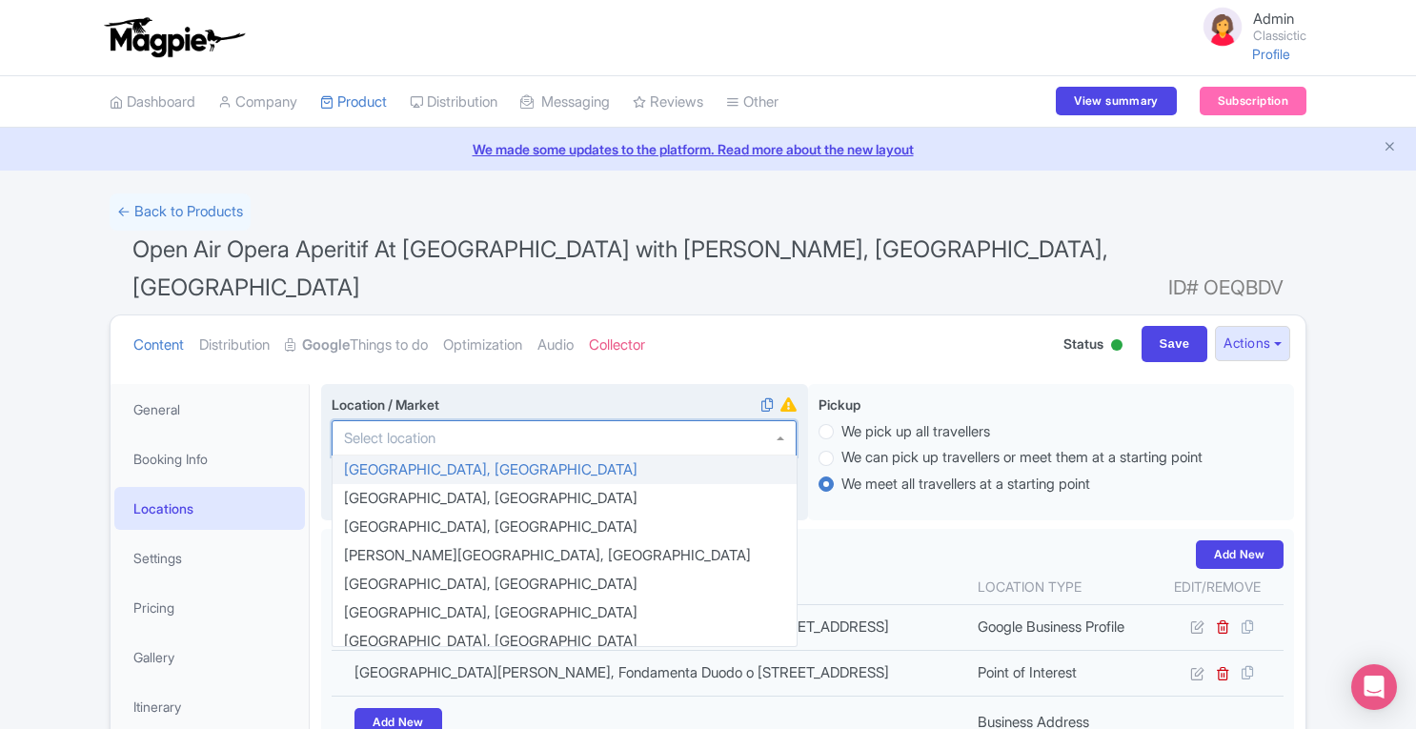
click at [478, 420] on div at bounding box center [564, 438] width 465 height 36
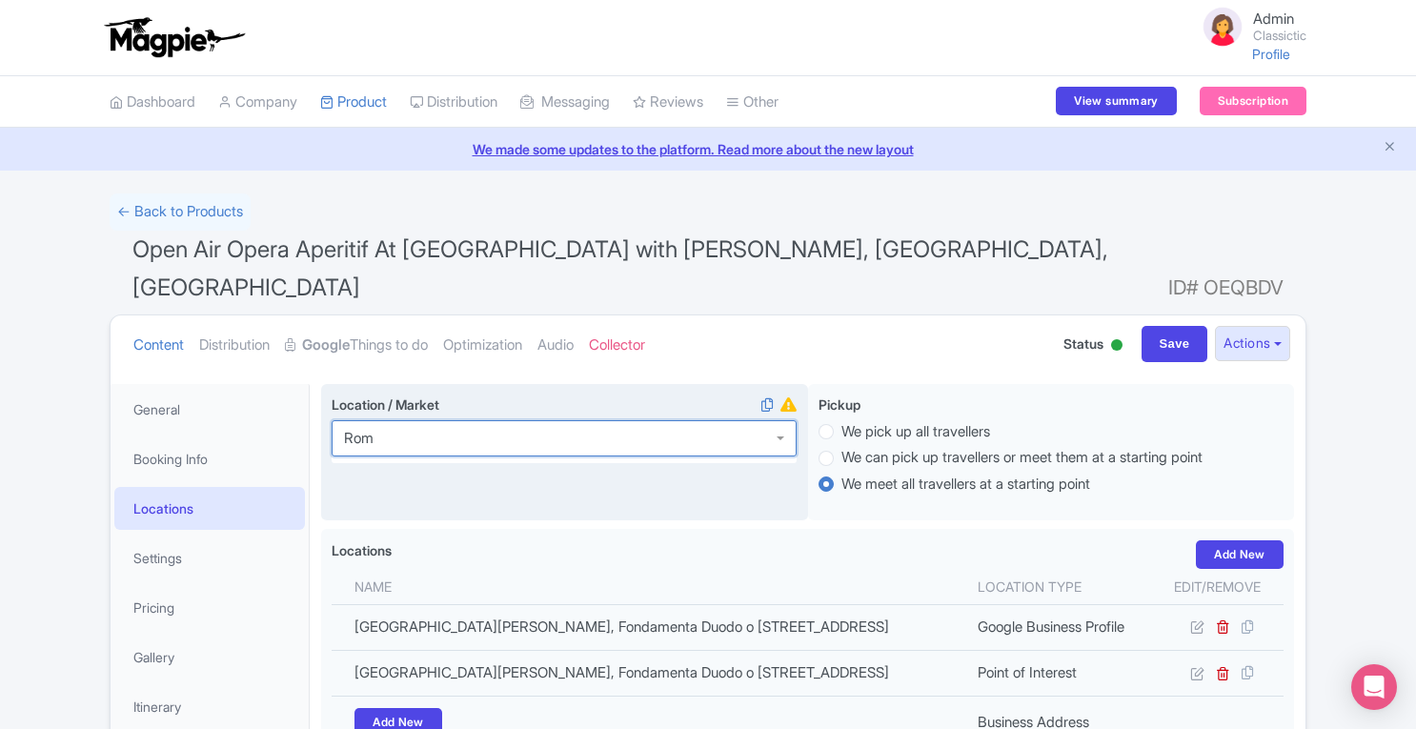
type input "Rome"
click at [1163, 326] on input "Save" at bounding box center [1175, 344] width 67 height 36
type input "Saving..."
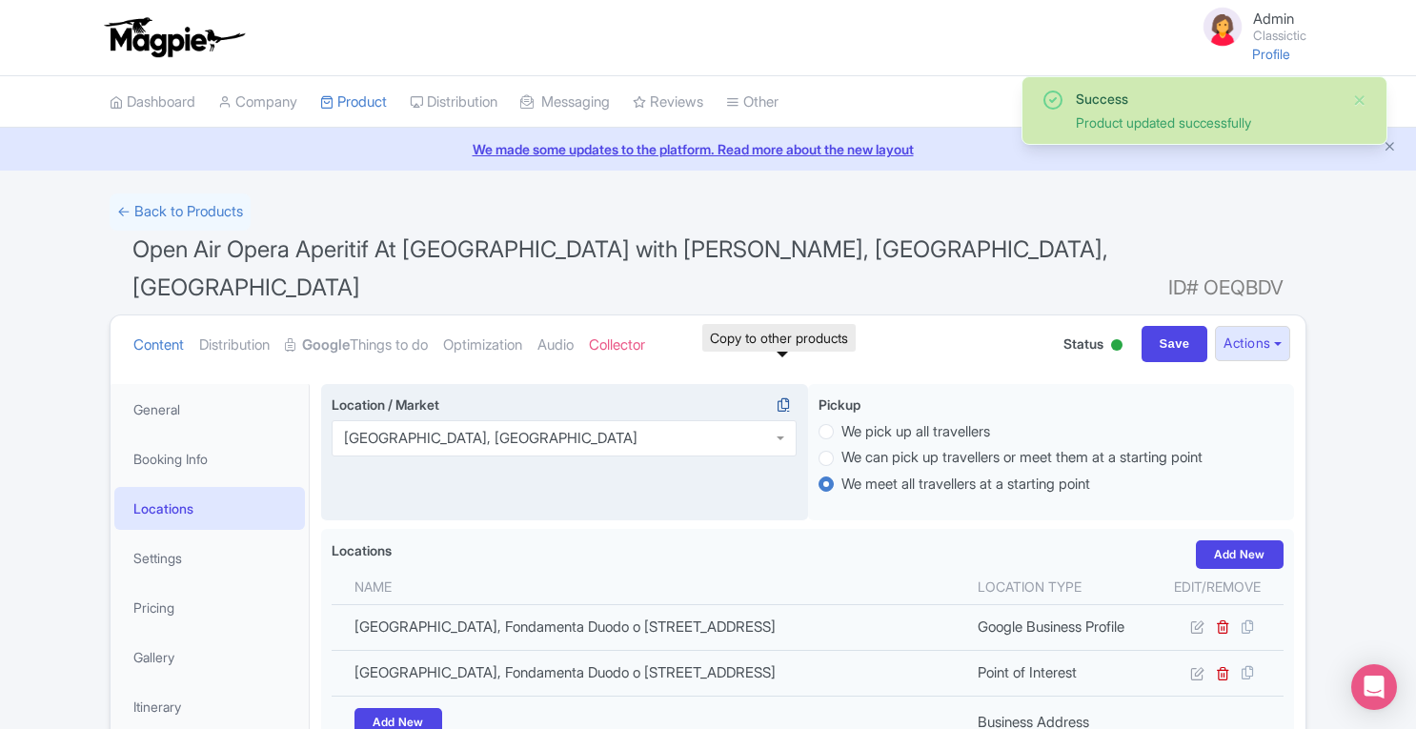
click at [786, 396] on icon at bounding box center [783, 404] width 27 height 17
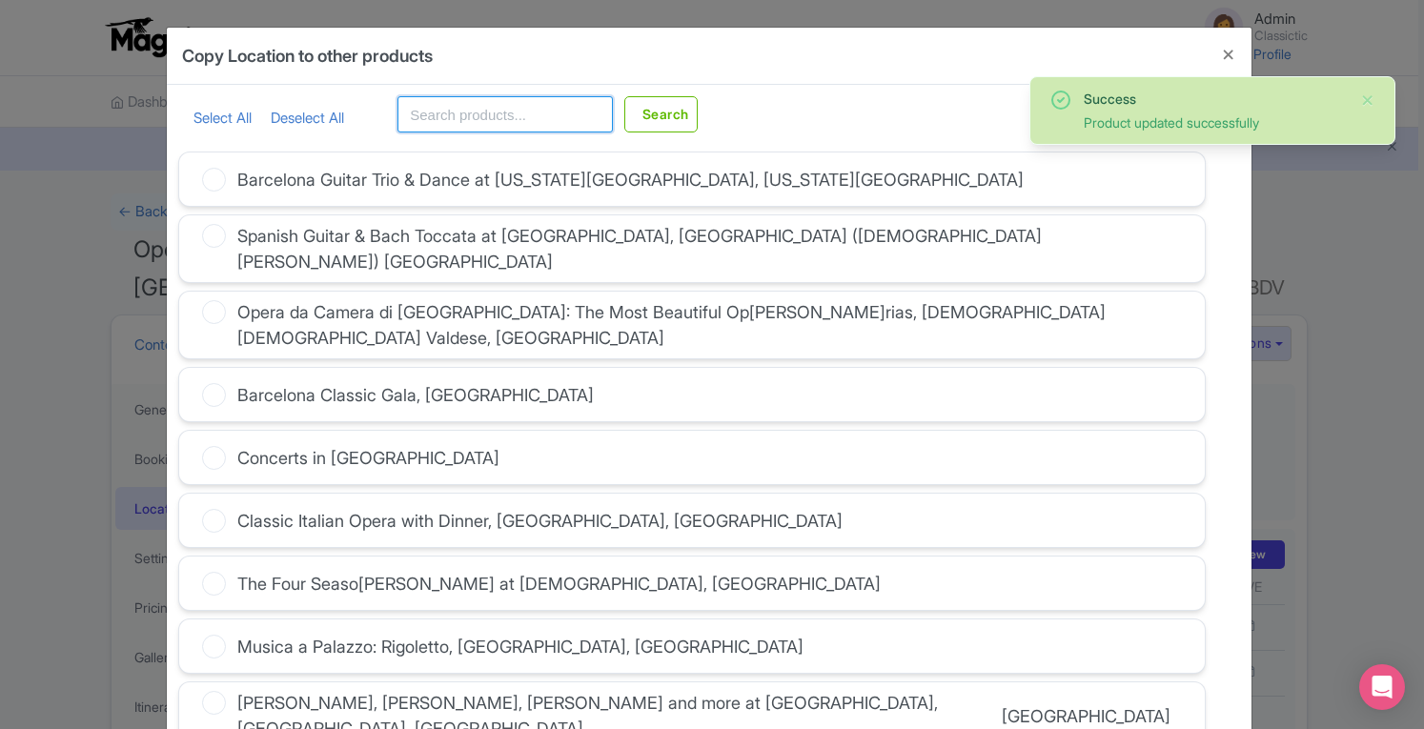
click at [486, 112] on input "text" at bounding box center [504, 114] width 215 height 36
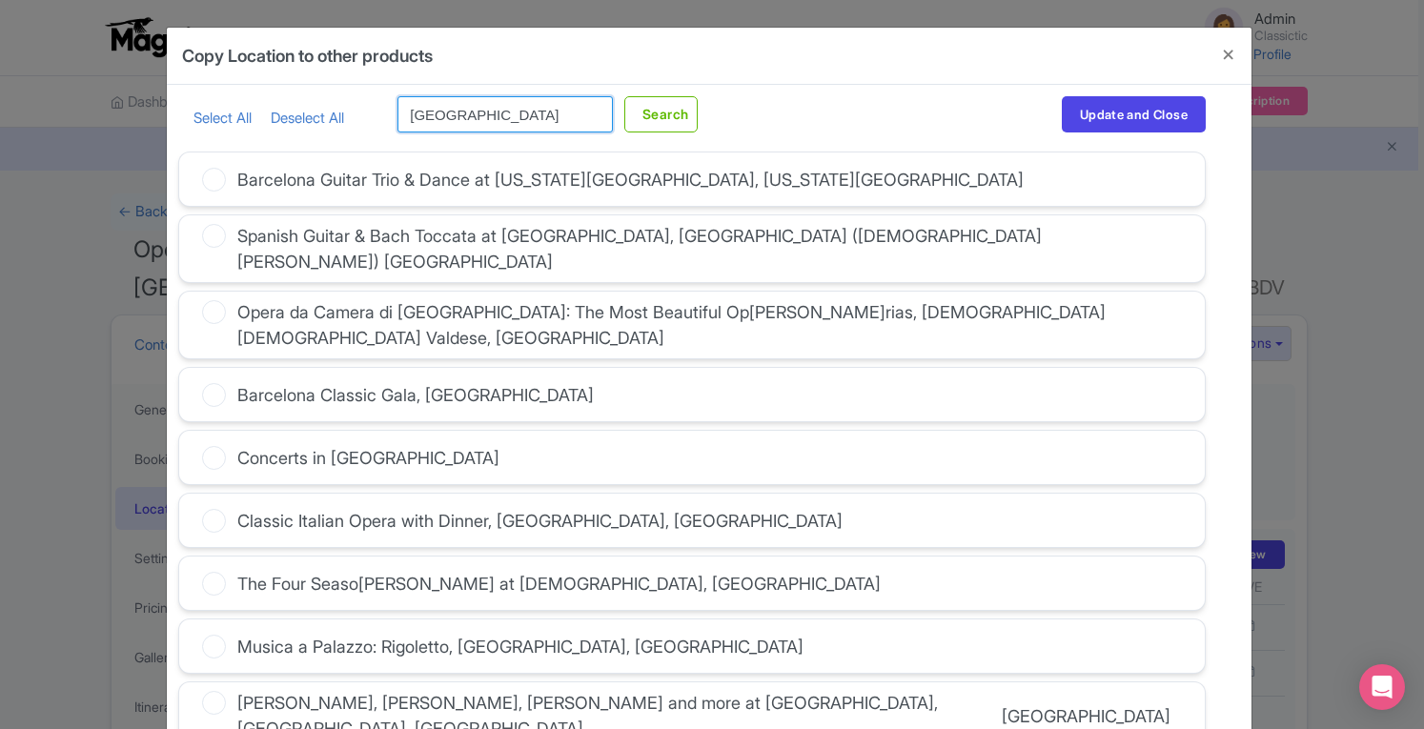
type input "Rome"
click at [624, 96] on button "Search" at bounding box center [660, 114] width 73 height 36
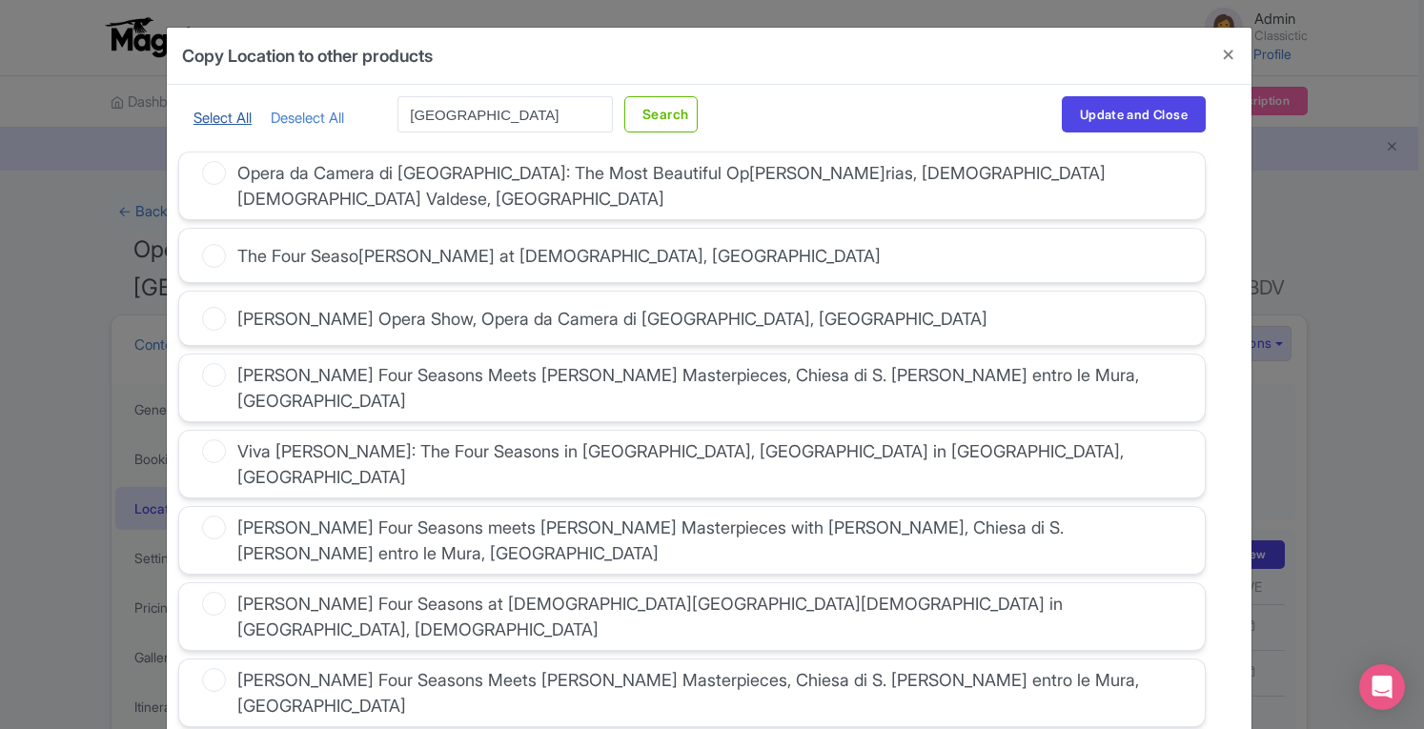
click at [227, 124] on link "Select All" at bounding box center [222, 118] width 58 height 18
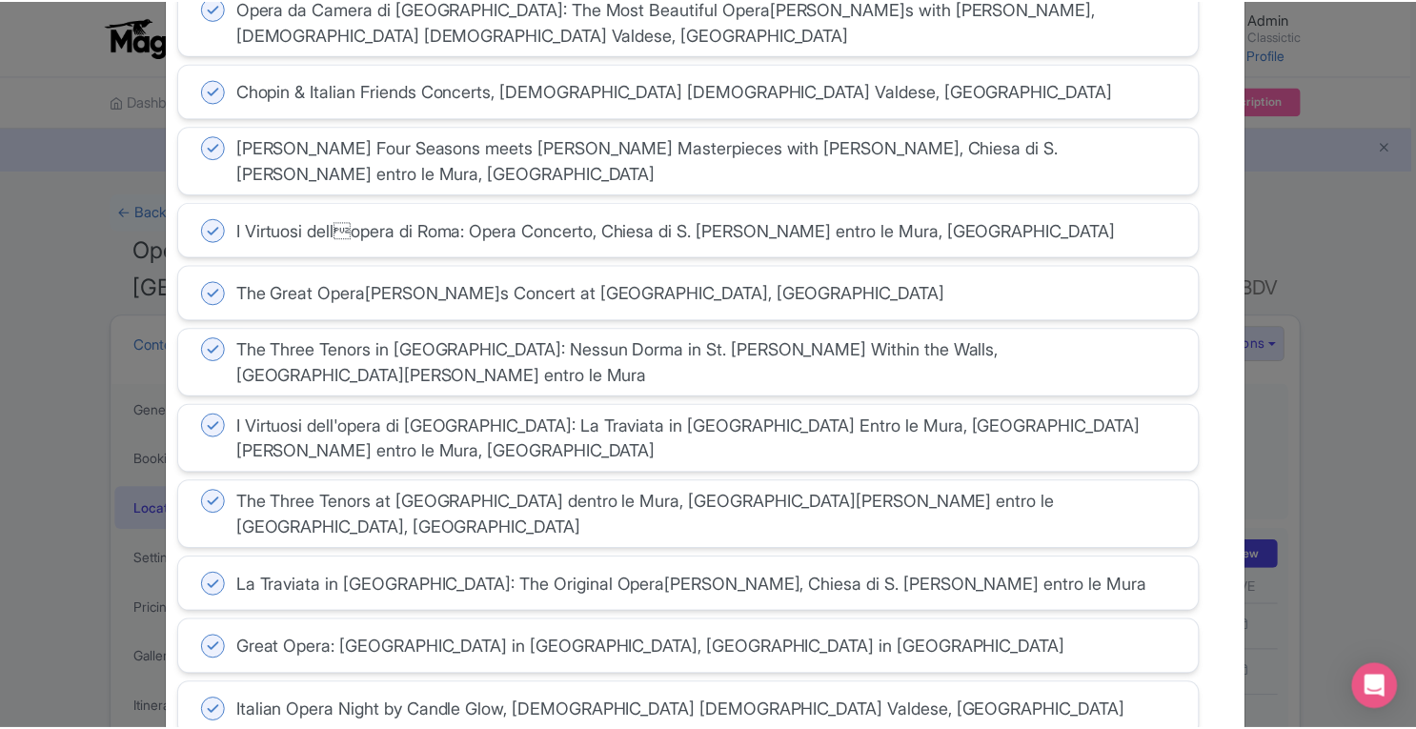
scroll to position [897, 0]
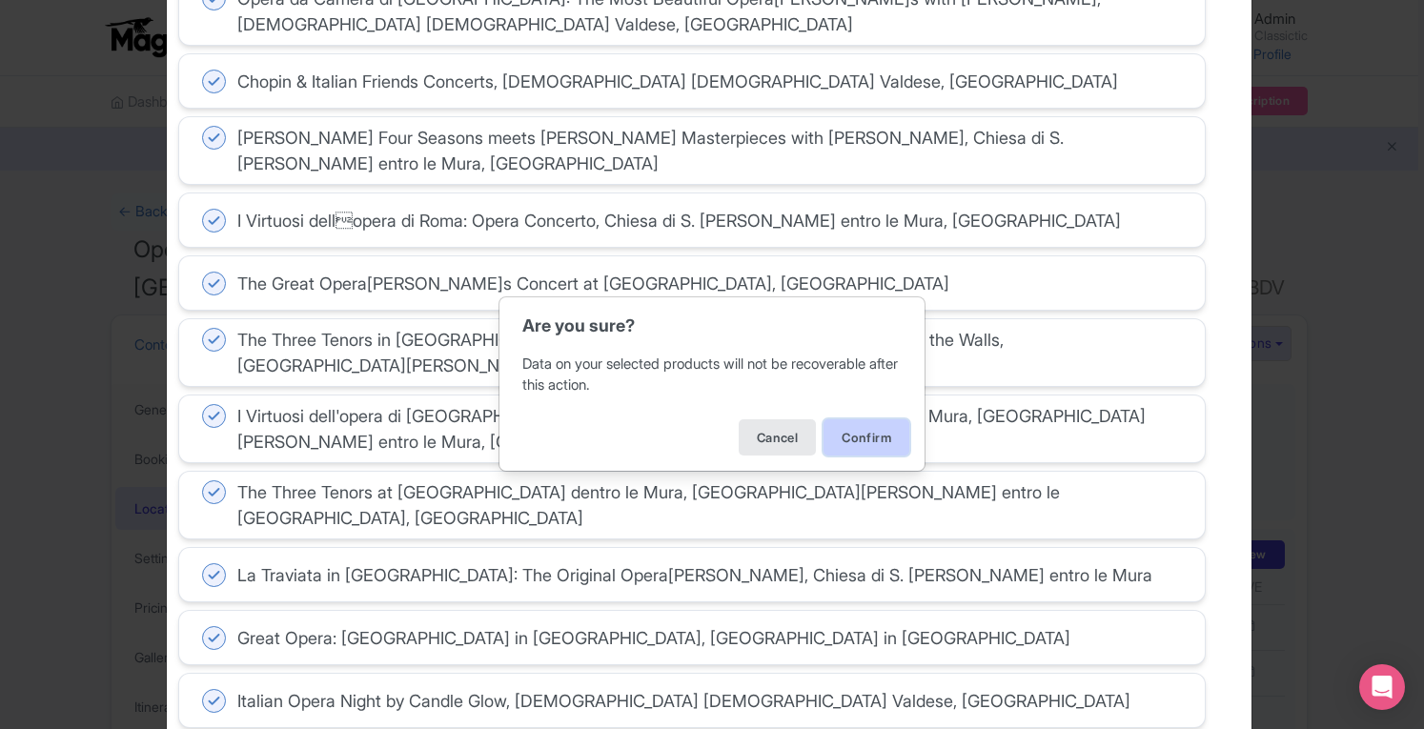
click at [867, 442] on button "Confirm" at bounding box center [866, 437] width 86 height 36
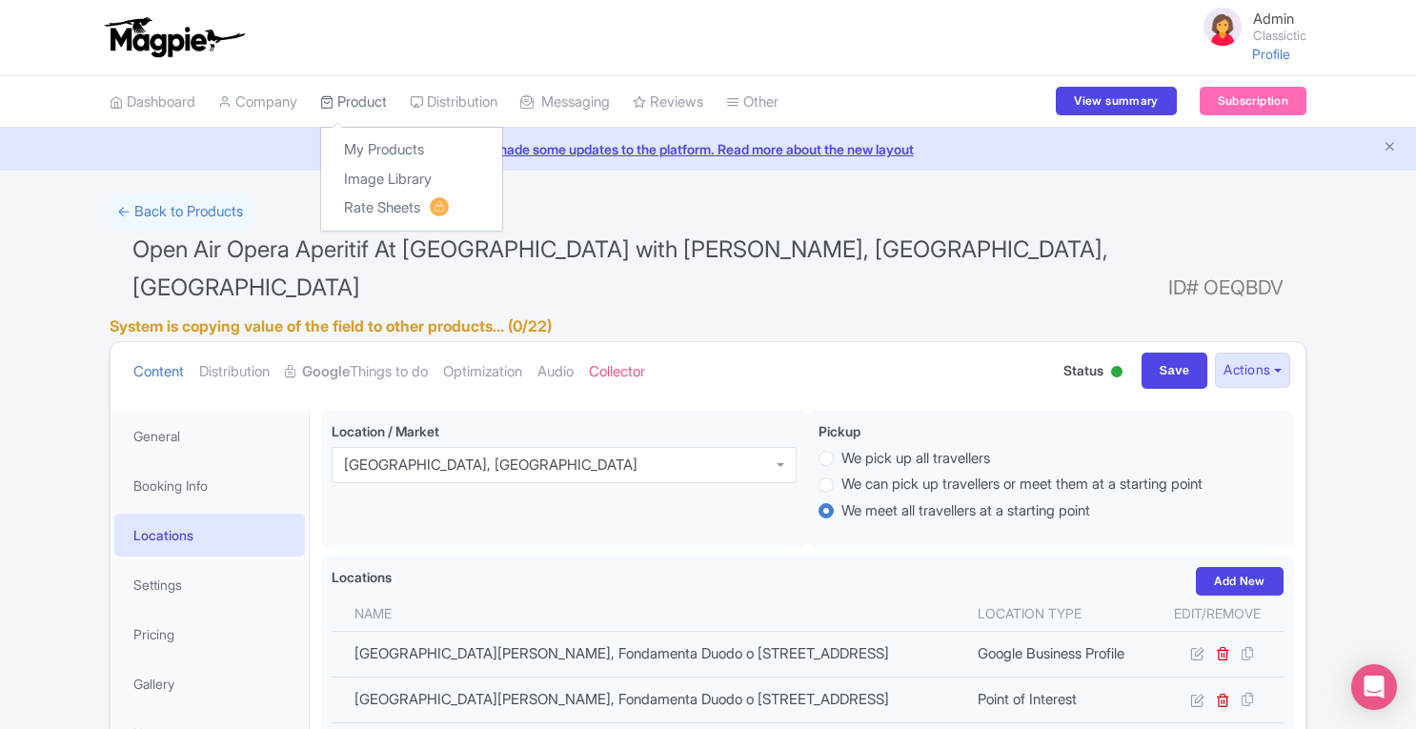
click at [375, 97] on link "Product" at bounding box center [353, 102] width 67 height 52
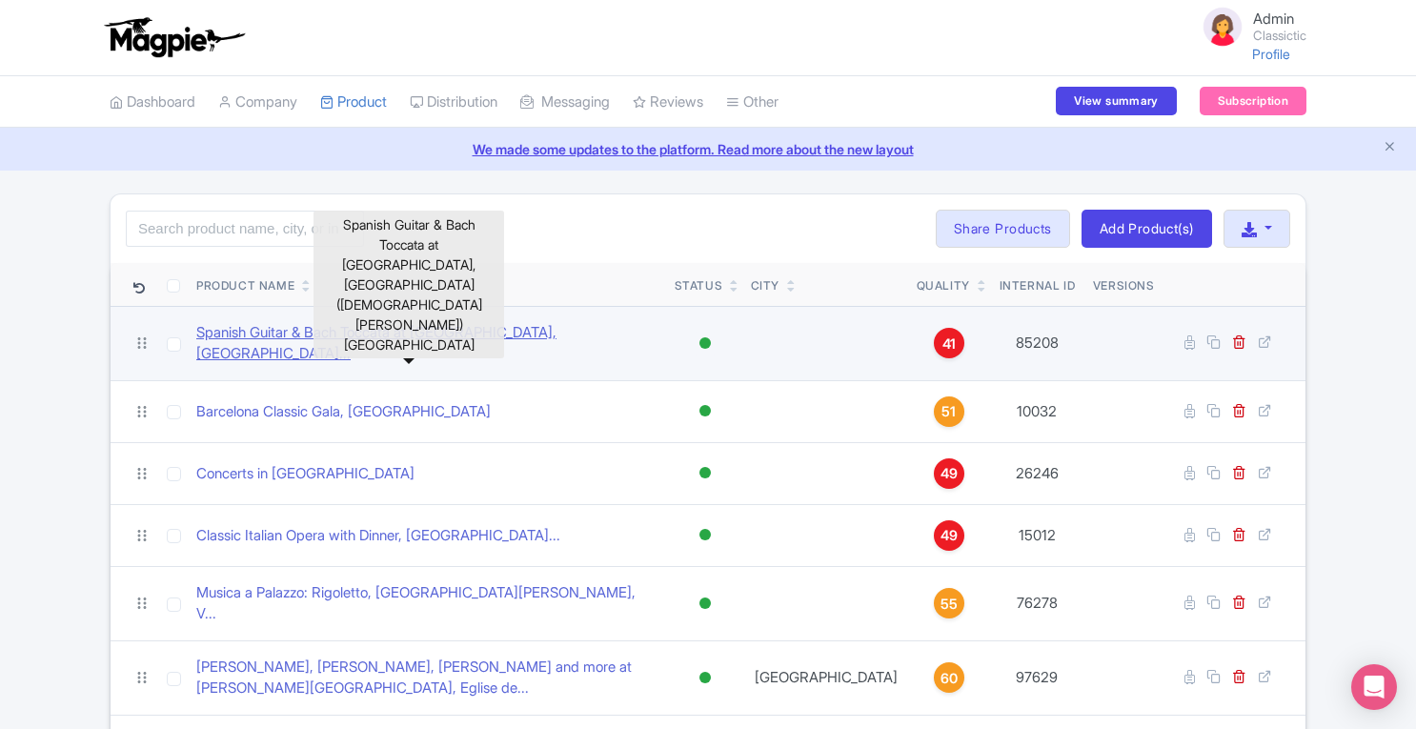
click at [423, 335] on link "Spanish Guitar & Bach Toccata at Asamkirche Munich, Asamk..." at bounding box center [427, 343] width 463 height 43
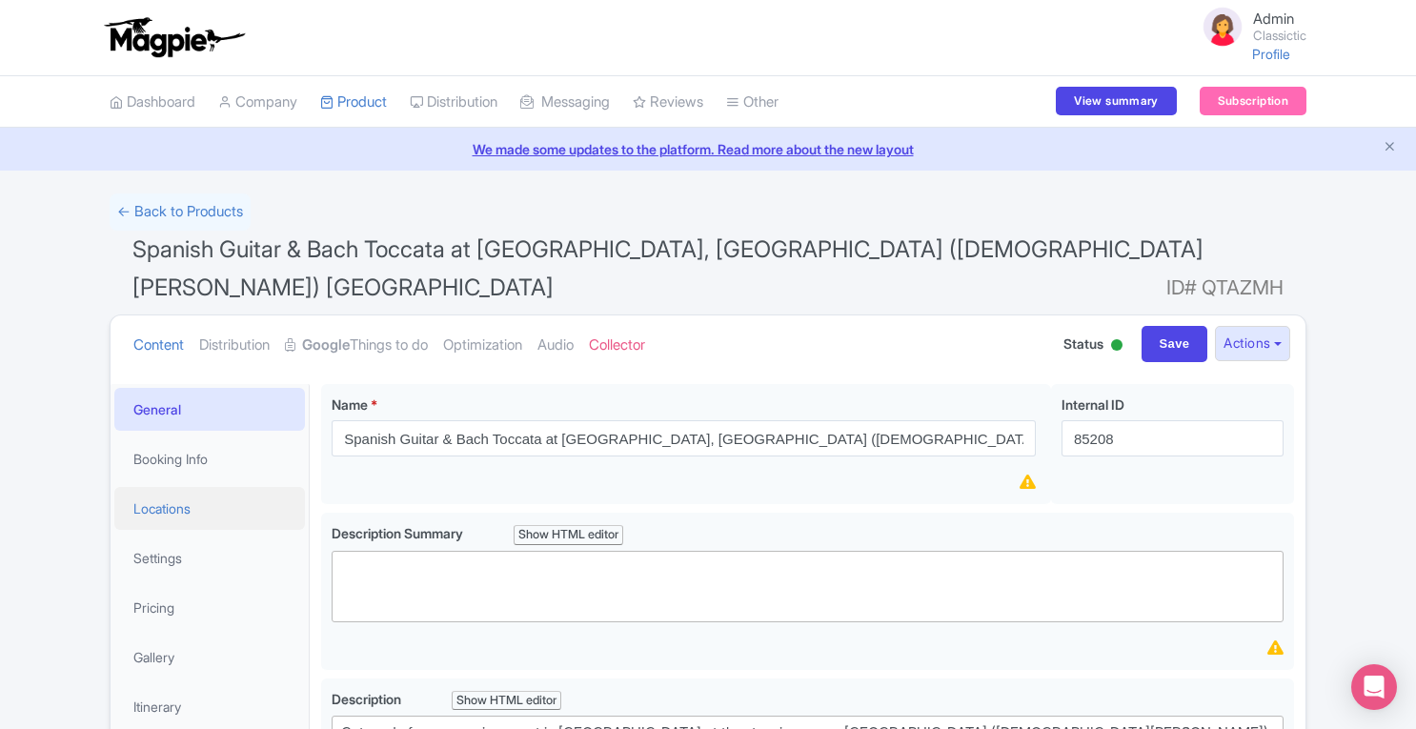
click at [200, 517] on link "Locations" at bounding box center [209, 508] width 191 height 43
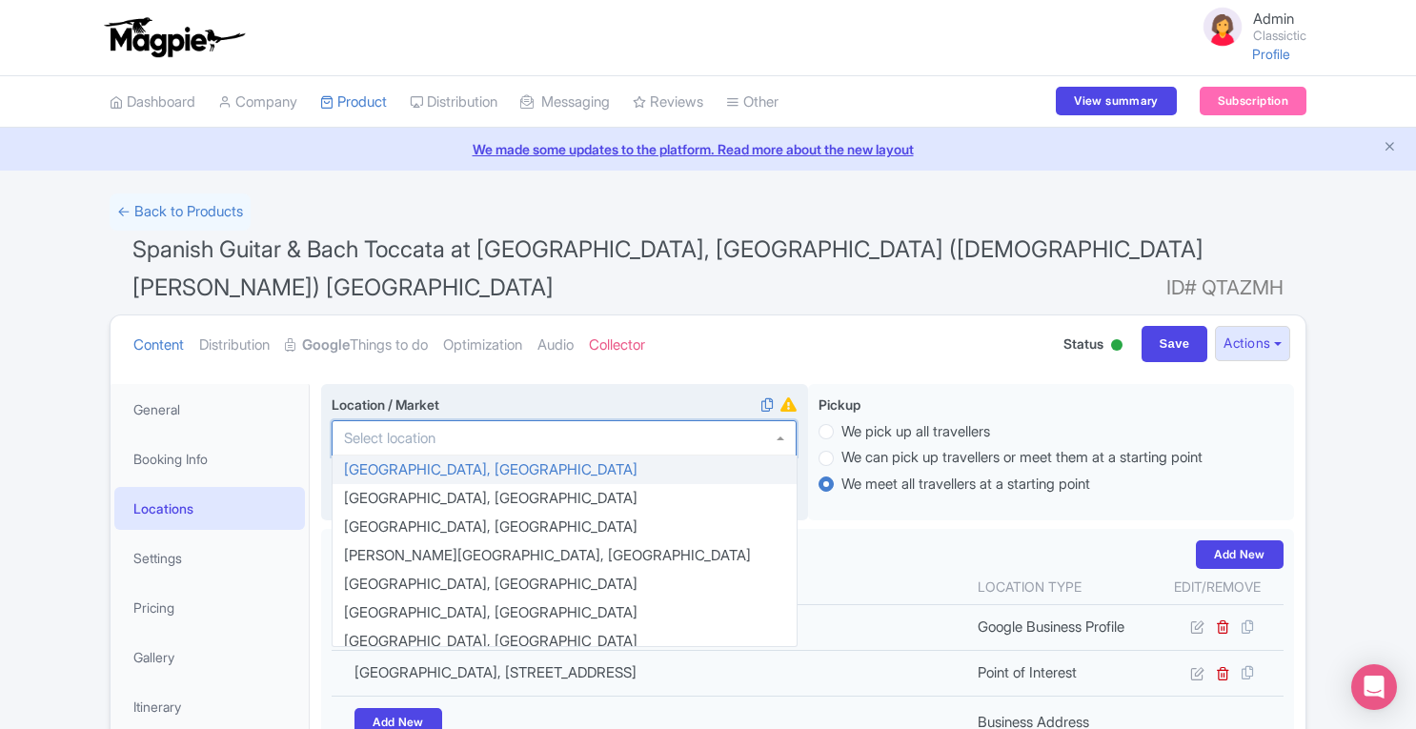
click at [547, 429] on div at bounding box center [564, 438] width 465 height 36
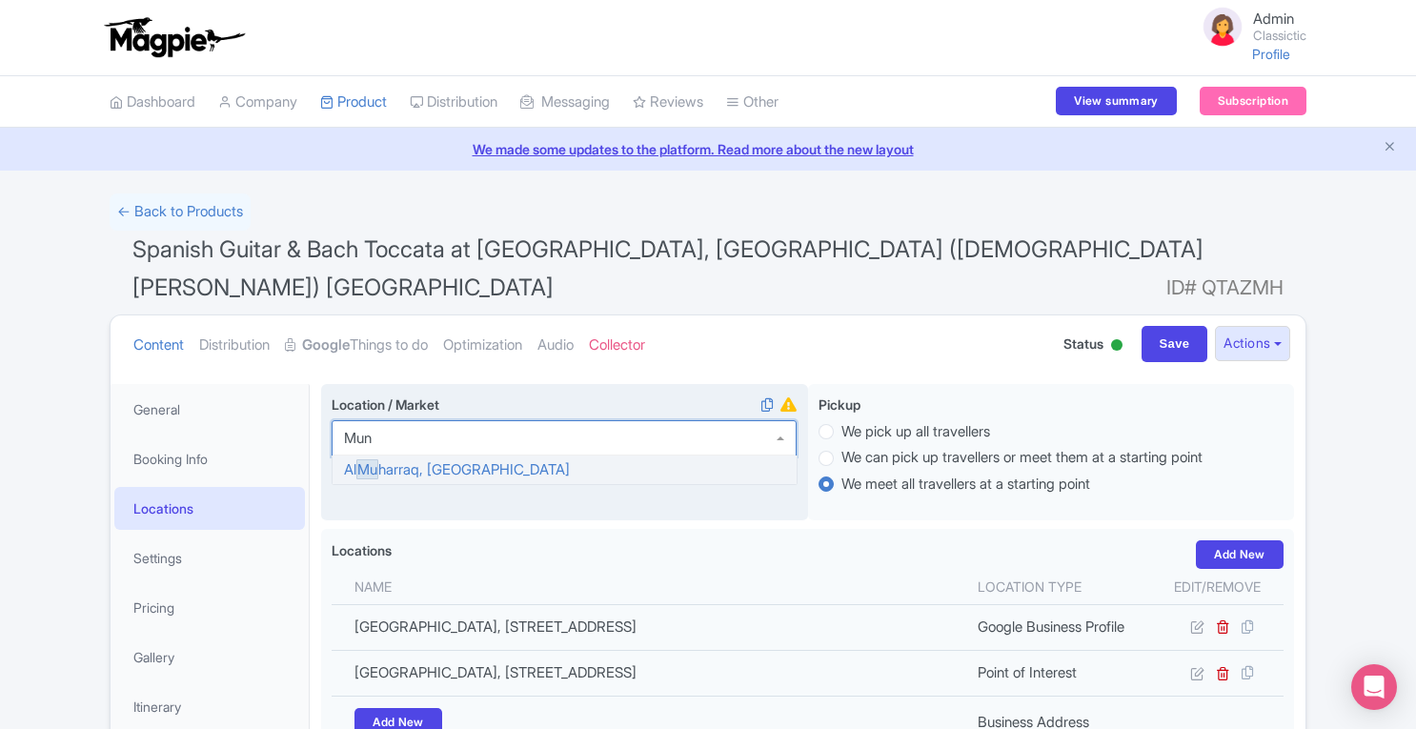
type input "Muni"
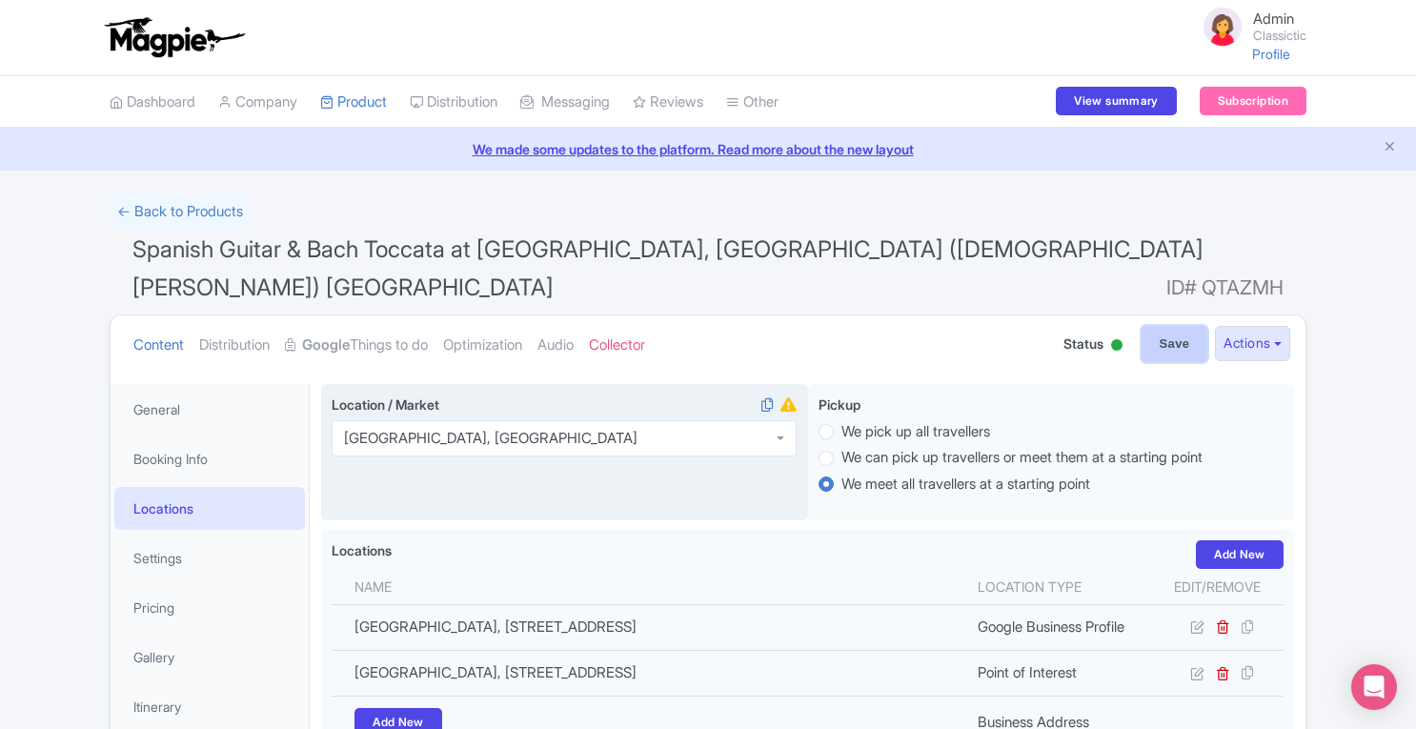
click at [1161, 331] on input "Save" at bounding box center [1175, 344] width 67 height 36
type input "Saving..."
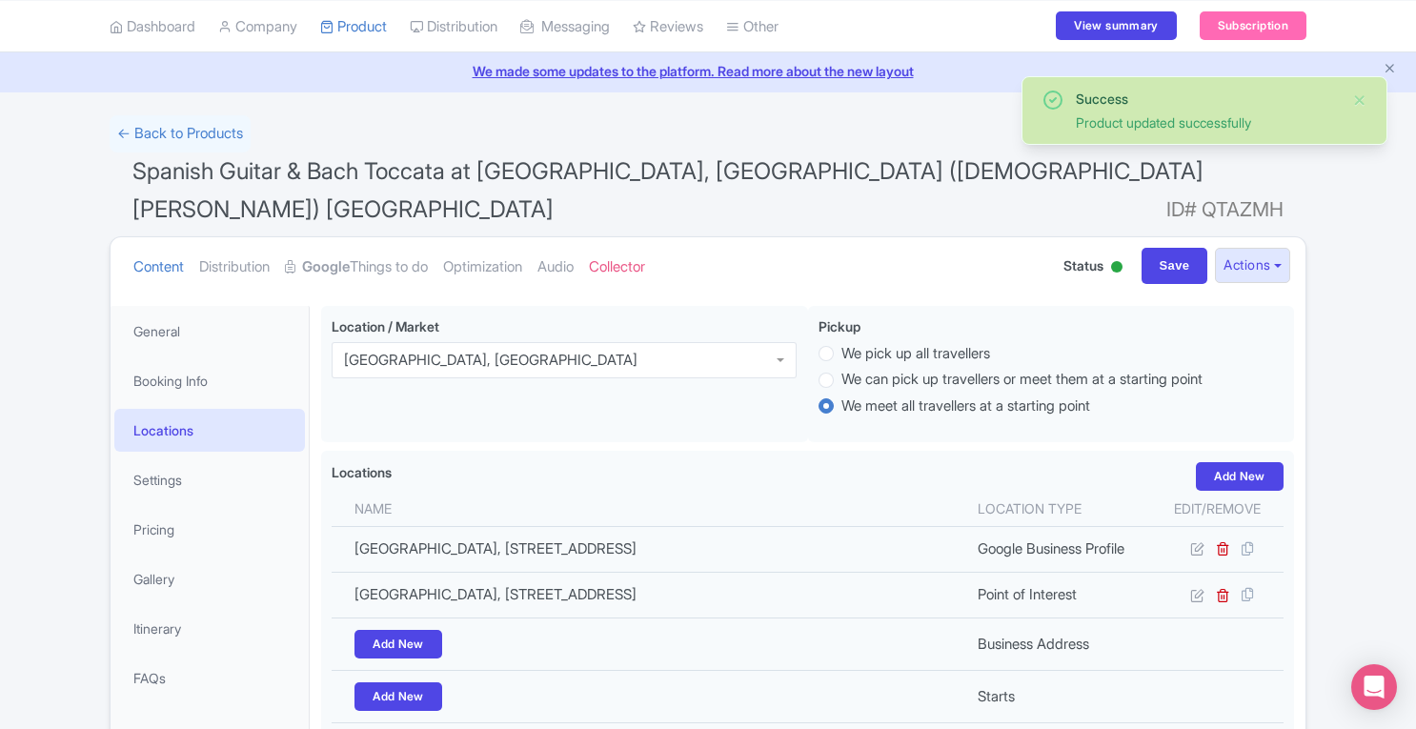
scroll to position [75, 0]
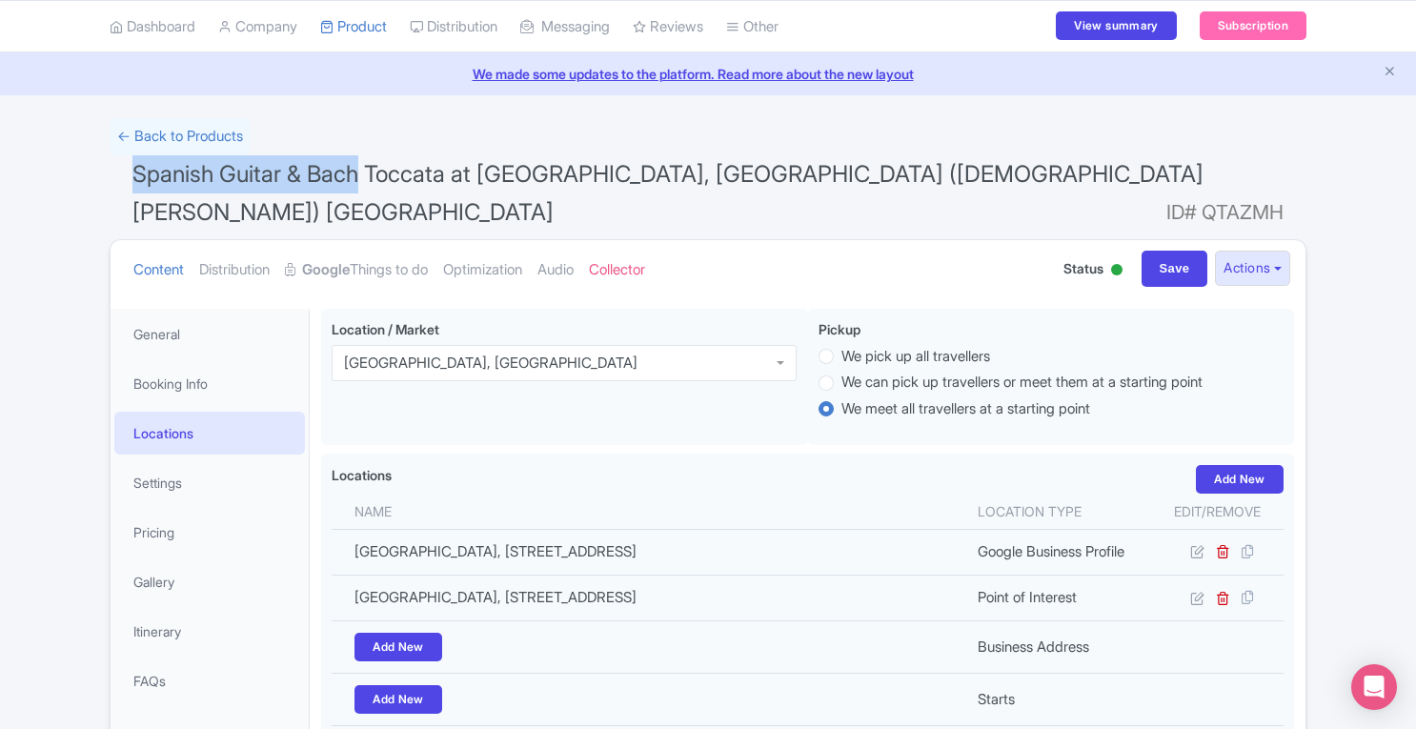
drag, startPoint x: 133, startPoint y: 176, endPoint x: 357, endPoint y: 184, distance: 224.1
click at [357, 184] on span "Spanish Guitar & Bach Toccata at [GEOGRAPHIC_DATA], [GEOGRAPHIC_DATA] ([DEMOGRA…" at bounding box center [667, 193] width 1071 height 66
copy span "Spanish Guitar & Bach"
click at [369, 25] on link "Product" at bounding box center [353, 27] width 67 height 52
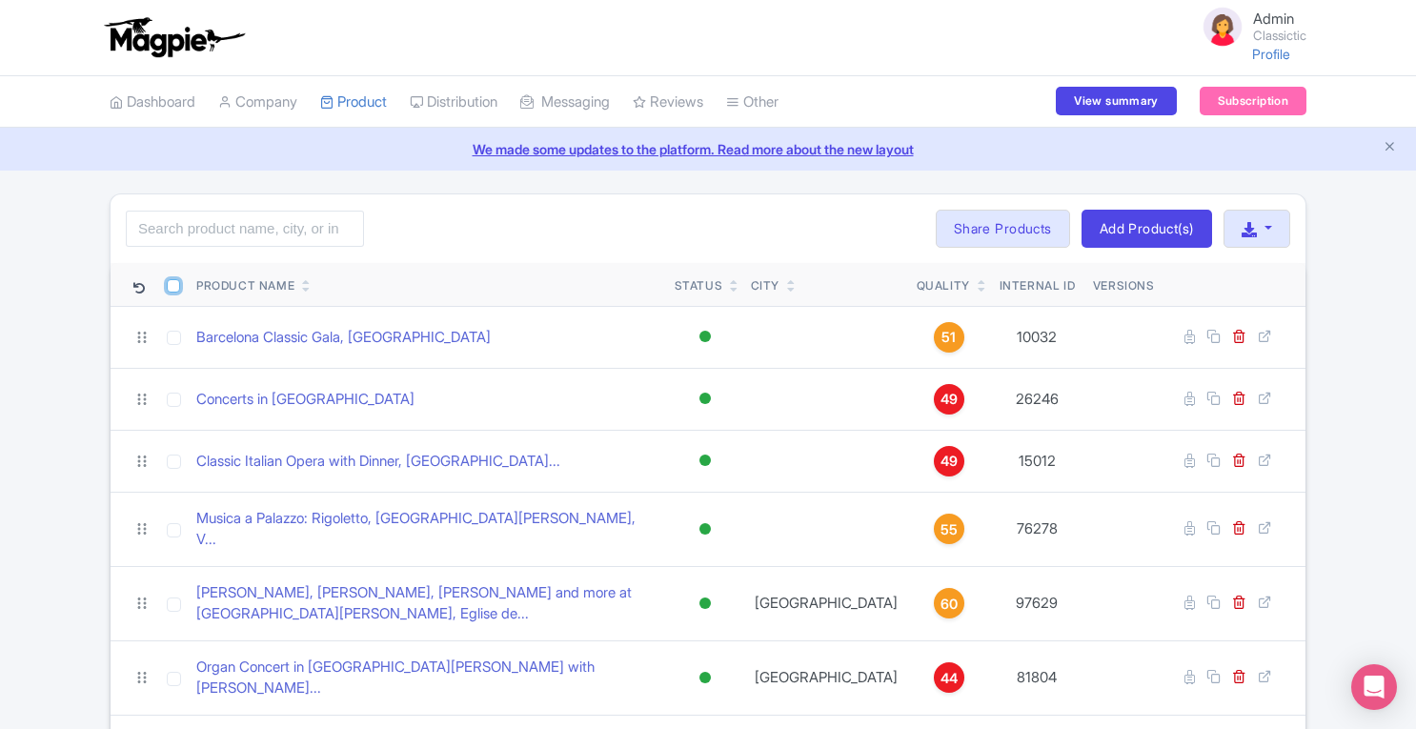
click at [173, 287] on input "checkbox" at bounding box center [173, 285] width 13 height 13
checkbox input "true"
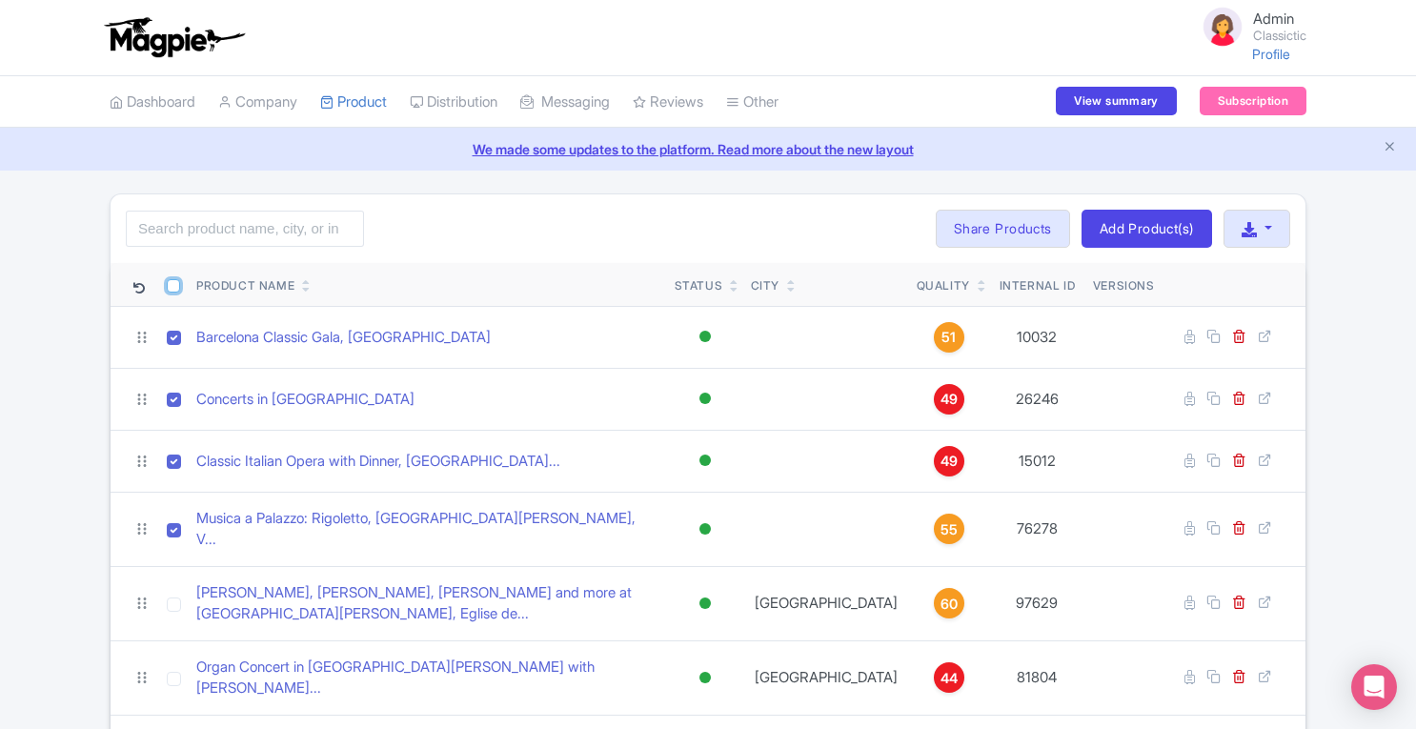
checkbox input "true"
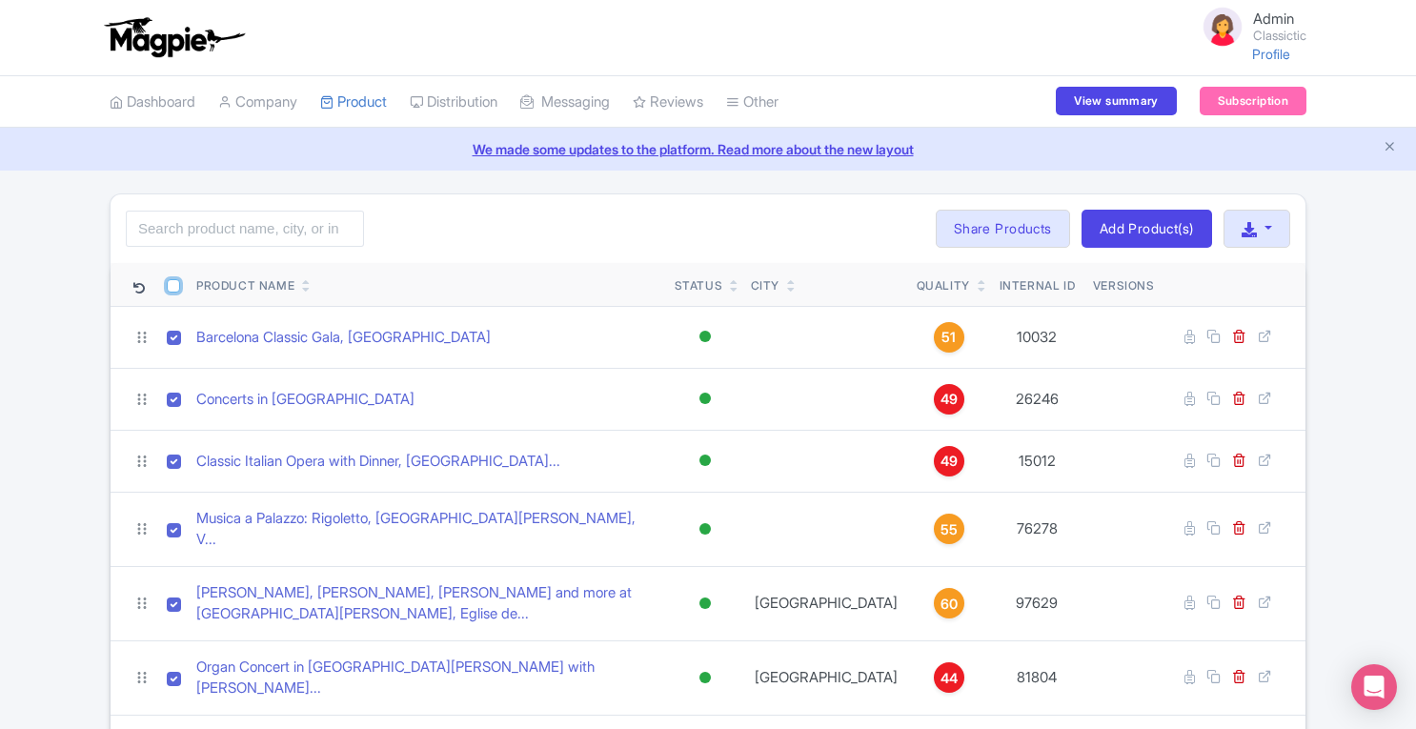
checkbox input "true"
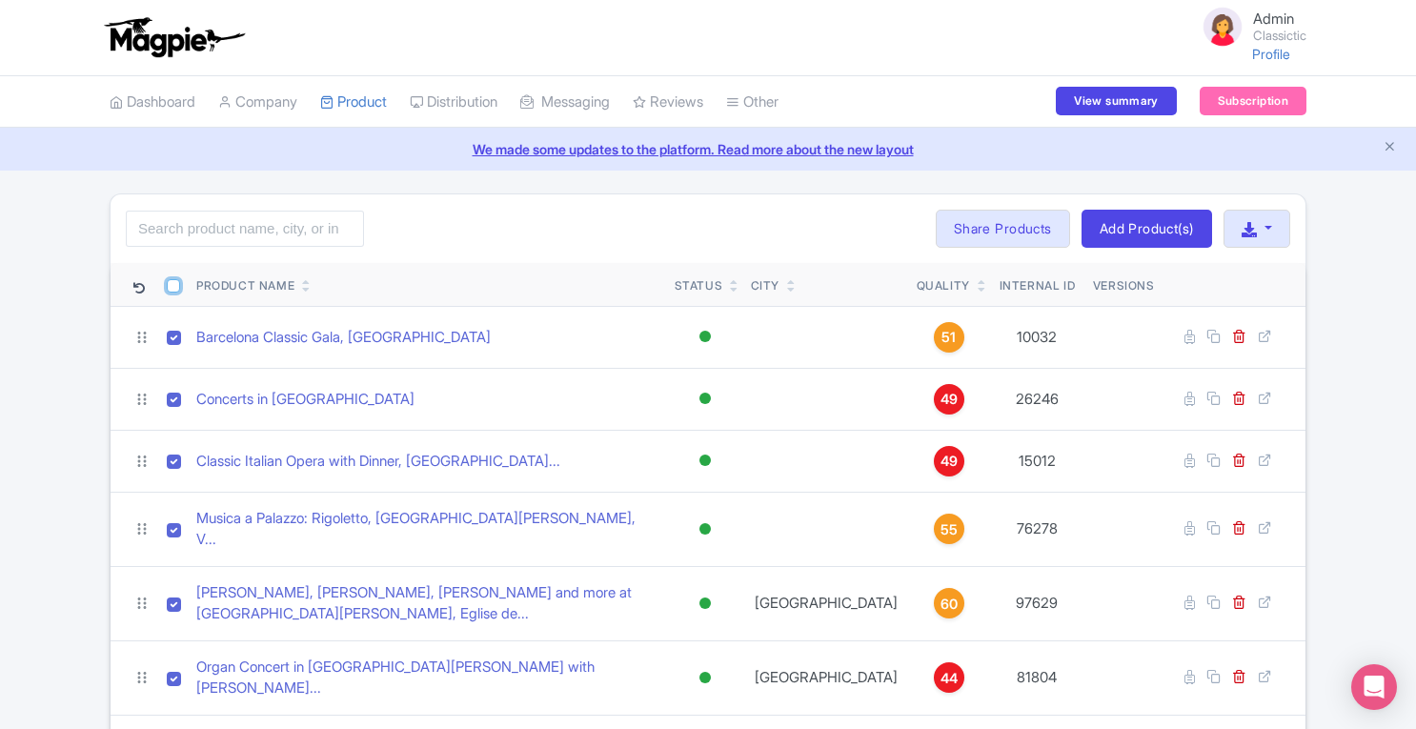
checkbox input "true"
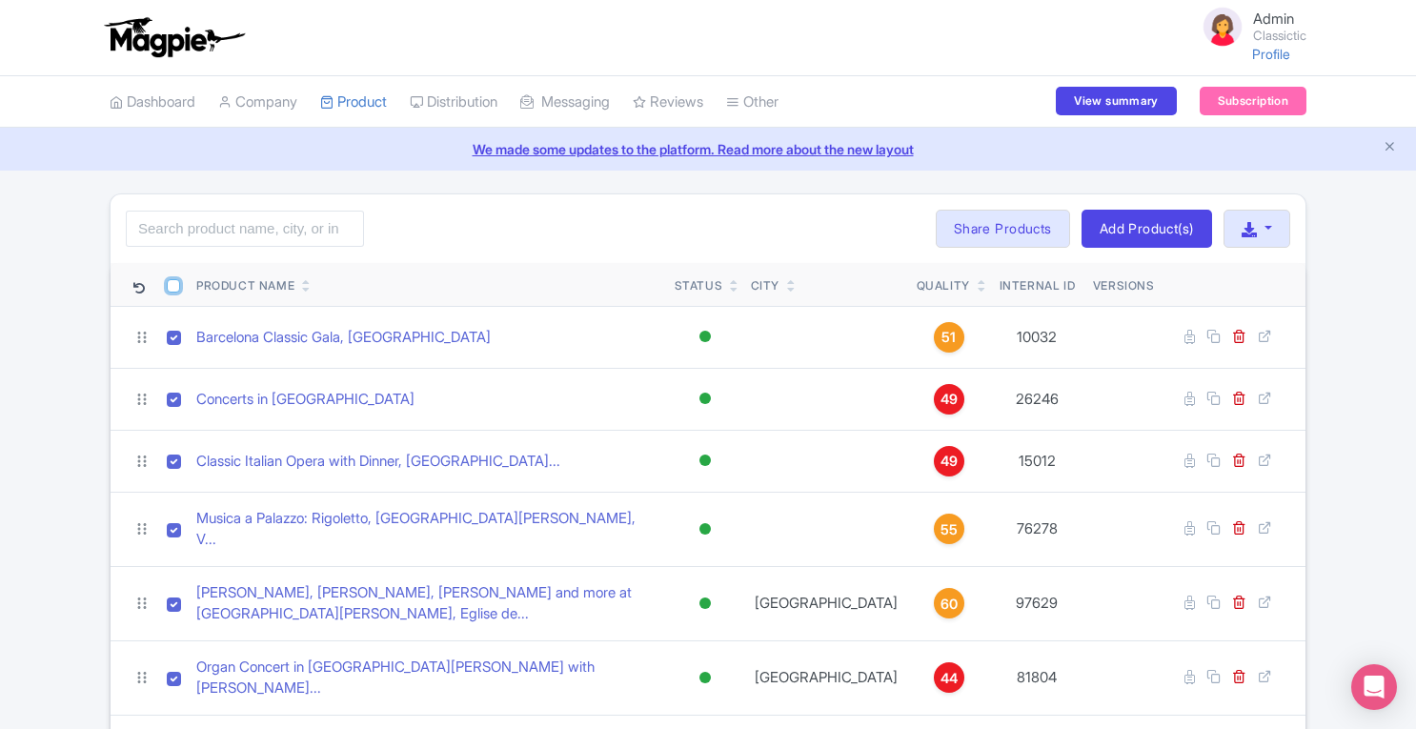
checkbox input "true"
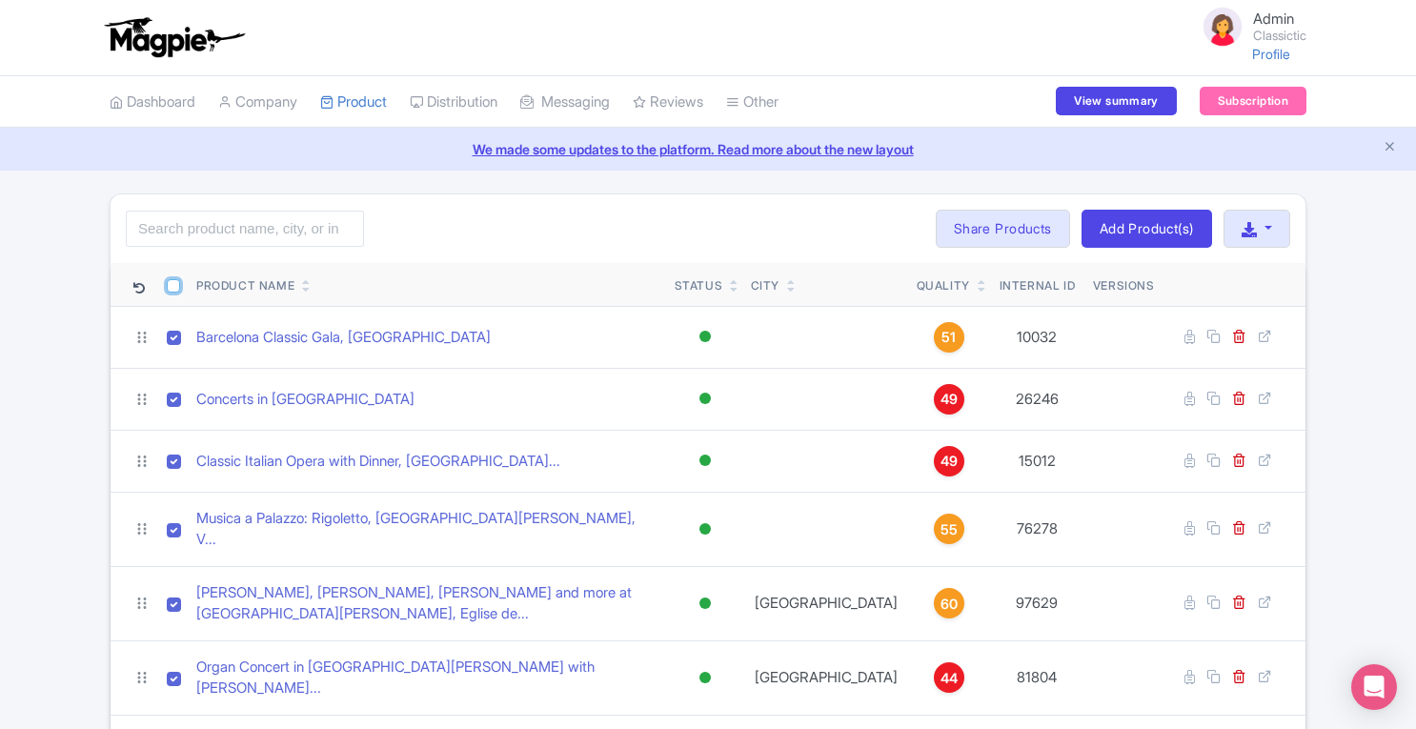
checkbox input "true"
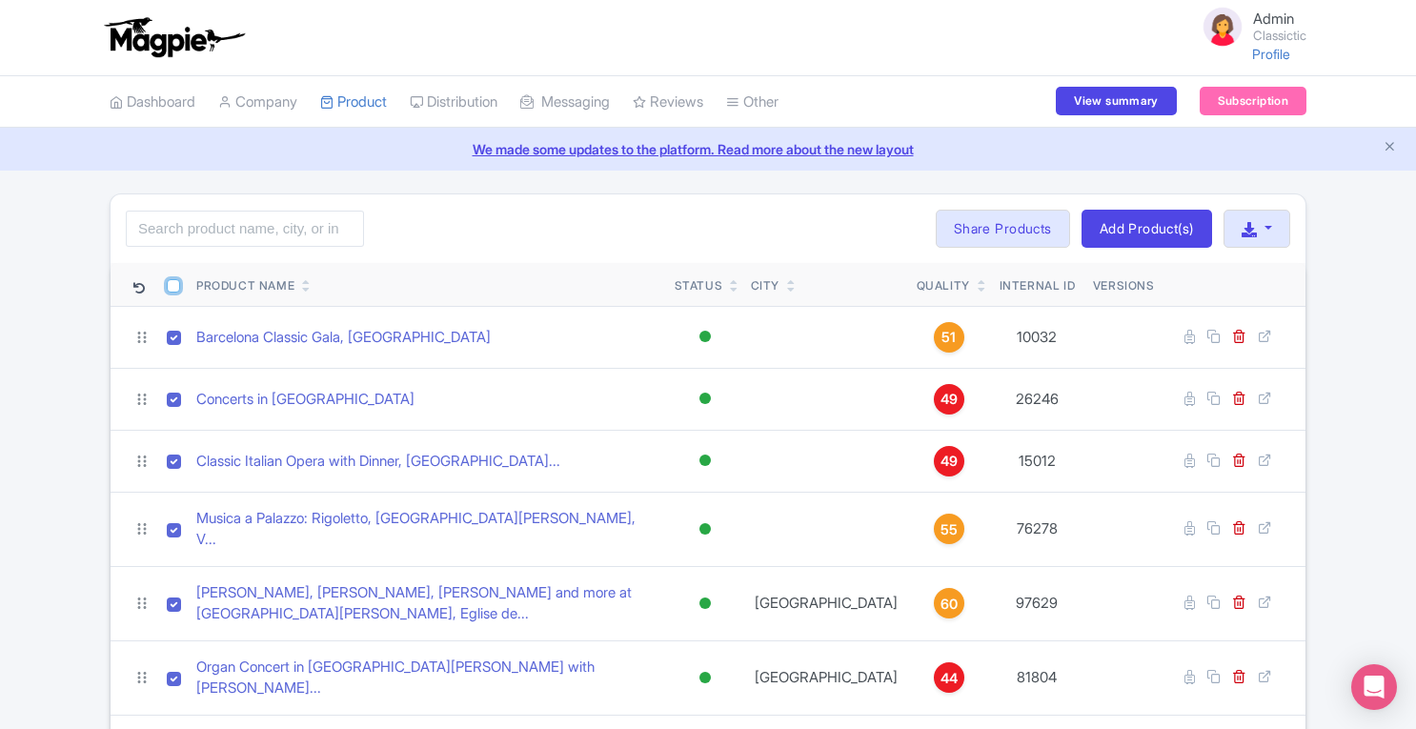
checkbox input "true"
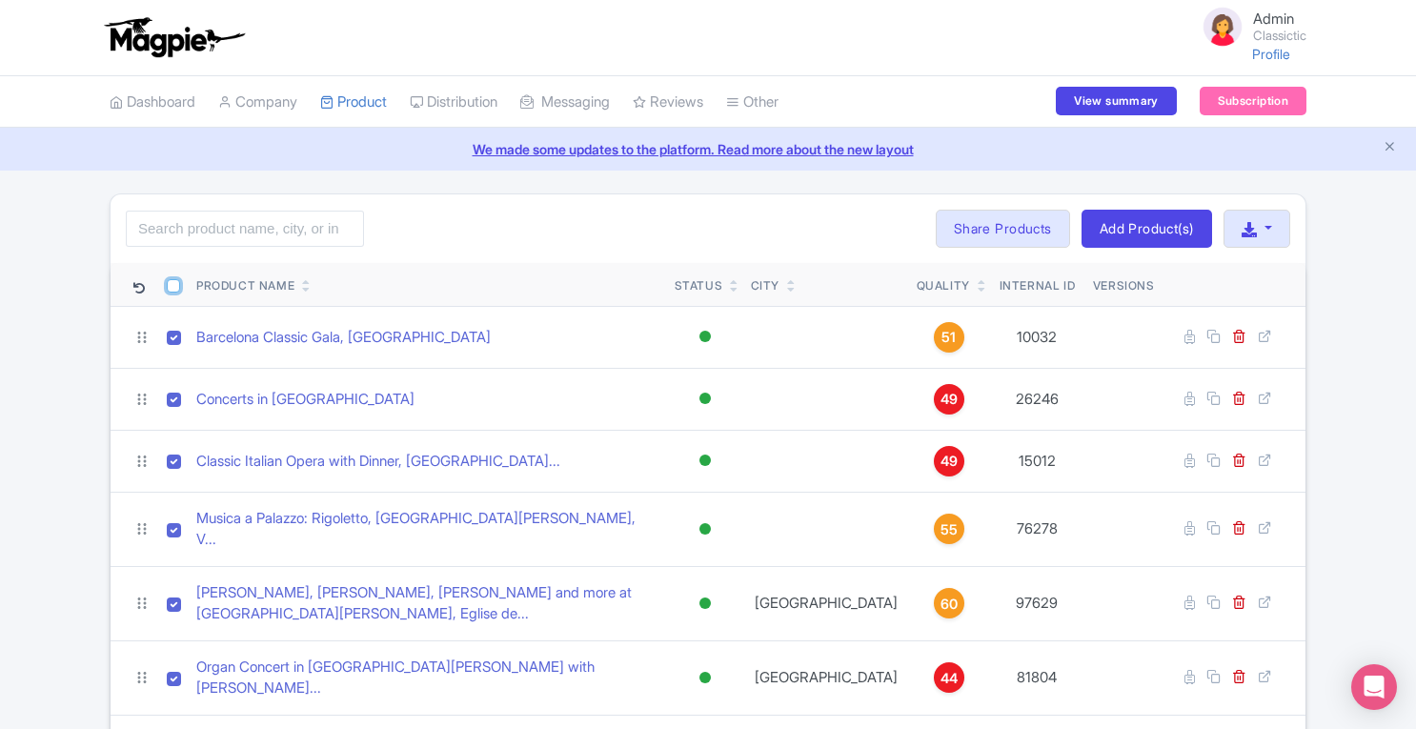
checkbox input "true"
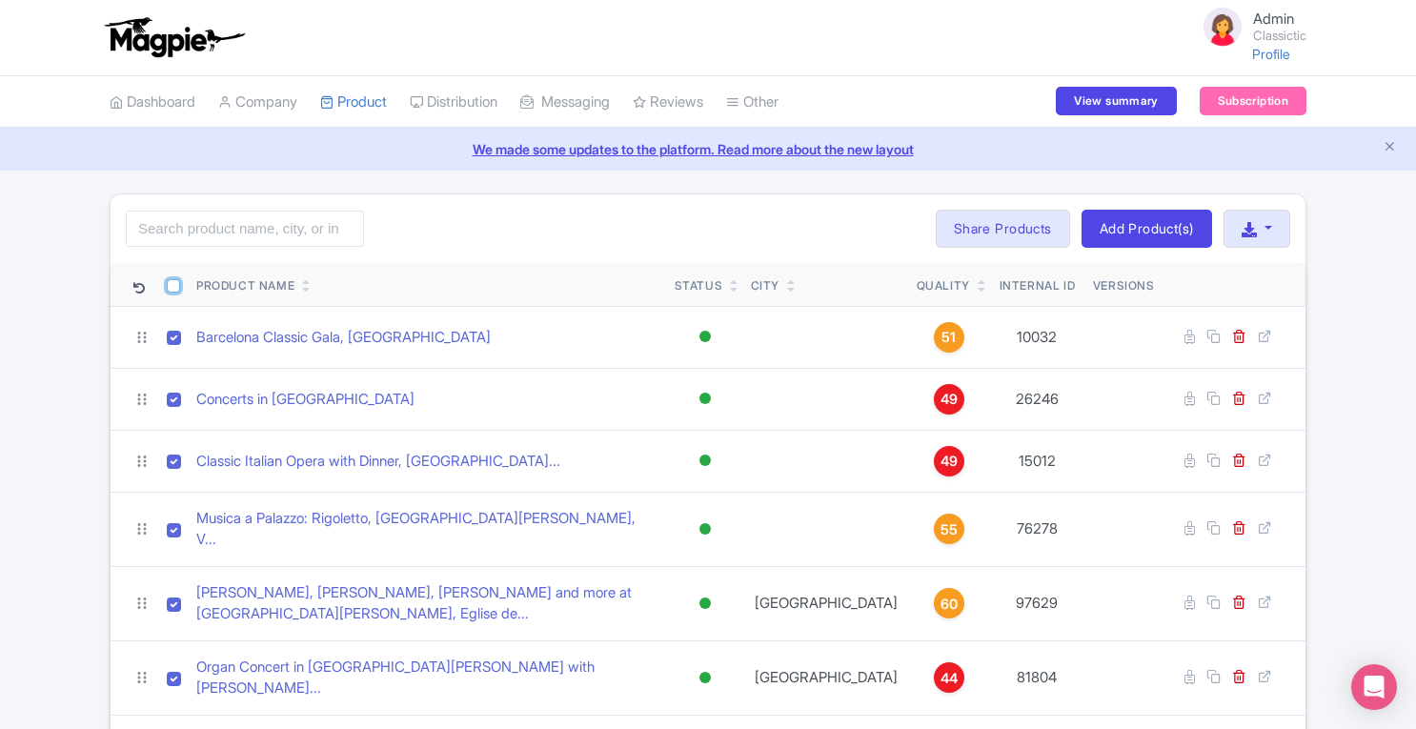
checkbox input "true"
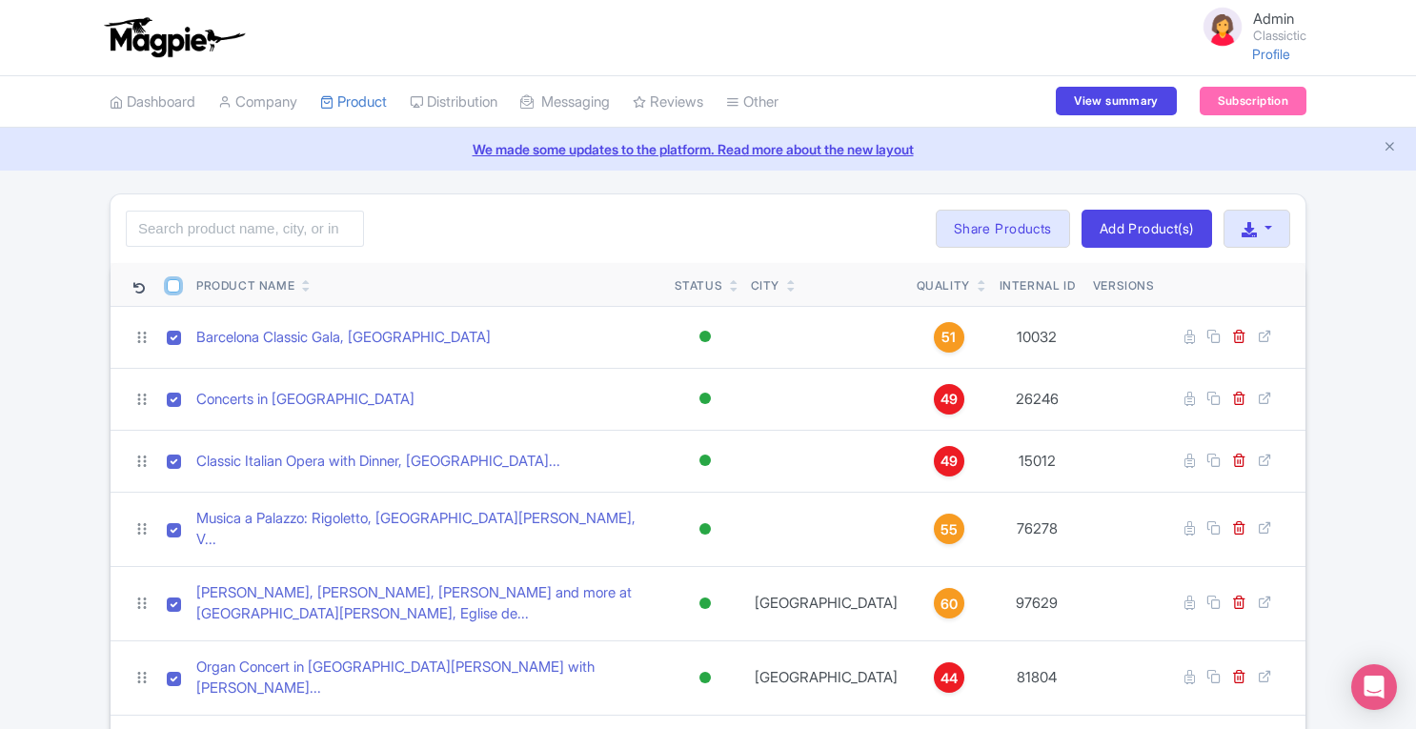
checkbox input "true"
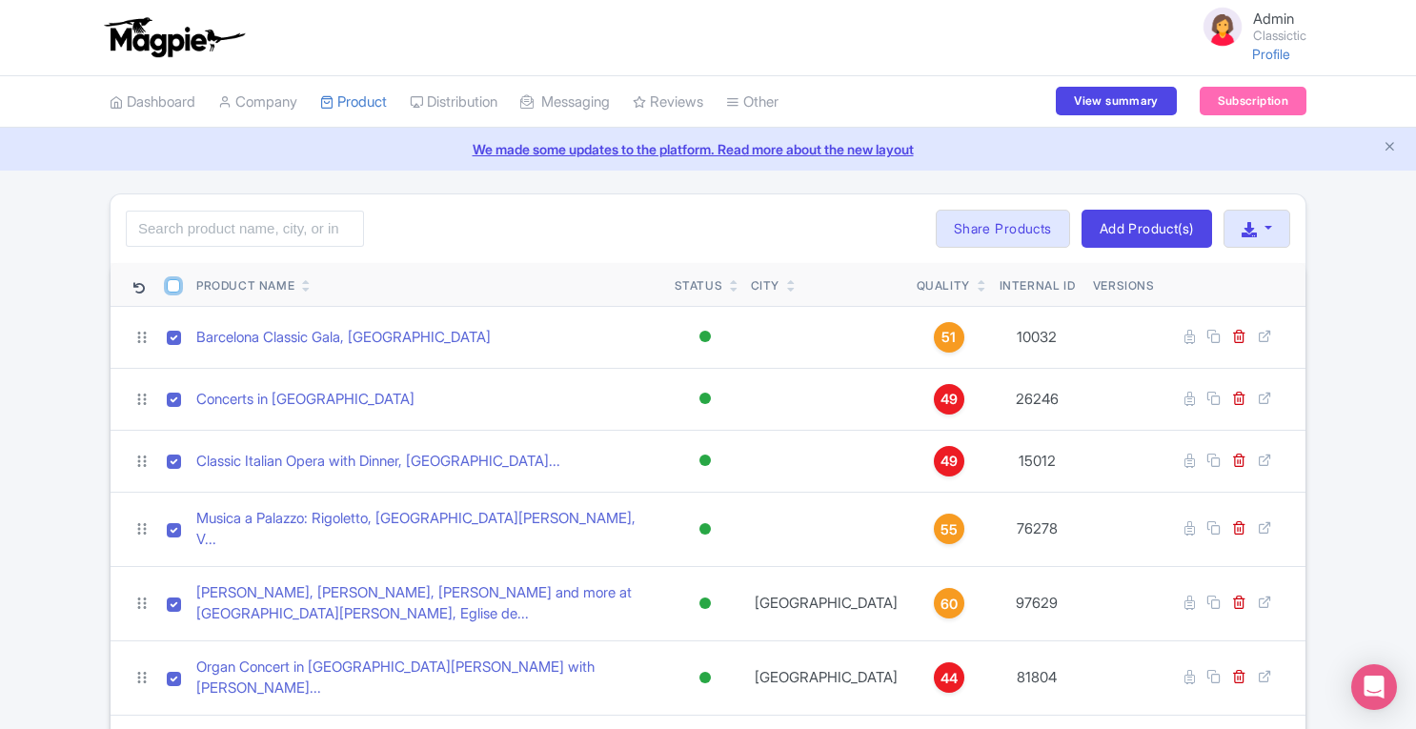
checkbox input "true"
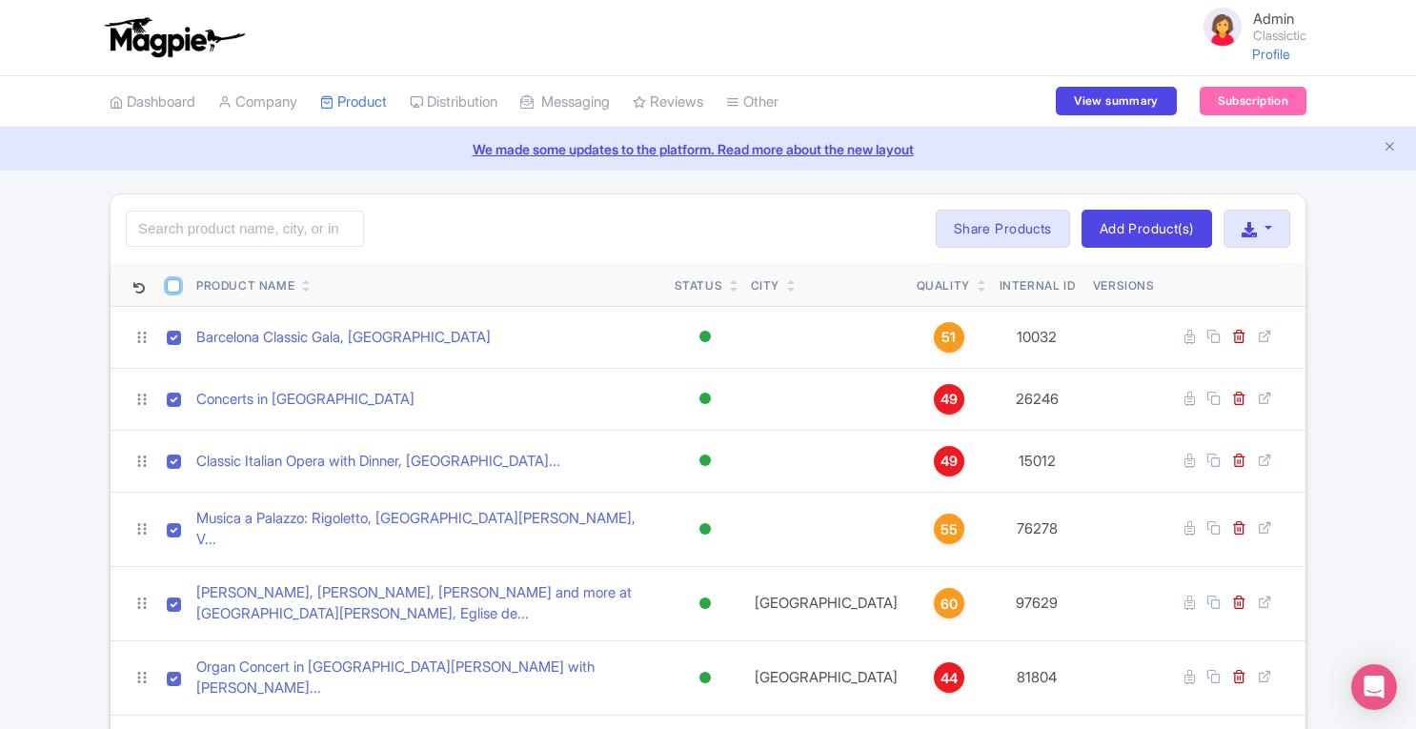
checkbox input "true"
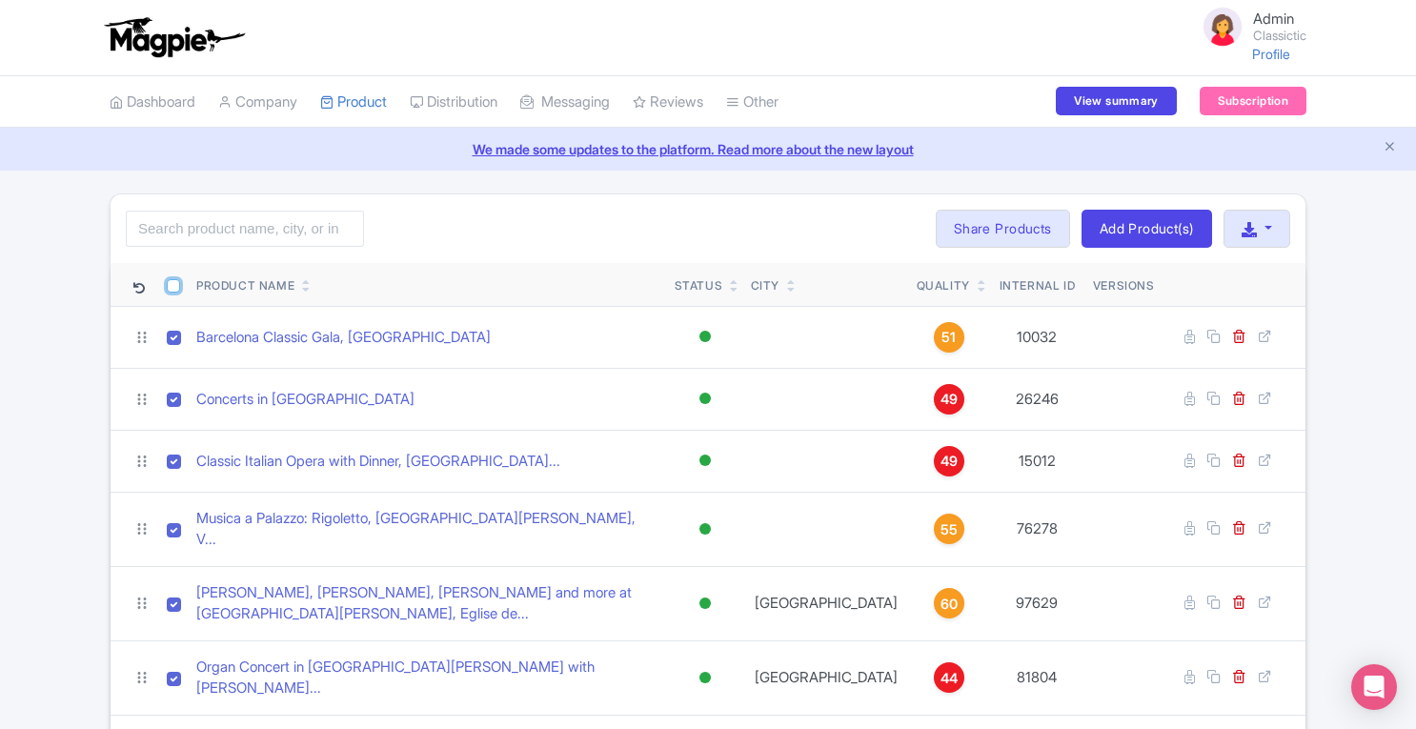
checkbox input "true"
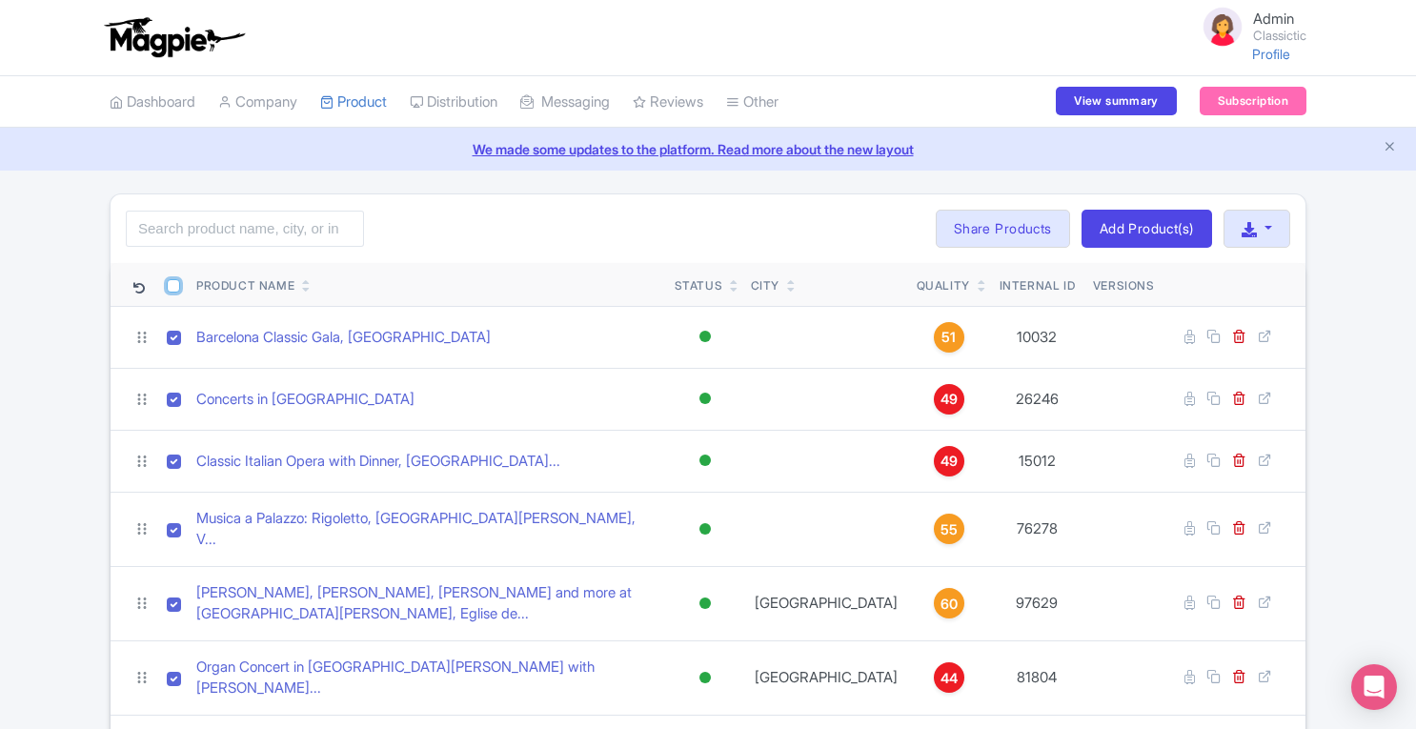
checkbox input "true"
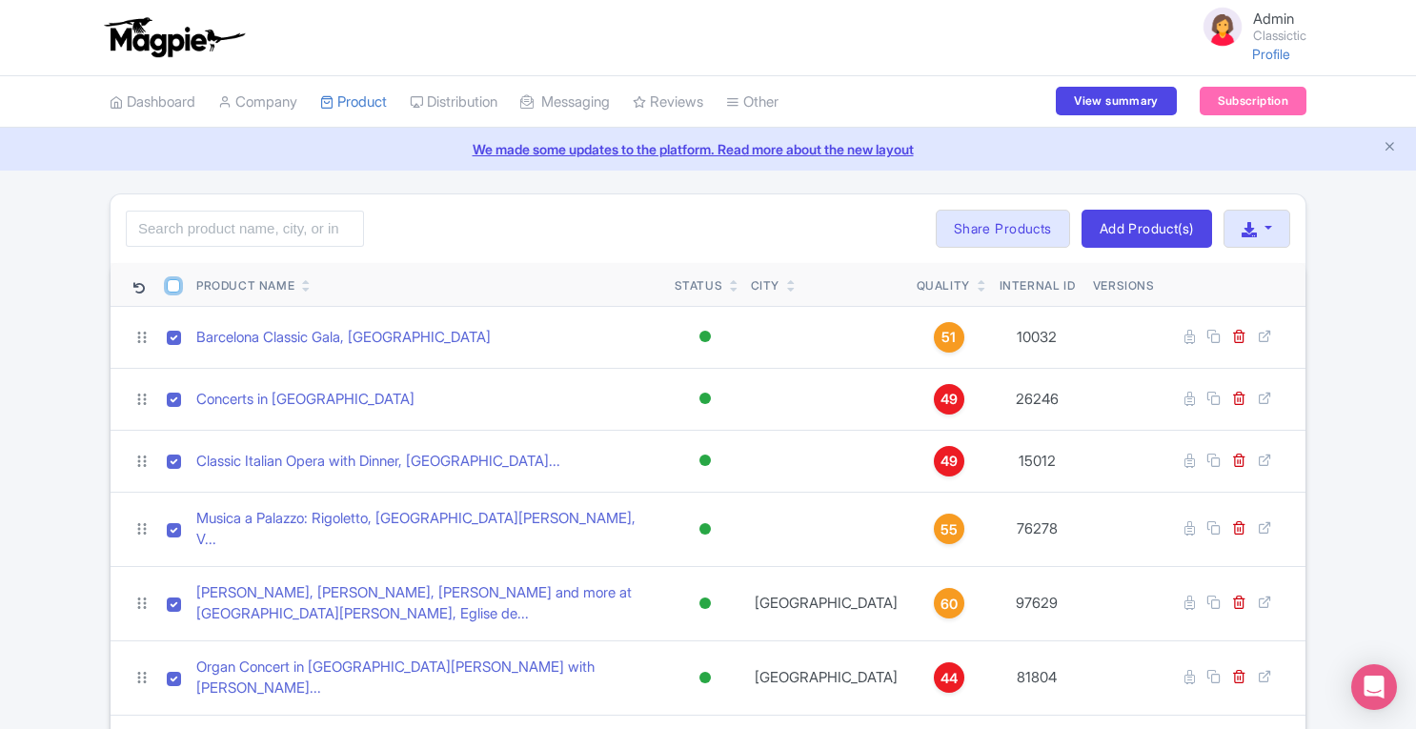
checkbox input "true"
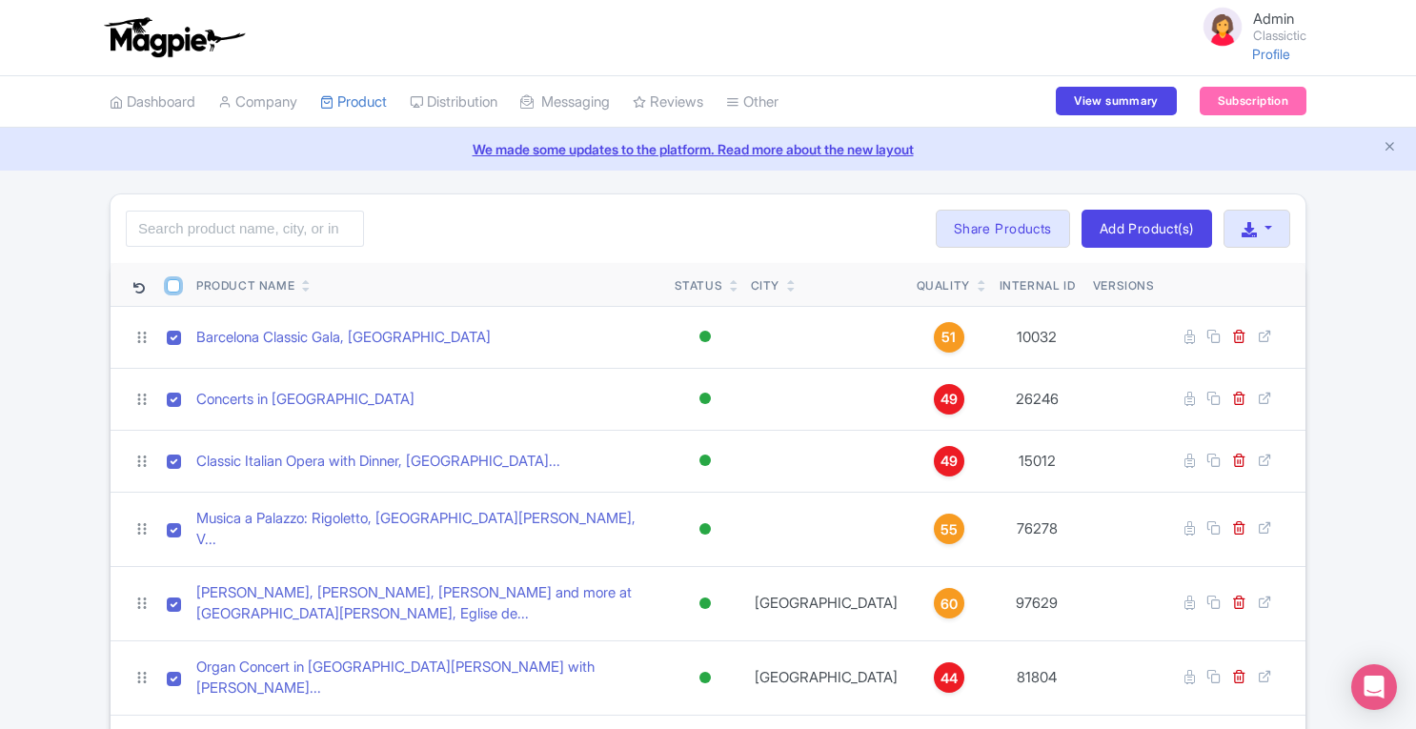
checkbox input "true"
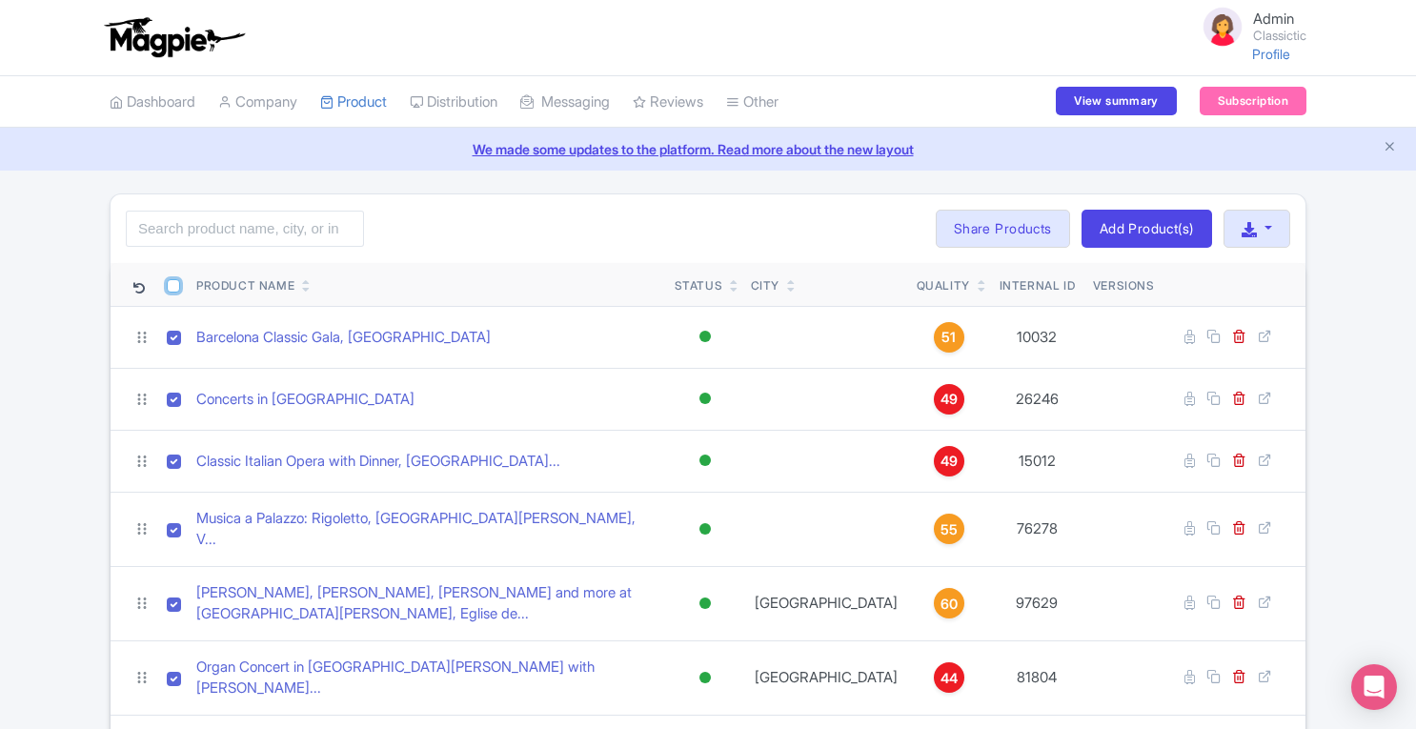
checkbox input "true"
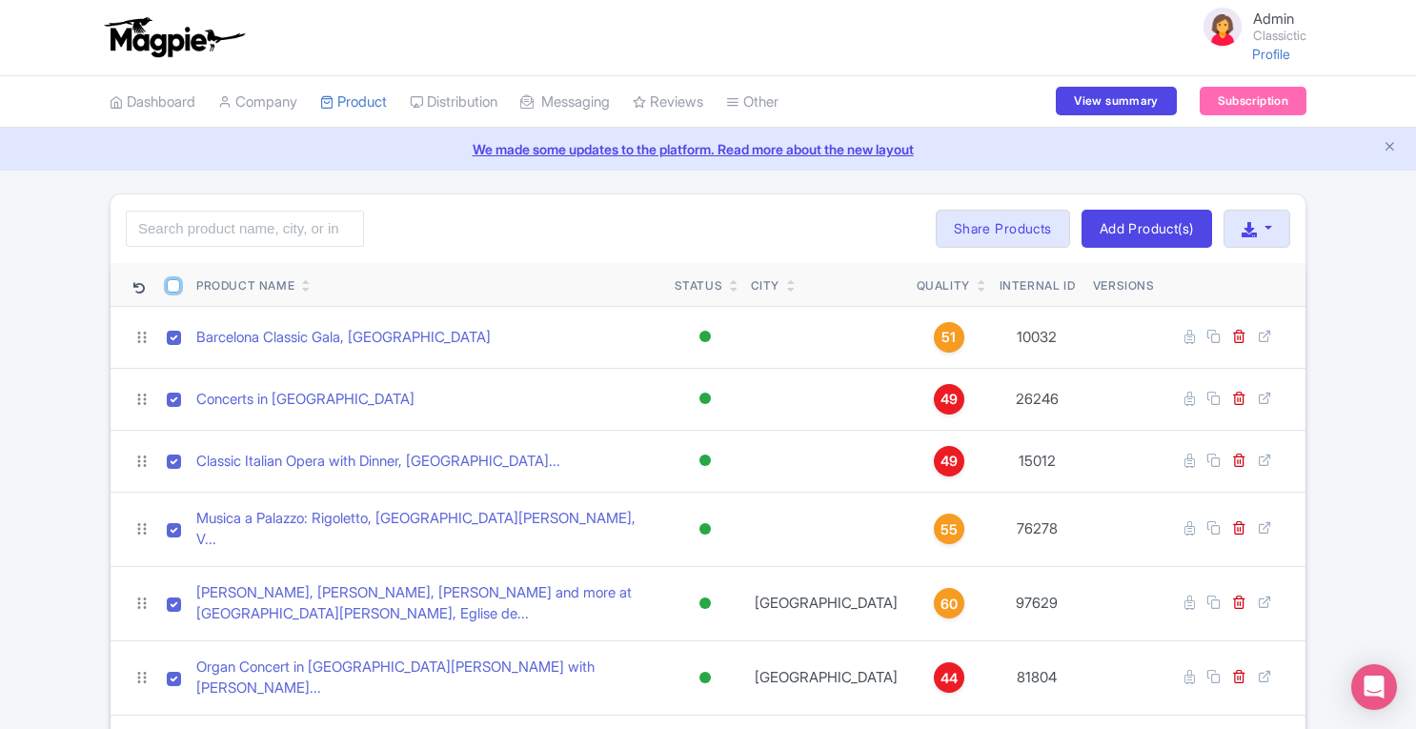
checkbox input "true"
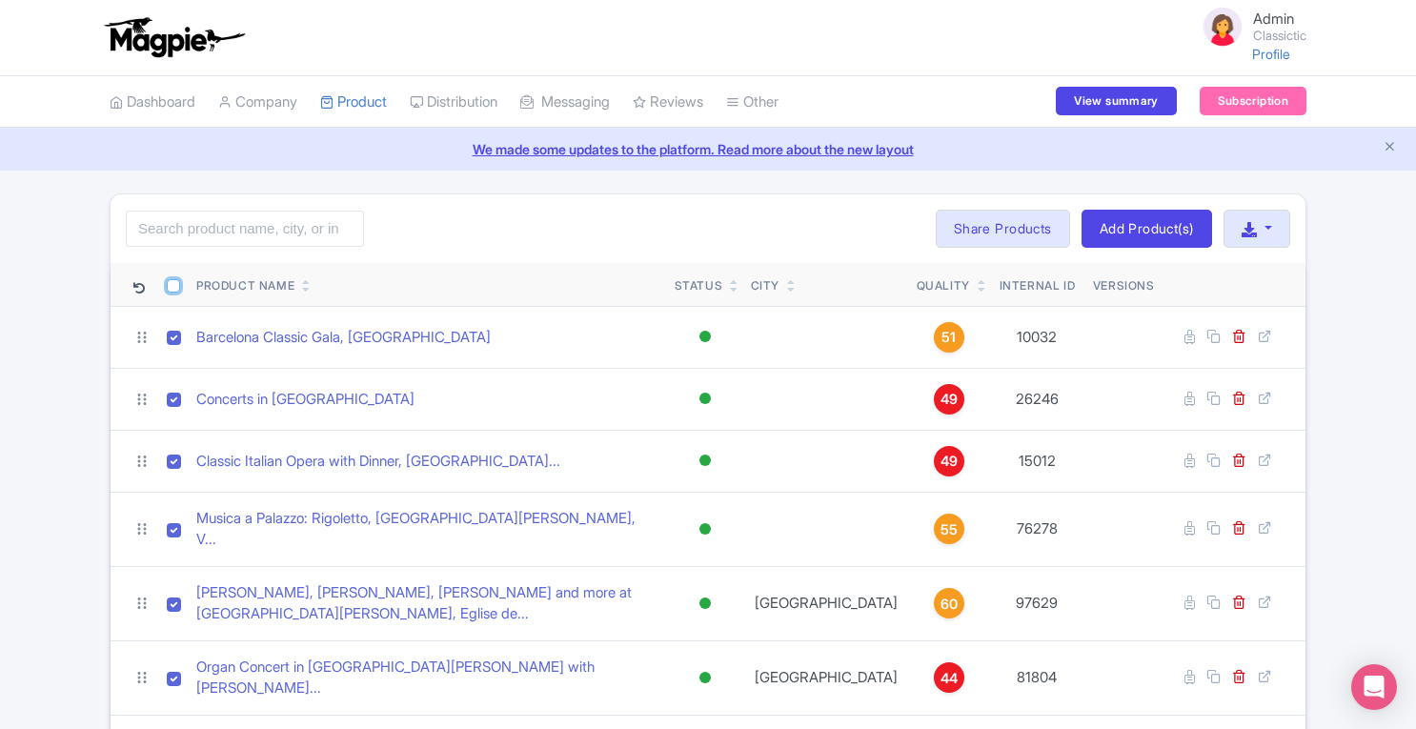
checkbox input "true"
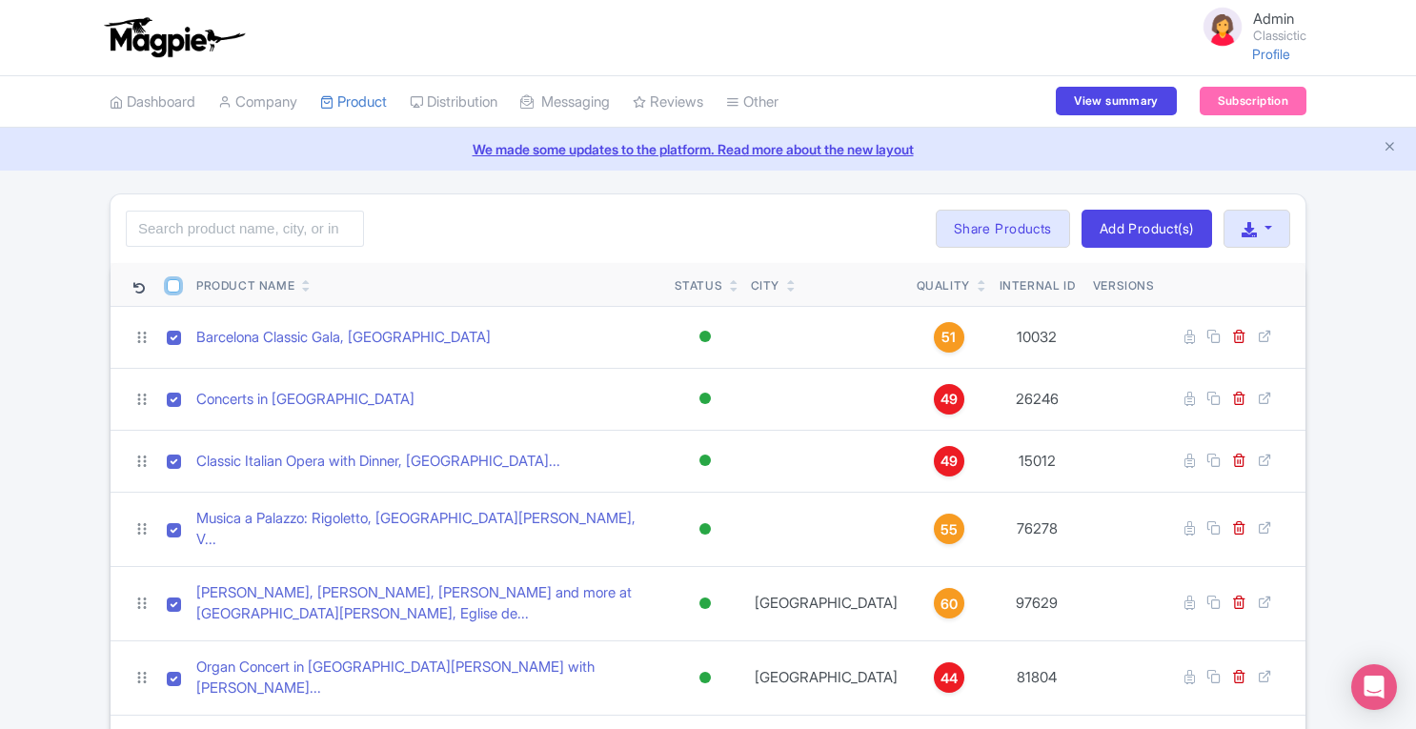
checkbox input "true"
click at [841, 224] on button "Bulk Actions" at bounding box center [862, 229] width 126 height 38
click at [839, 262] on link "Delete" at bounding box center [890, 273] width 181 height 30
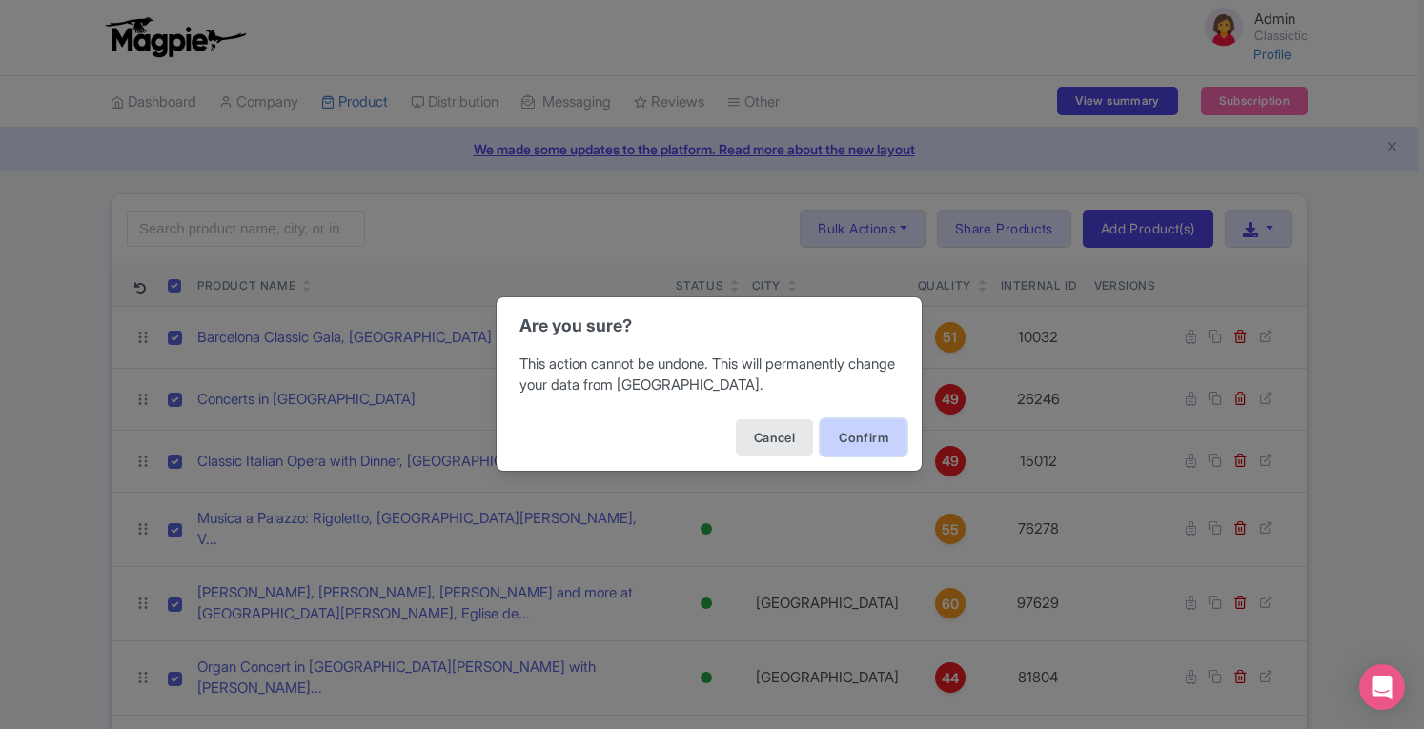
click at [860, 428] on button "Confirm" at bounding box center [864, 437] width 86 height 36
